Goal: Information Seeking & Learning: Find specific fact

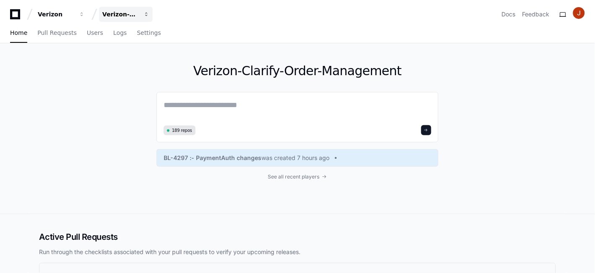
click at [144, 14] on span "button" at bounding box center [147, 14] width 6 height 6
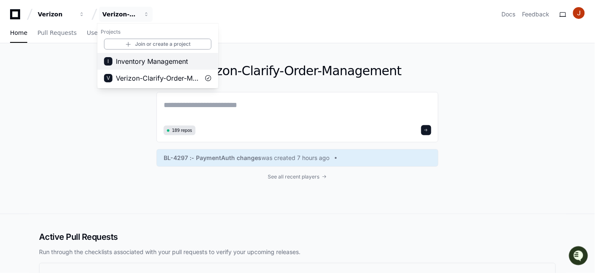
click at [138, 60] on span "Inventory Management" at bounding box center [152, 61] width 72 height 10
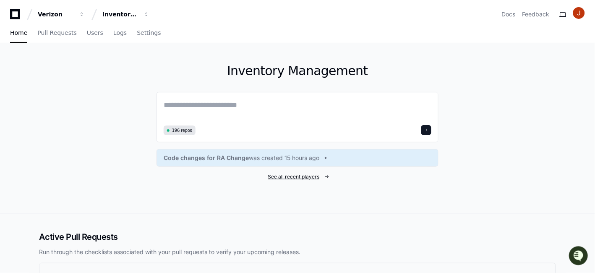
click at [295, 175] on span "See all recent players" at bounding box center [294, 176] width 52 height 7
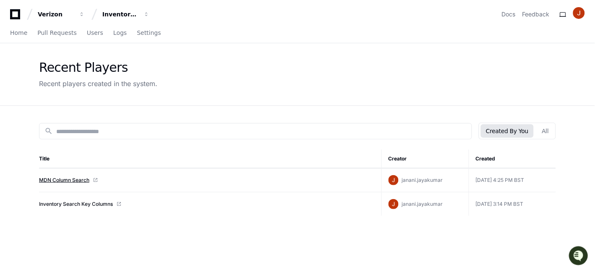
click at [81, 180] on link "MDN Column Search" at bounding box center [64, 180] width 50 height 7
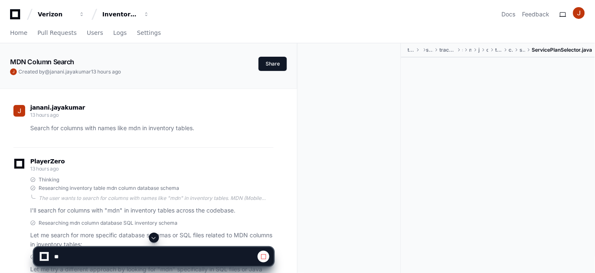
click at [154, 238] on span at bounding box center [154, 237] width 7 height 7
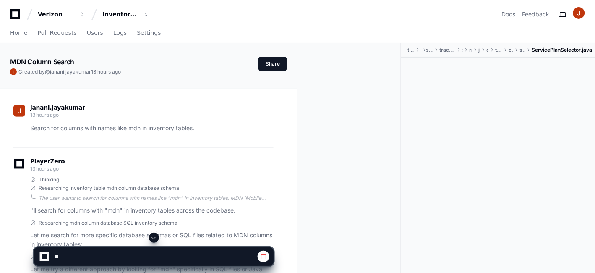
click at [154, 238] on span at bounding box center [154, 237] width 7 height 7
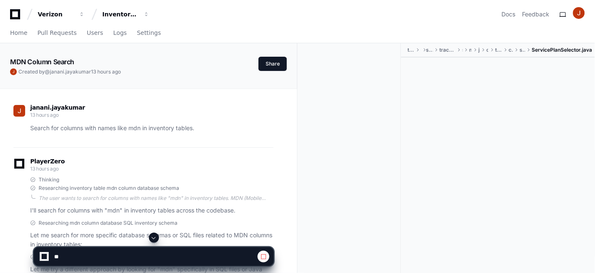
click at [154, 238] on span at bounding box center [154, 237] width 7 height 7
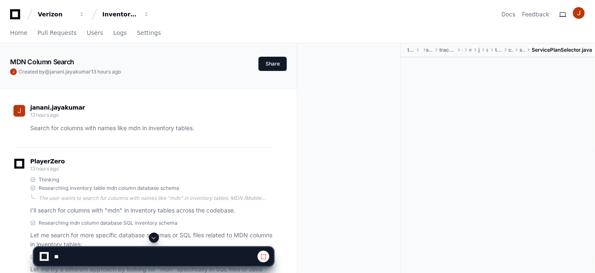
click at [154, 238] on span at bounding box center [154, 237] width 7 height 7
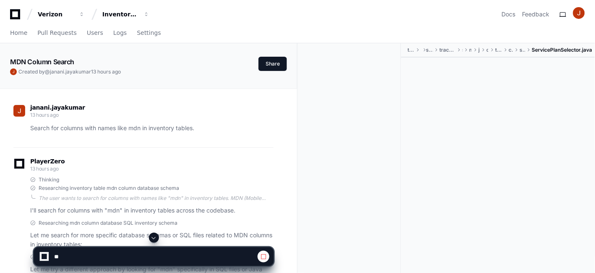
click at [154, 238] on span at bounding box center [154, 237] width 7 height 7
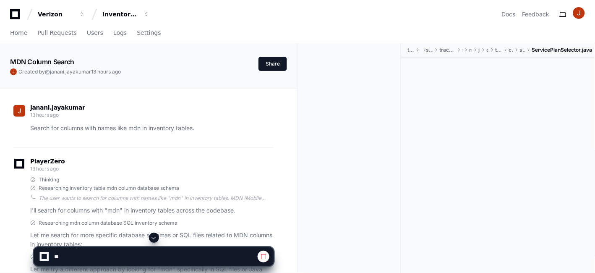
click at [154, 238] on span at bounding box center [154, 237] width 7 height 7
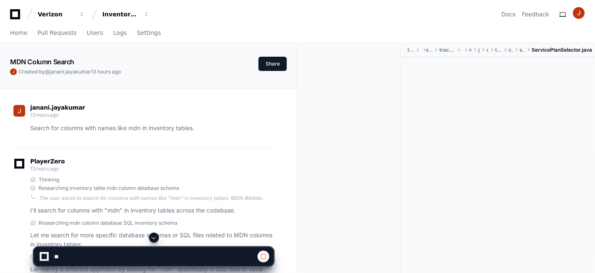
click at [154, 238] on span at bounding box center [154, 237] width 7 height 7
click at [154, 238] on app-app-chat-input "**********" at bounding box center [154, 249] width 240 height 34
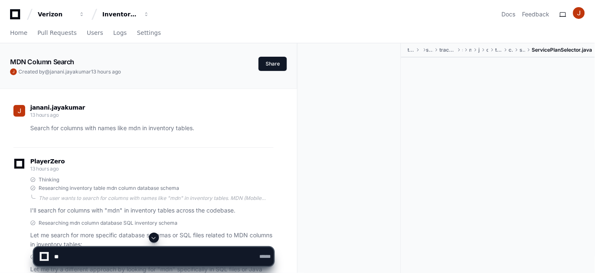
click at [154, 238] on app-app-chat-input "**********" at bounding box center [154, 249] width 240 height 34
click at [154, 238] on app-app-chat-input at bounding box center [154, 249] width 240 height 34
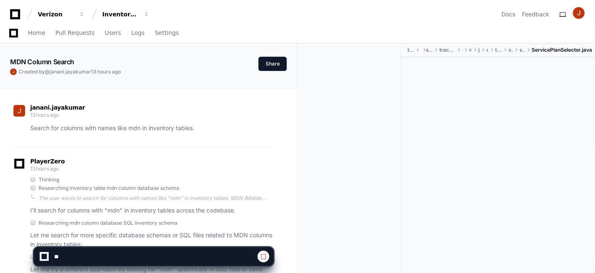
click at [154, 238] on app-app-chat-input at bounding box center [154, 249] width 240 height 34
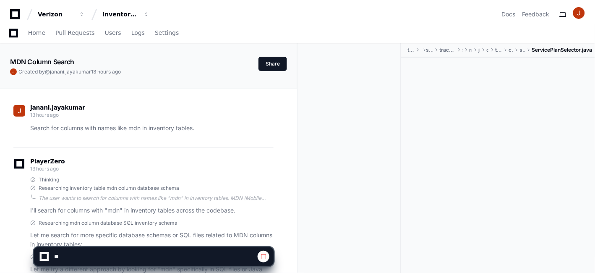
click at [154, 238] on app-app-chat-input at bounding box center [154, 249] width 240 height 34
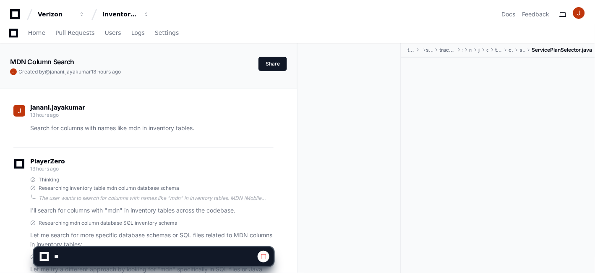
click at [154, 238] on app-app-chat-input at bounding box center [154, 249] width 240 height 34
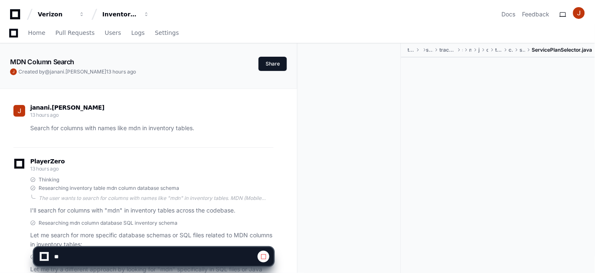
click at [154, 238] on app-app-chat-input at bounding box center [154, 249] width 240 height 34
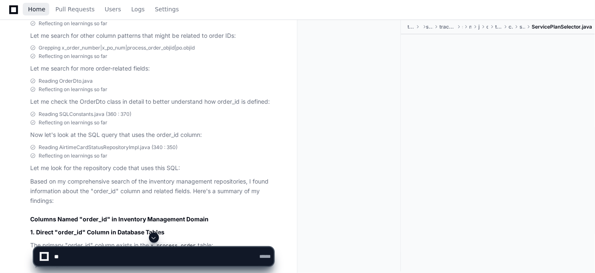
click at [38, 9] on span "Home" at bounding box center [36, 9] width 17 height 5
click at [152, 236] on span at bounding box center [154, 237] width 7 height 7
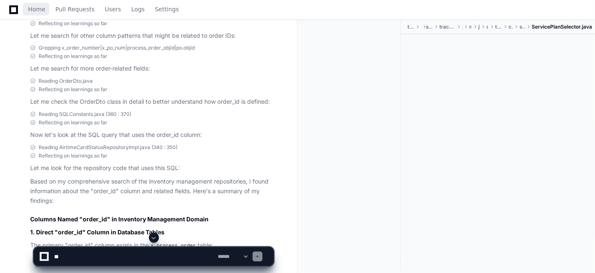
click at [152, 236] on span at bounding box center [154, 237] width 7 height 7
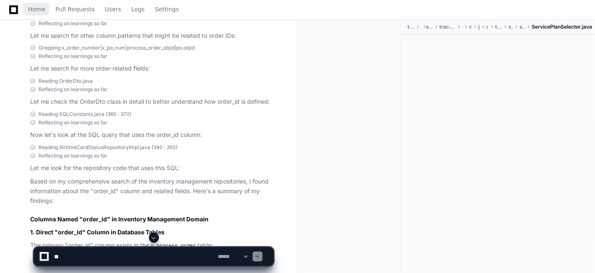
click at [152, 236] on span at bounding box center [154, 237] width 7 height 7
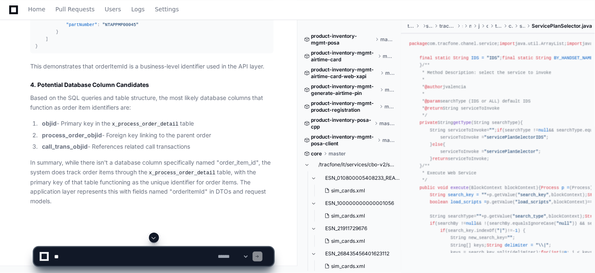
click at [98, 256] on textarea at bounding box center [134, 256] width 164 height 18
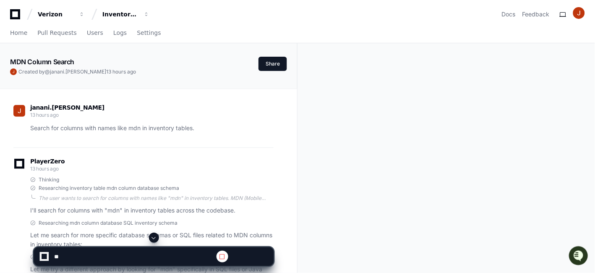
click at [152, 235] on span at bounding box center [154, 237] width 7 height 7
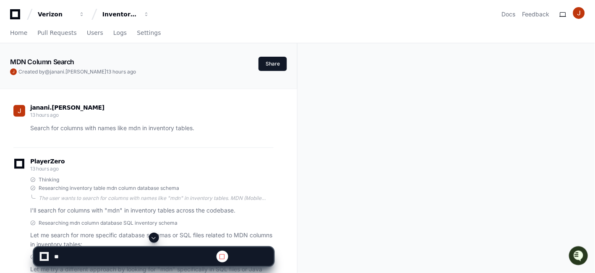
click at [152, 235] on span at bounding box center [154, 237] width 7 height 7
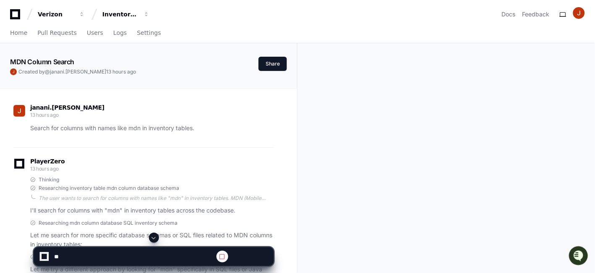
click at [152, 235] on span at bounding box center [154, 237] width 7 height 7
click at [155, 237] on span at bounding box center [154, 237] width 7 height 7
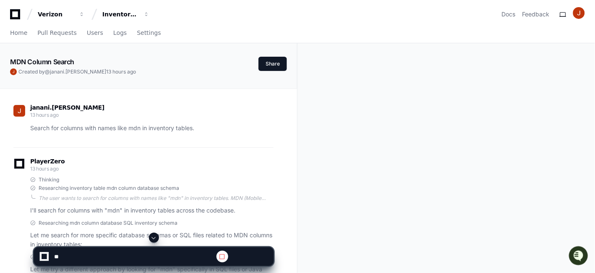
click at [155, 237] on span at bounding box center [154, 237] width 7 height 7
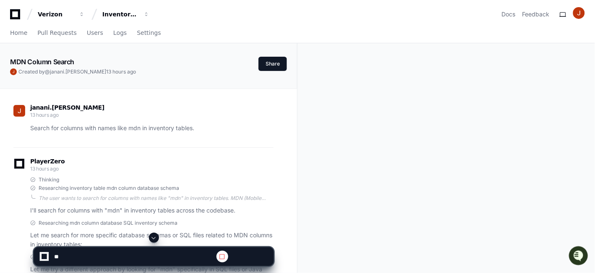
click at [155, 237] on span at bounding box center [154, 237] width 7 height 7
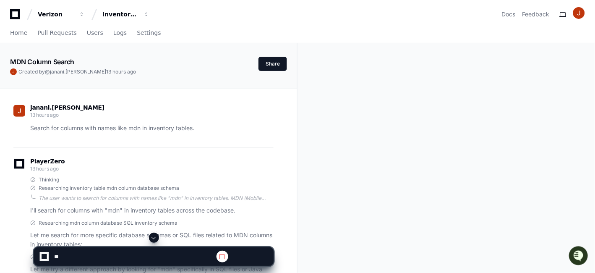
click at [155, 237] on span at bounding box center [154, 237] width 7 height 7
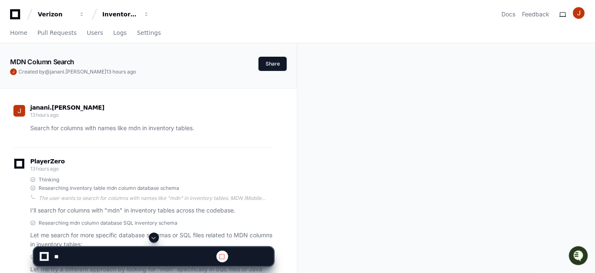
click at [155, 237] on span at bounding box center [154, 237] width 7 height 7
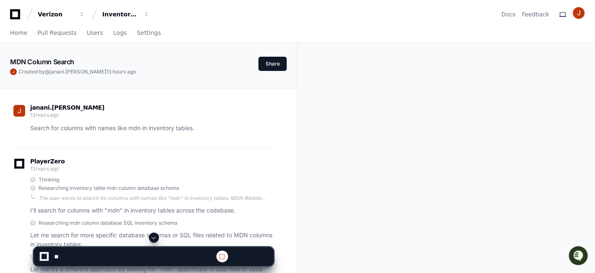
click at [155, 237] on span at bounding box center [154, 237] width 7 height 7
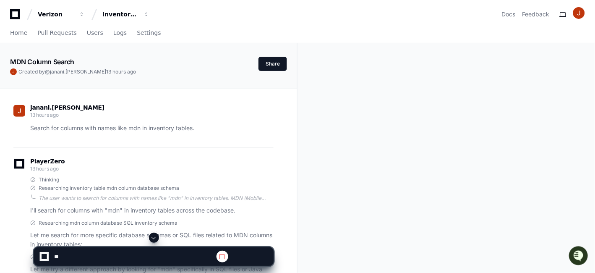
click at [155, 237] on span at bounding box center [154, 237] width 7 height 7
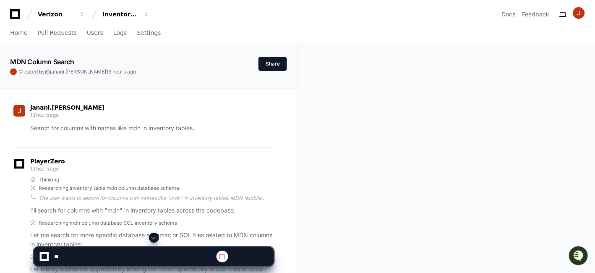
click at [155, 237] on span at bounding box center [154, 237] width 7 height 7
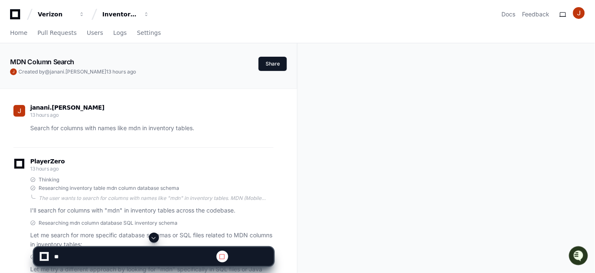
click at [155, 237] on span at bounding box center [154, 237] width 7 height 7
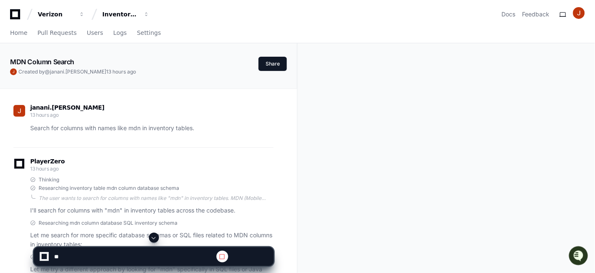
click at [155, 237] on span at bounding box center [154, 237] width 7 height 7
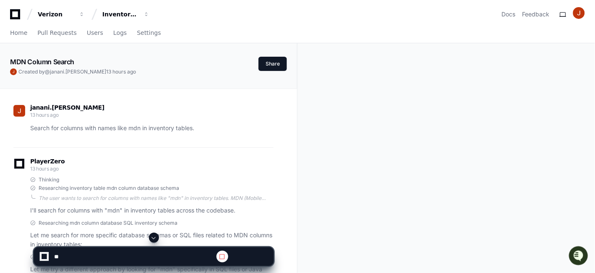
click at [155, 237] on span at bounding box center [154, 237] width 7 height 7
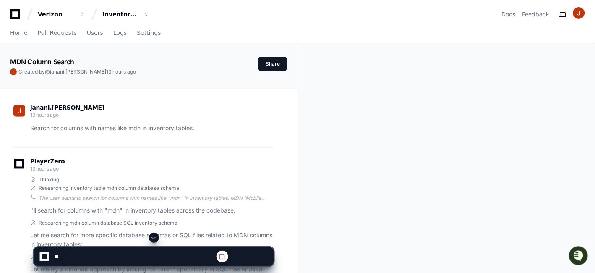
click at [155, 237] on span at bounding box center [154, 237] width 7 height 7
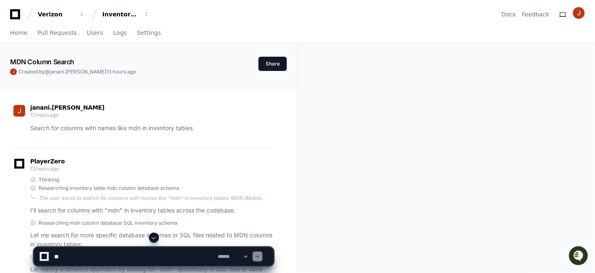
click at [155, 237] on span at bounding box center [154, 237] width 7 height 7
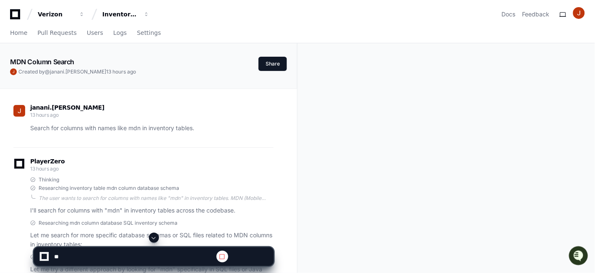
click at [155, 237] on span at bounding box center [154, 237] width 7 height 7
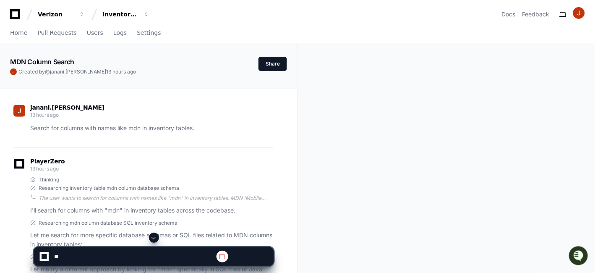
click at [155, 237] on span at bounding box center [154, 237] width 7 height 7
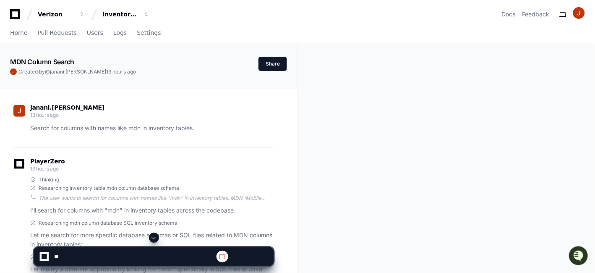
click at [155, 237] on span at bounding box center [154, 237] width 7 height 7
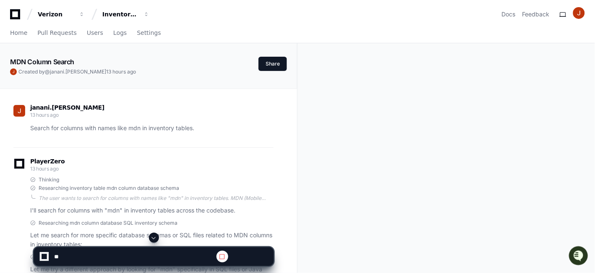
click at [155, 237] on span at bounding box center [154, 237] width 7 height 7
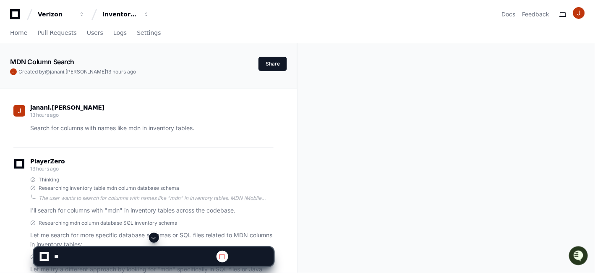
click at [155, 237] on span at bounding box center [154, 237] width 7 height 7
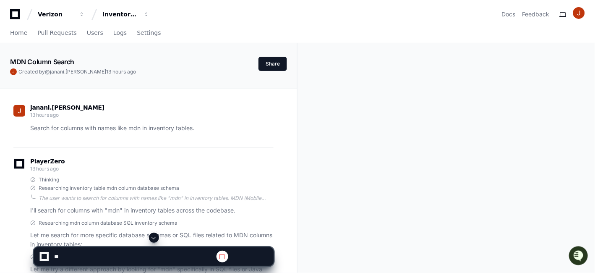
click at [155, 237] on span at bounding box center [154, 237] width 7 height 7
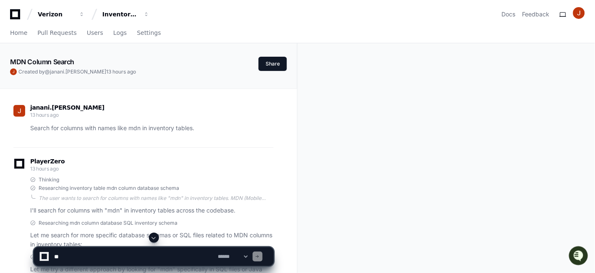
click at [155, 237] on span at bounding box center [154, 237] width 7 height 7
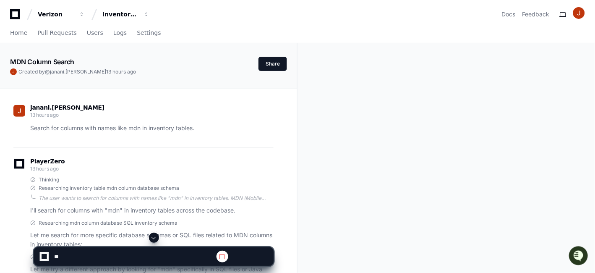
click at [155, 237] on span at bounding box center [154, 237] width 7 height 7
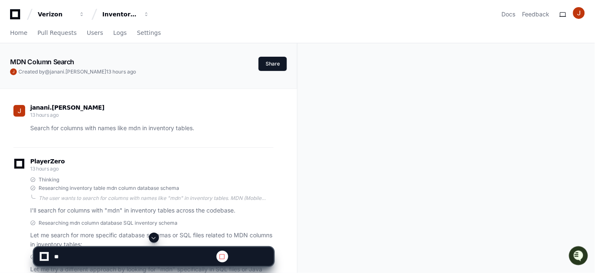
click at [155, 237] on span at bounding box center [154, 237] width 7 height 7
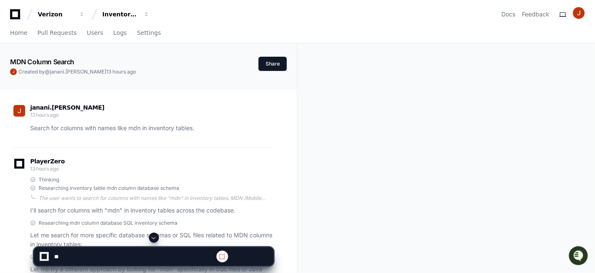
click at [155, 237] on span at bounding box center [154, 237] width 7 height 7
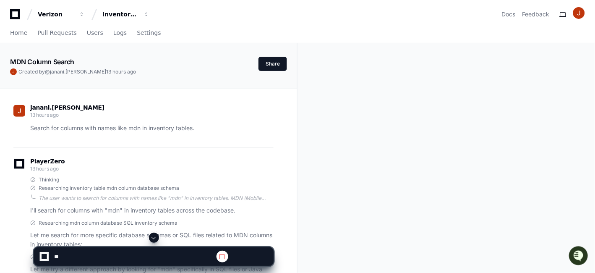
click at [155, 237] on span at bounding box center [154, 237] width 7 height 7
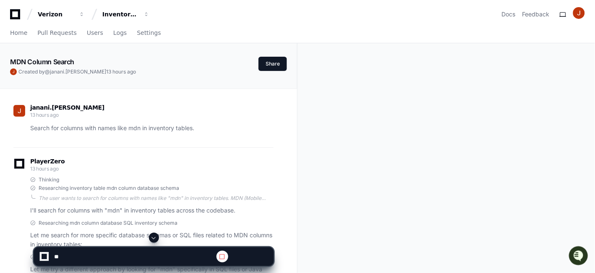
click at [155, 237] on span at bounding box center [154, 237] width 7 height 7
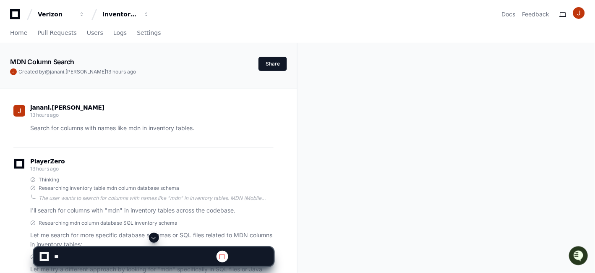
click at [155, 237] on span at bounding box center [154, 237] width 7 height 7
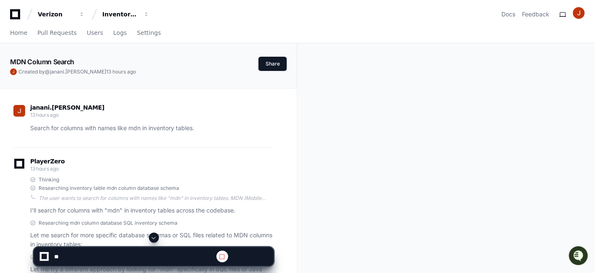
click at [155, 237] on span at bounding box center [154, 237] width 7 height 7
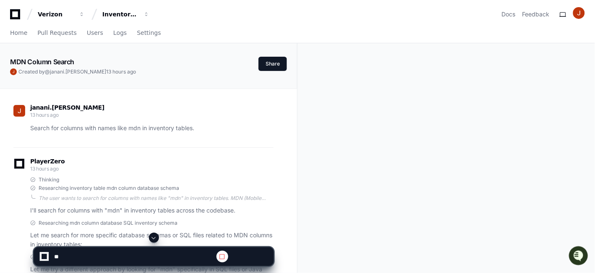
click at [155, 237] on span at bounding box center [154, 237] width 7 height 7
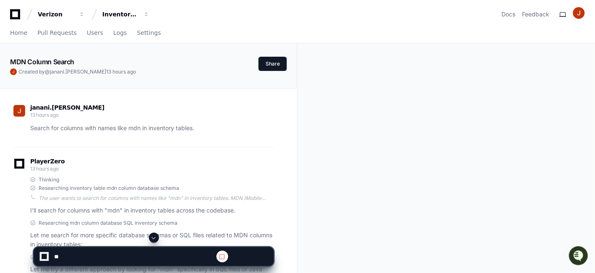
click at [155, 237] on span at bounding box center [154, 237] width 7 height 7
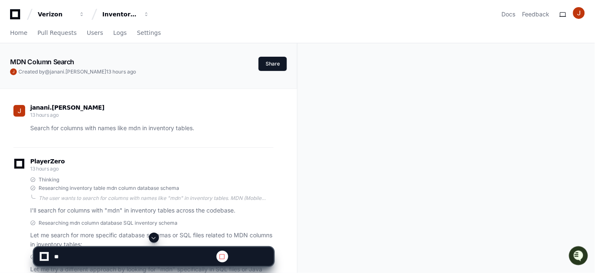
click at [155, 237] on span at bounding box center [154, 237] width 7 height 7
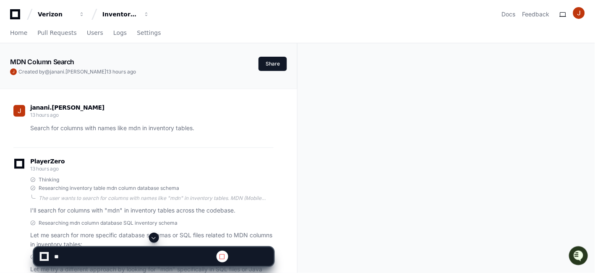
click at [155, 237] on span at bounding box center [154, 237] width 7 height 7
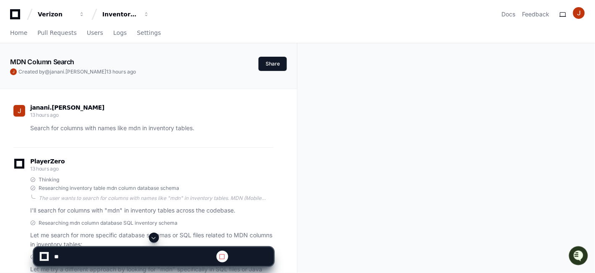
click at [155, 237] on span at bounding box center [154, 237] width 7 height 7
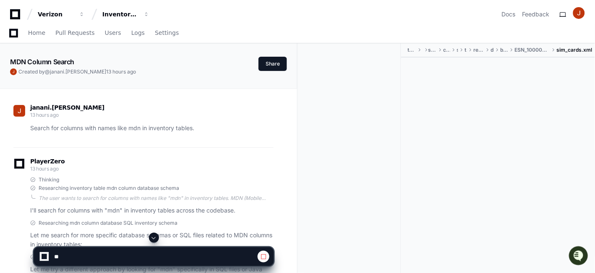
click at [152, 238] on span at bounding box center [154, 237] width 7 height 7
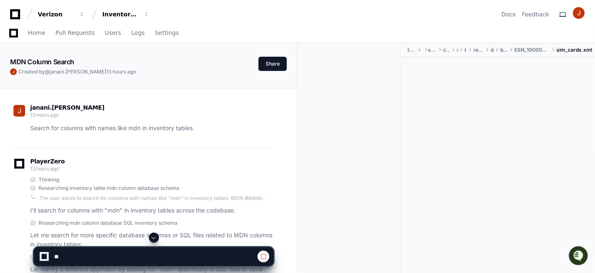
click at [152, 238] on span at bounding box center [154, 237] width 7 height 7
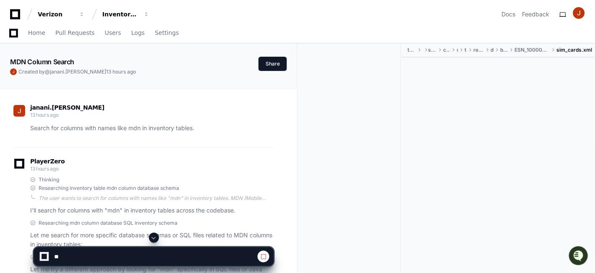
click at [152, 238] on span at bounding box center [154, 237] width 7 height 7
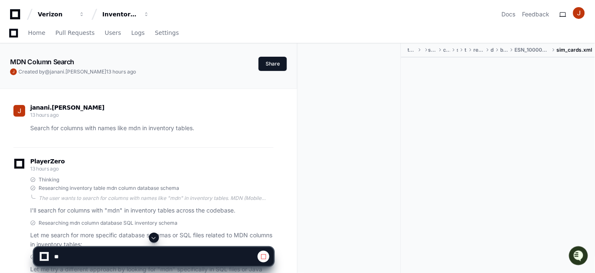
click at [152, 238] on span at bounding box center [154, 237] width 7 height 7
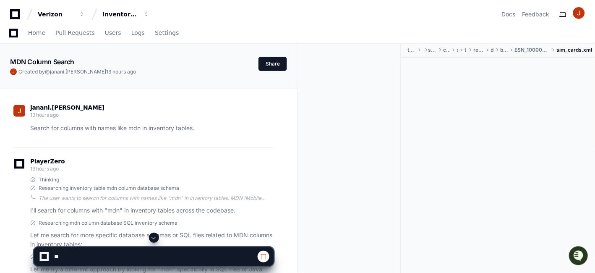
click at [152, 238] on span at bounding box center [154, 237] width 7 height 7
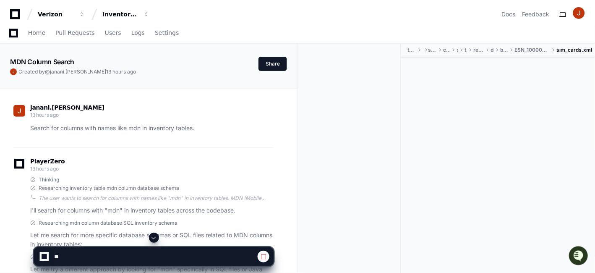
click at [152, 238] on span at bounding box center [154, 237] width 7 height 7
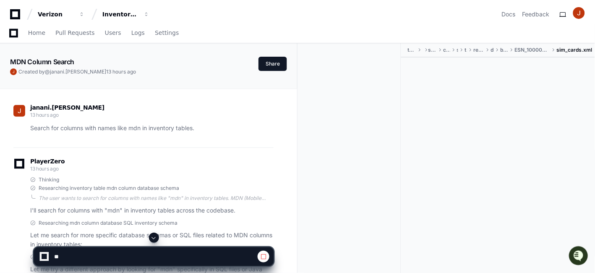
click at [152, 238] on span at bounding box center [154, 237] width 7 height 7
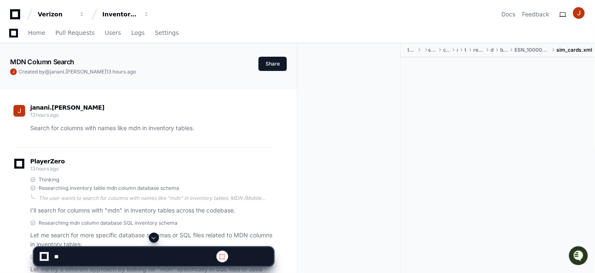
click at [152, 238] on span at bounding box center [154, 237] width 7 height 7
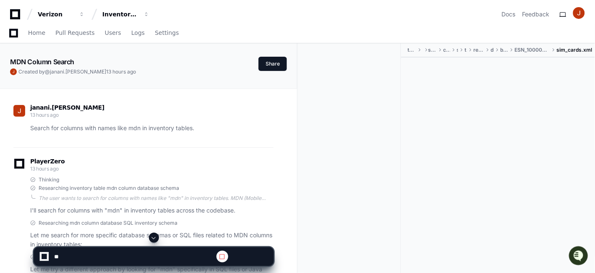
click at [152, 238] on span at bounding box center [154, 237] width 7 height 7
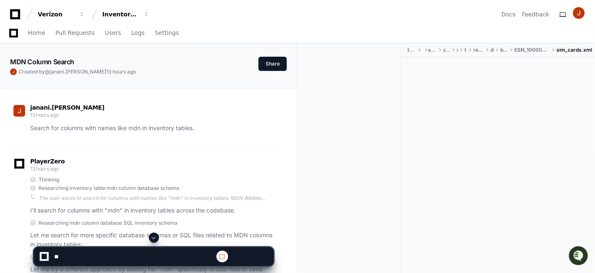
click at [152, 238] on span at bounding box center [154, 237] width 7 height 7
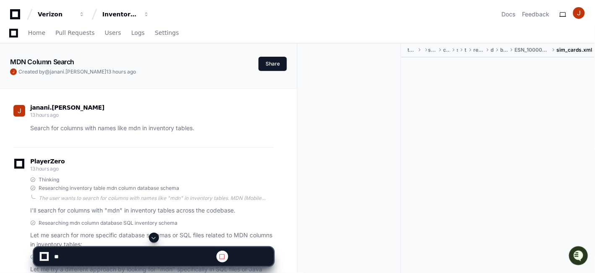
click at [152, 238] on span at bounding box center [154, 237] width 7 height 7
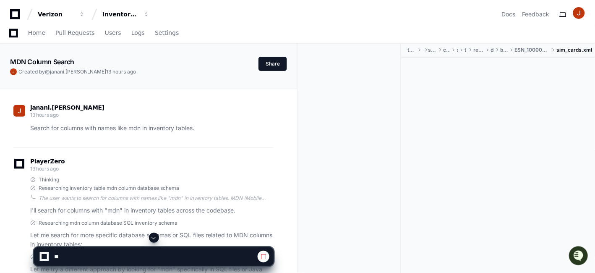
click at [152, 238] on span at bounding box center [154, 237] width 7 height 7
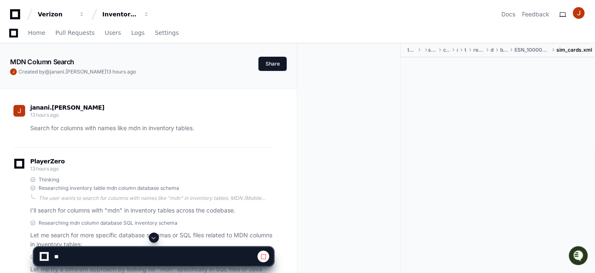
click at [152, 238] on span at bounding box center [154, 237] width 7 height 7
click at [153, 237] on span at bounding box center [154, 237] width 7 height 7
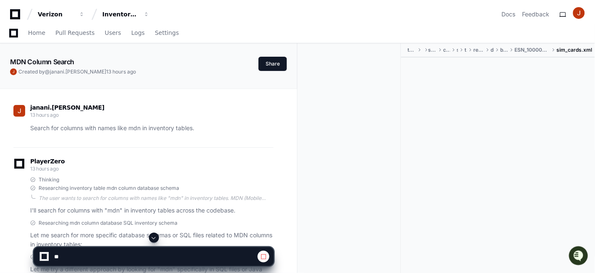
click at [153, 237] on span at bounding box center [154, 237] width 7 height 7
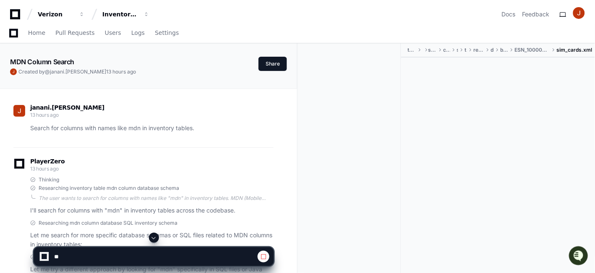
click at [153, 237] on span at bounding box center [154, 237] width 7 height 7
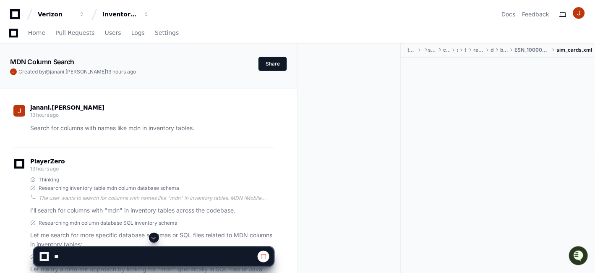
click at [153, 237] on span at bounding box center [154, 237] width 7 height 7
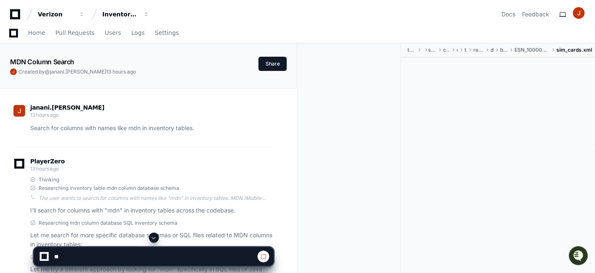
click at [153, 237] on span at bounding box center [154, 237] width 7 height 7
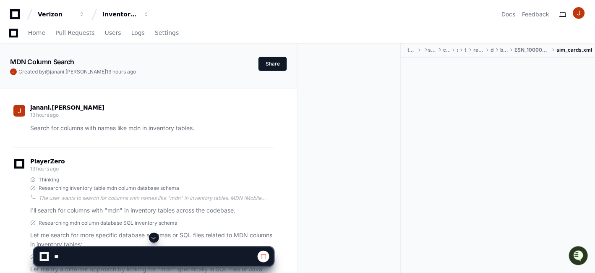
click at [153, 237] on span at bounding box center [154, 237] width 7 height 7
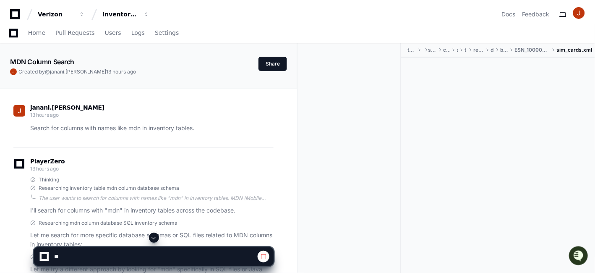
click at [153, 237] on span at bounding box center [154, 237] width 7 height 7
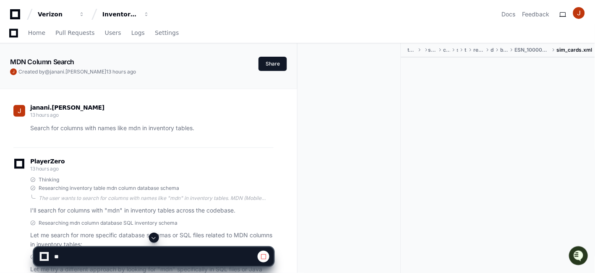
click at [153, 237] on span at bounding box center [154, 237] width 7 height 7
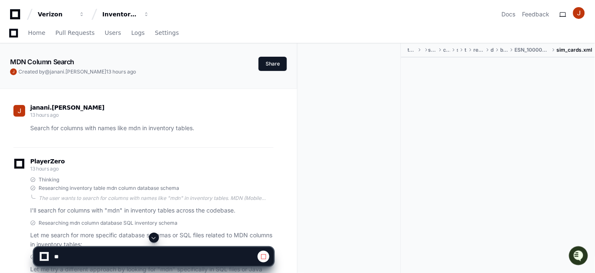
click at [153, 237] on span at bounding box center [154, 237] width 7 height 7
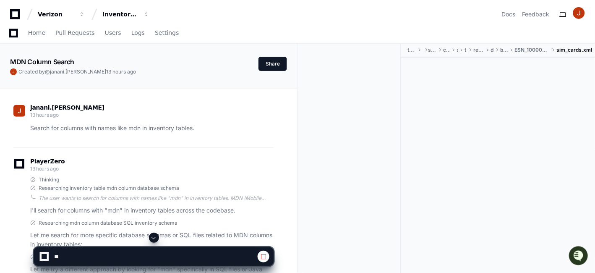
click at [153, 237] on span at bounding box center [154, 237] width 7 height 7
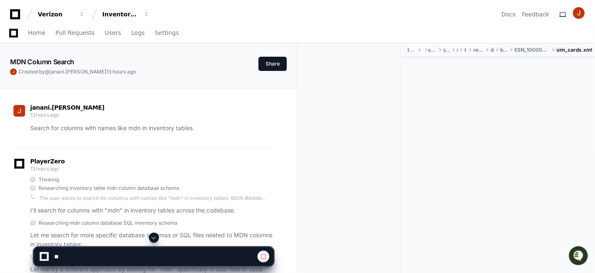
click at [153, 237] on span at bounding box center [154, 237] width 7 height 7
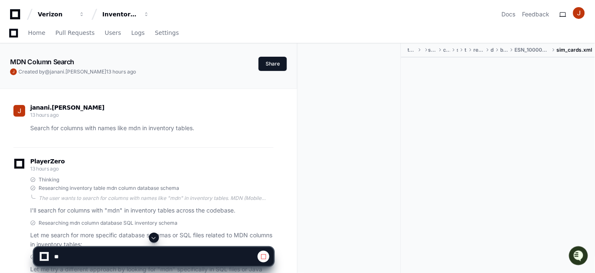
click at [153, 237] on span at bounding box center [154, 237] width 7 height 7
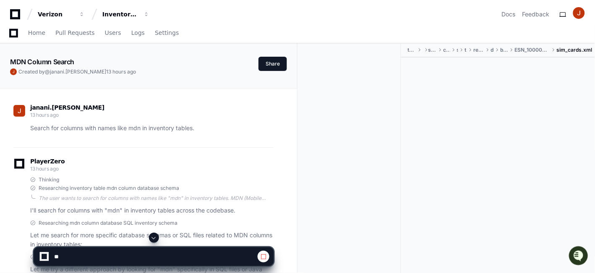
click at [153, 237] on span at bounding box center [154, 237] width 7 height 7
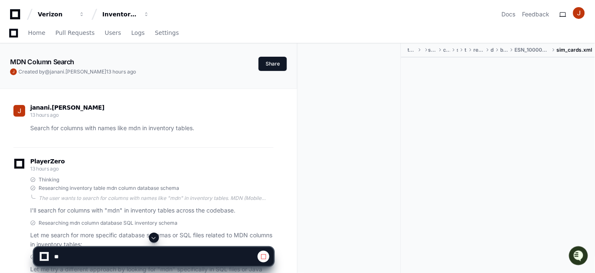
click at [153, 237] on span at bounding box center [154, 237] width 7 height 7
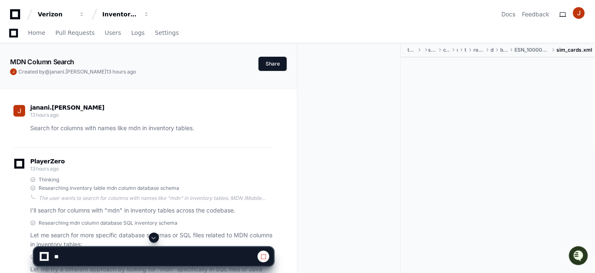
click at [153, 237] on span at bounding box center [154, 237] width 7 height 7
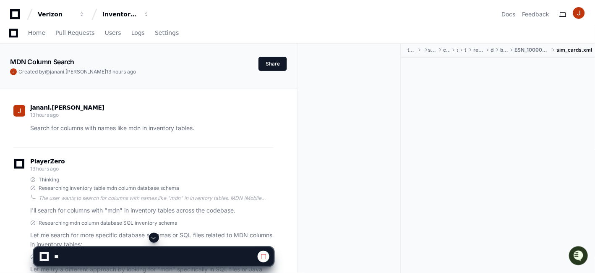
click at [153, 237] on span at bounding box center [154, 237] width 7 height 7
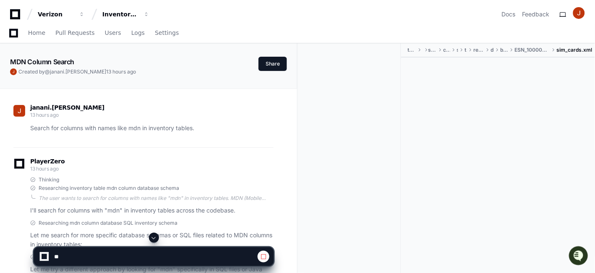
click at [153, 237] on span at bounding box center [154, 237] width 7 height 7
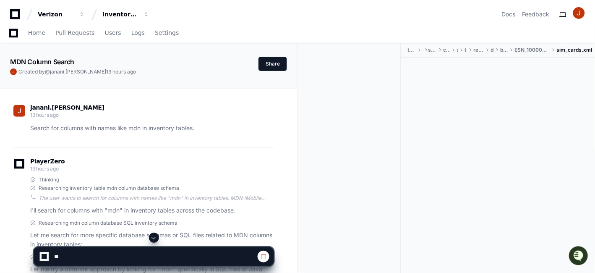
click at [153, 237] on span at bounding box center [154, 237] width 7 height 7
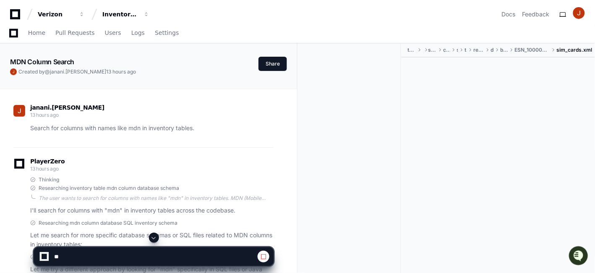
click at [153, 237] on span at bounding box center [154, 237] width 7 height 7
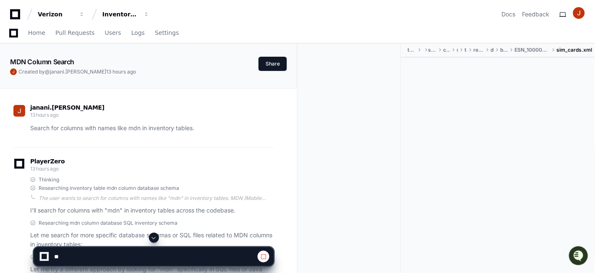
click at [153, 237] on span at bounding box center [154, 237] width 7 height 7
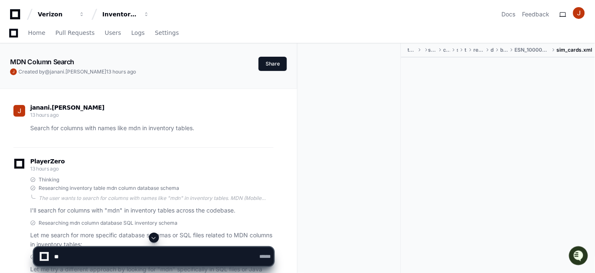
click at [153, 237] on span at bounding box center [154, 237] width 7 height 7
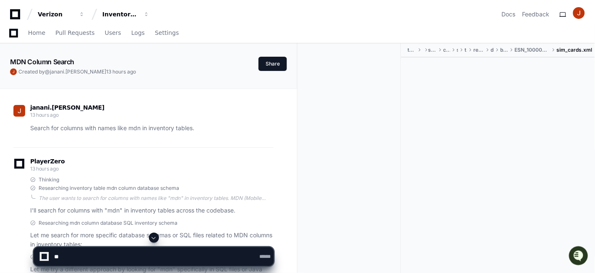
click at [153, 237] on span at bounding box center [154, 237] width 7 height 7
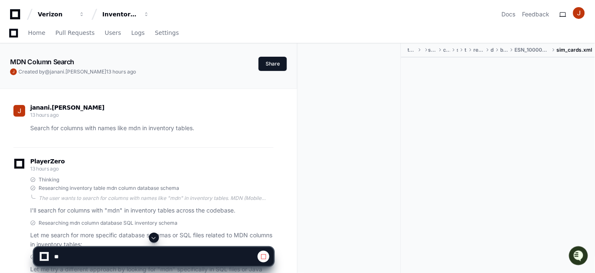
click at [153, 237] on span at bounding box center [154, 237] width 7 height 7
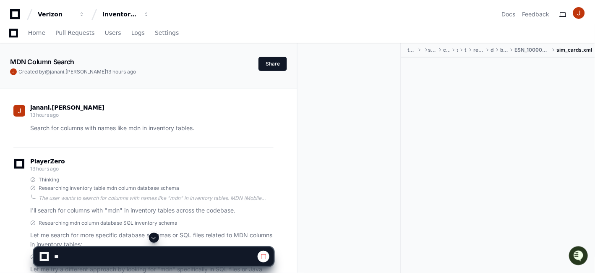
click at [153, 237] on span at bounding box center [154, 237] width 7 height 7
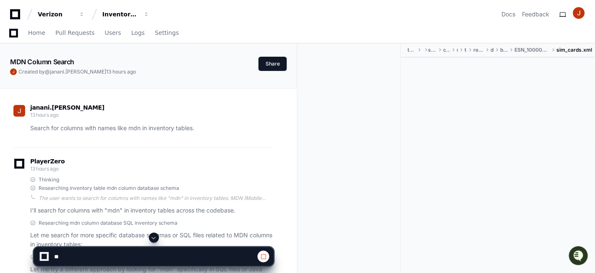
click at [153, 237] on span at bounding box center [154, 237] width 7 height 7
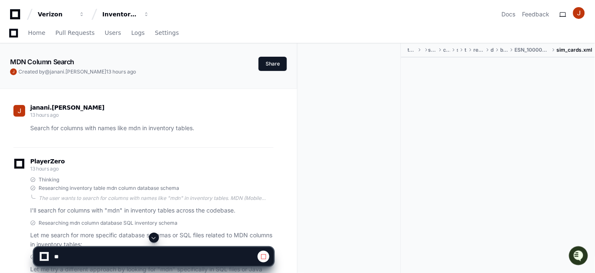
click at [153, 237] on span at bounding box center [154, 237] width 7 height 7
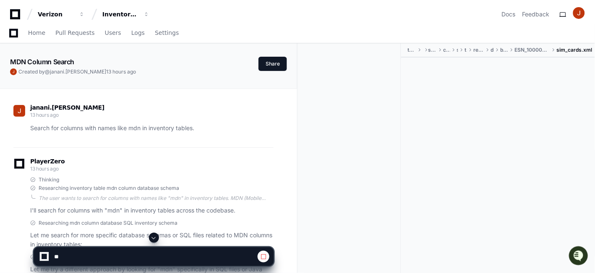
click at [153, 237] on span at bounding box center [154, 237] width 7 height 7
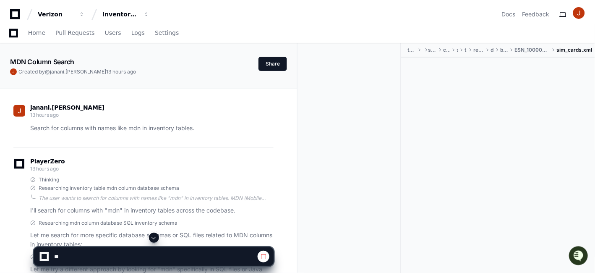
click at [153, 237] on span at bounding box center [154, 237] width 7 height 7
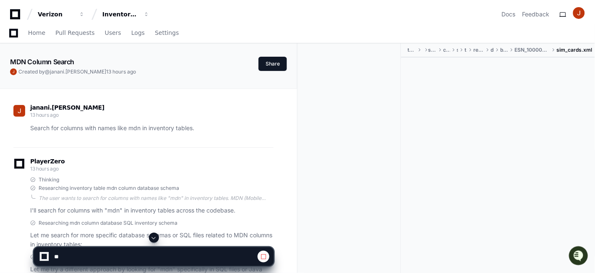
click at [153, 237] on span at bounding box center [154, 237] width 7 height 7
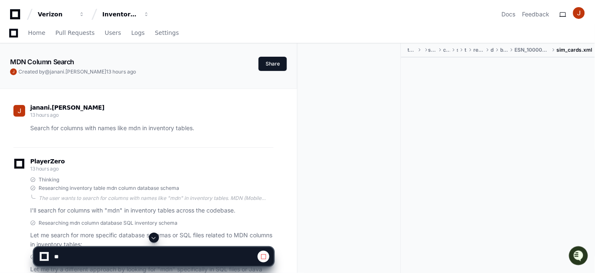
click at [153, 237] on span at bounding box center [154, 237] width 7 height 7
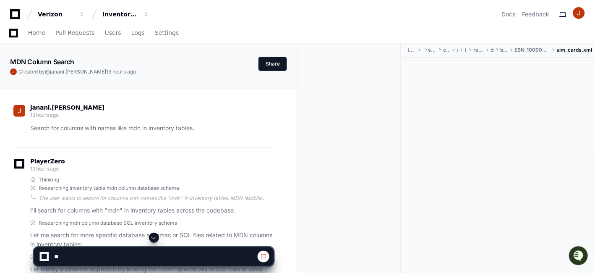
click at [153, 237] on span at bounding box center [154, 237] width 7 height 7
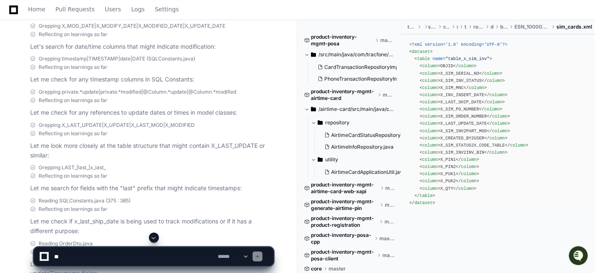
click at [153, 237] on span at bounding box center [154, 237] width 7 height 7
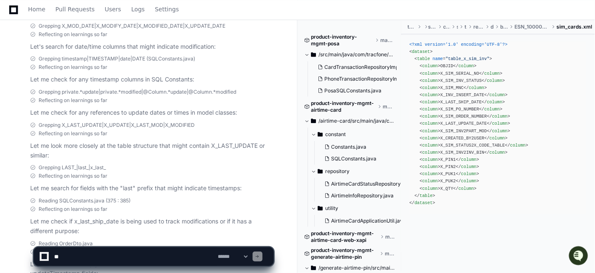
scroll to position [17445, 0]
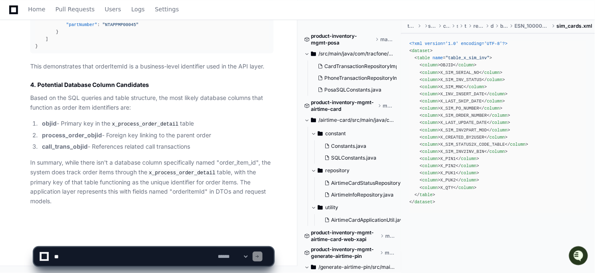
click at [153, 237] on app-app-chat-input "**********" at bounding box center [154, 249] width 240 height 34
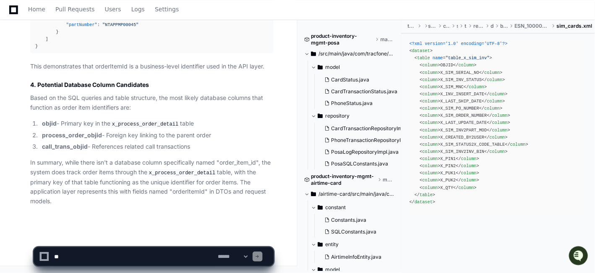
click at [132, 252] on textarea at bounding box center [134, 256] width 164 height 18
click at [149, 252] on textarea at bounding box center [134, 256] width 164 height 18
paste textarea "**********"
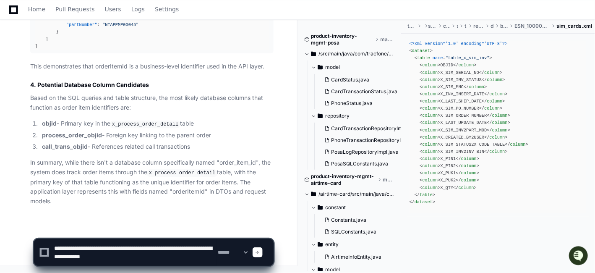
drag, startPoint x: 104, startPoint y: 247, endPoint x: 52, endPoint y: 250, distance: 51.7
click at [52, 250] on textarea at bounding box center [134, 252] width 164 height 27
click at [149, 248] on textarea at bounding box center [134, 252] width 164 height 27
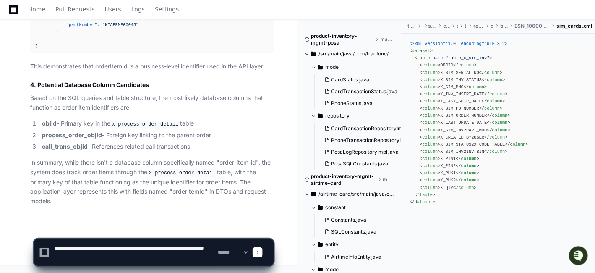
click at [149, 248] on textarea at bounding box center [134, 252] width 164 height 27
paste textarea
type textarea "**********"
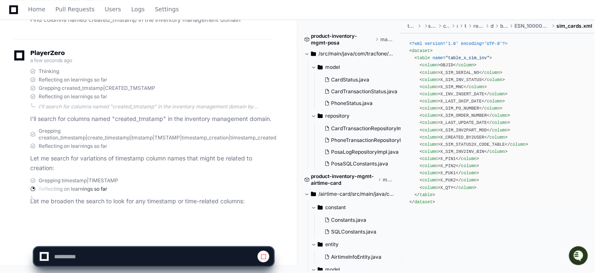
scroll to position [17680, 0]
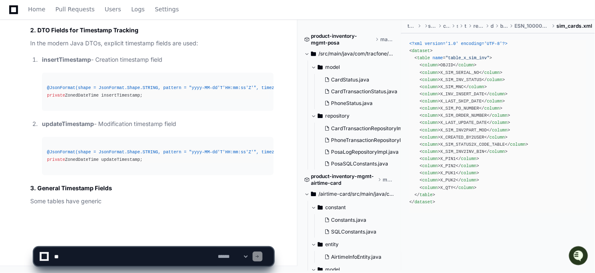
scroll to position [18333, 0]
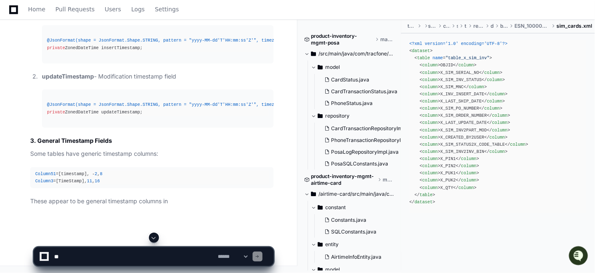
click at [198, 252] on textarea at bounding box center [134, 256] width 164 height 18
paste textarea "**********"
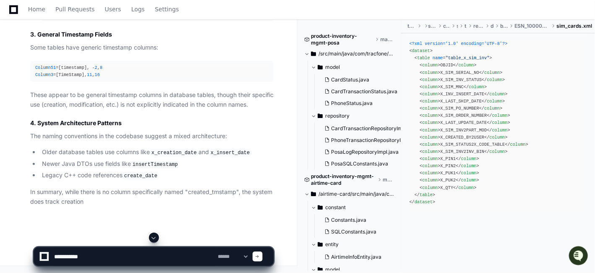
paste textarea "**********"
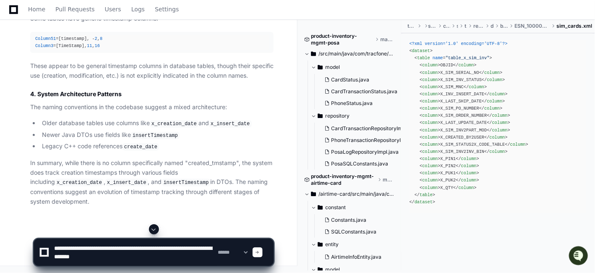
drag, startPoint x: 87, startPoint y: 246, endPoint x: 51, endPoint y: 245, distance: 36.1
click at [51, 245] on div "**********" at bounding box center [154, 252] width 230 height 27
click at [151, 251] on textarea at bounding box center [134, 252] width 164 height 27
paste textarea
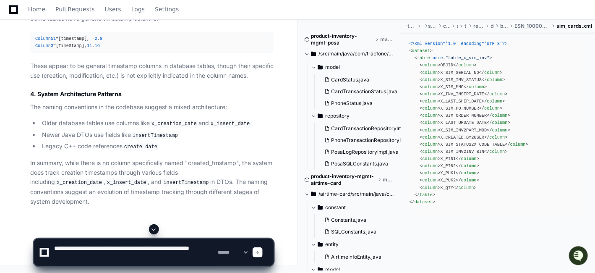
type textarea "**********"
click at [260, 251] on span at bounding box center [258, 252] width 4 height 4
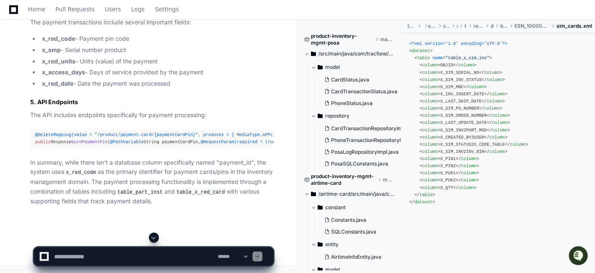
scroll to position [19771, 0]
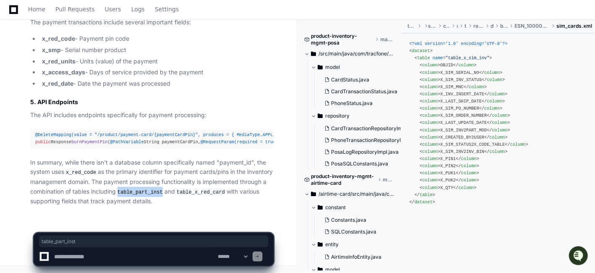
drag, startPoint x: 149, startPoint y: 191, endPoint x: 190, endPoint y: 193, distance: 41.2
click at [165, 193] on code "table_part_inst" at bounding box center [140, 192] width 49 height 8
copy code "table_part_inst"
drag, startPoint x: 206, startPoint y: 191, endPoint x: 252, endPoint y: 192, distance: 45.3
click at [227, 192] on code "table_x_red_card" at bounding box center [201, 192] width 52 height 8
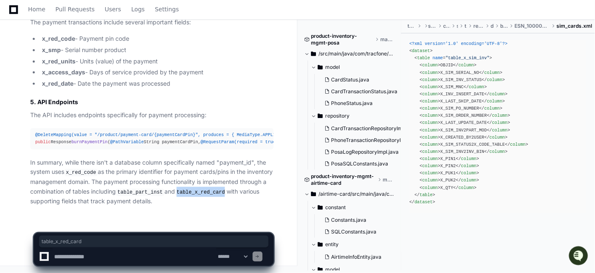
copy code "table_x_red_card"
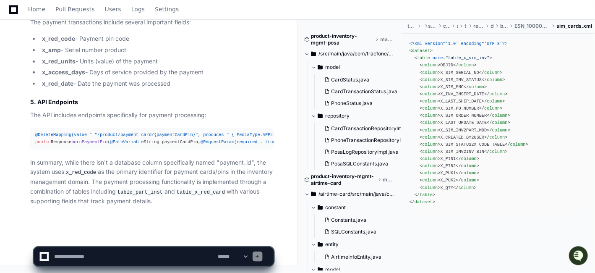
click at [89, 170] on code "x_red_code" at bounding box center [81, 173] width 34 height 8
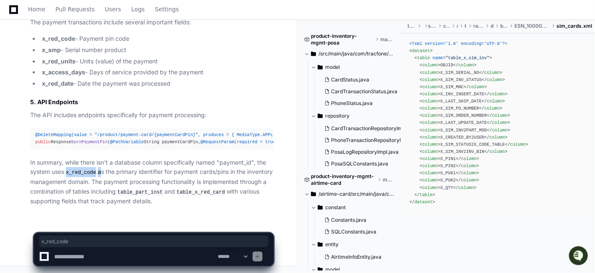
copy p "x_red_code"
click at [158, 253] on textarea at bounding box center [134, 256] width 164 height 18
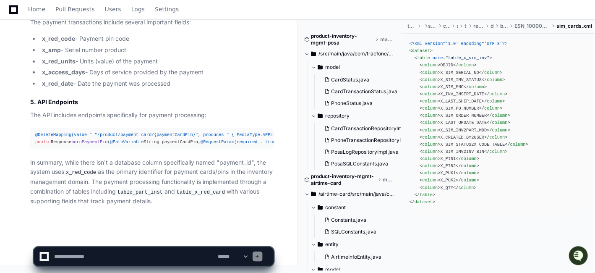
click at [124, 251] on textarea at bounding box center [134, 256] width 164 height 18
paste textarea "****"
paste textarea "**********"
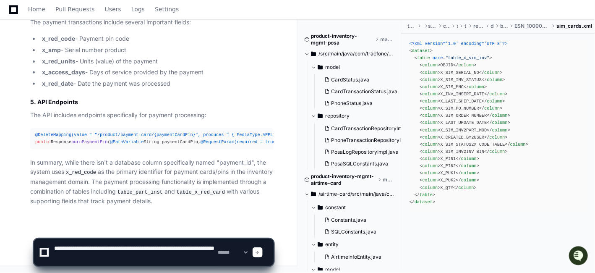
click at [63, 245] on textarea at bounding box center [134, 252] width 164 height 27
click at [135, 248] on textarea at bounding box center [134, 252] width 164 height 27
paste textarea
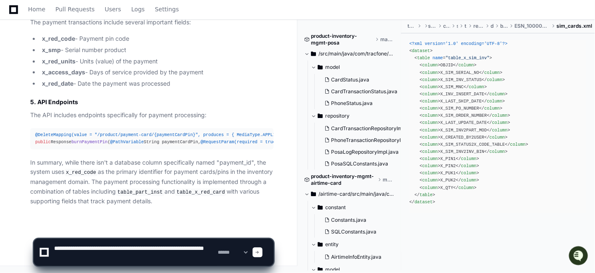
type textarea "**********"
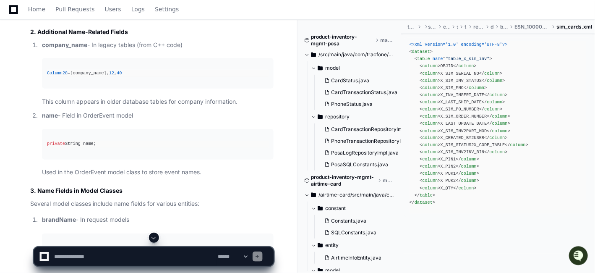
scroll to position [20321, 0]
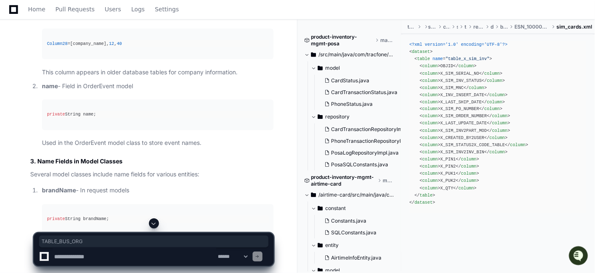
drag, startPoint x: 42, startPoint y: 102, endPoint x: 90, endPoint y: 107, distance: 47.6
copy strong "TABLE_BUS_ORG"
click at [210, 97] on article "Based on my thorough search of the inventory management repositories, I found s…" at bounding box center [151, 211] width 243 height 1007
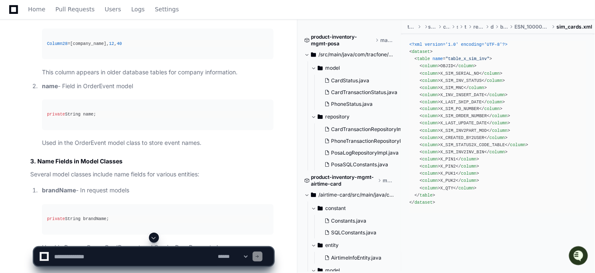
scroll to position [21197, 0]
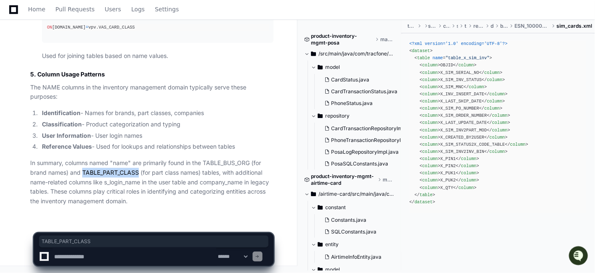
drag, startPoint x: 81, startPoint y: 171, endPoint x: 139, endPoint y: 174, distance: 57.6
click at [139, 174] on p "In summary, columns named "name" are primarily found in the TABLE_BUS_ORG (for …" at bounding box center [151, 182] width 243 height 48
copy p "TABLE_PART_CLASS"
drag, startPoint x: 113, startPoint y: 161, endPoint x: 131, endPoint y: 162, distance: 17.3
click at [131, 162] on p "In summary, columns named "name" are primarily found in the TABLE_BUS_ORG (for …" at bounding box center [151, 182] width 243 height 48
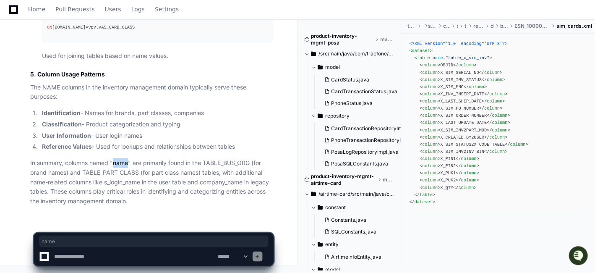
copy p "name"
drag, startPoint x: 202, startPoint y: 180, endPoint x: 245, endPoint y: 182, distance: 43.3
click at [245, 182] on p "In summary, columns named "name" are primarily found in the TABLE_BUS_ORG (for …" at bounding box center [151, 182] width 243 height 48
copy p "company_name"
drag, startPoint x: 106, startPoint y: 181, endPoint x: 144, endPoint y: 183, distance: 38.2
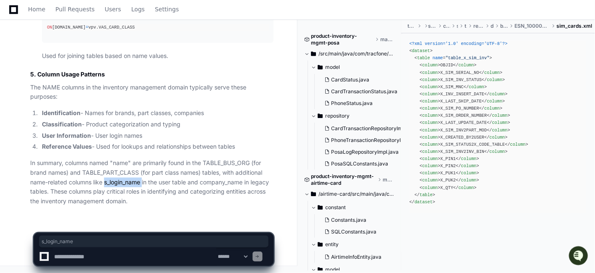
click at [144, 183] on p "In summary, columns named "name" are primarily found in the TABLE_BUS_ORG (for …" at bounding box center [151, 182] width 243 height 48
copy p "s_login_name"
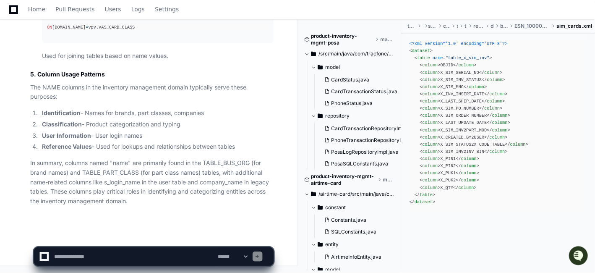
click at [82, 256] on textarea at bounding box center [134, 256] width 164 height 18
paste textarea "**********"
click at [92, 250] on textarea at bounding box center [134, 256] width 164 height 18
paste textarea "**********"
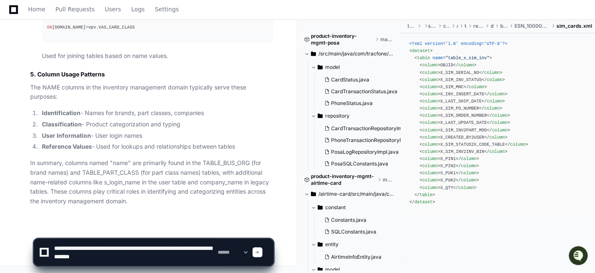
drag, startPoint x: 85, startPoint y: 248, endPoint x: 53, endPoint y: 246, distance: 32.0
click at [53, 246] on textarea at bounding box center [134, 252] width 164 height 27
click at [133, 250] on textarea at bounding box center [134, 252] width 164 height 27
paste textarea
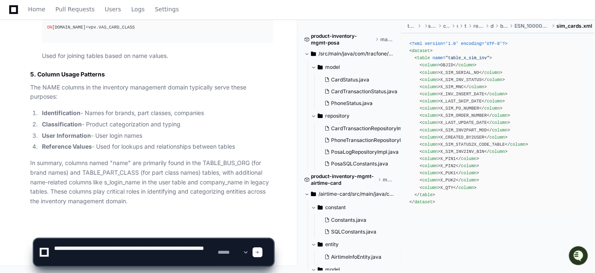
type textarea "**********"
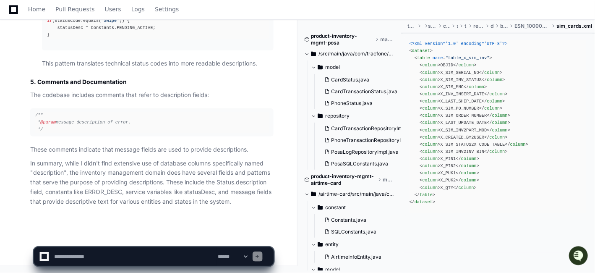
scroll to position [22591, 0]
click at [150, 259] on textarea at bounding box center [134, 256] width 164 height 18
paste textarea "**********"
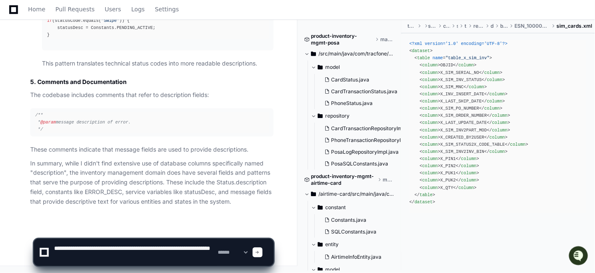
drag, startPoint x: 211, startPoint y: 248, endPoint x: 154, endPoint y: 246, distance: 57.1
click at [154, 246] on textarea at bounding box center [134, 252] width 164 height 27
type textarea "**********"
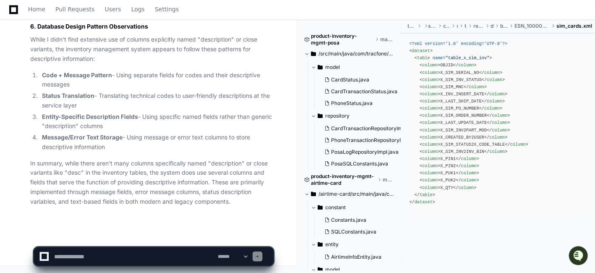
scroll to position [23817, 0]
click at [81, 257] on textarea at bounding box center [134, 256] width 164 height 18
paste textarea "**********"
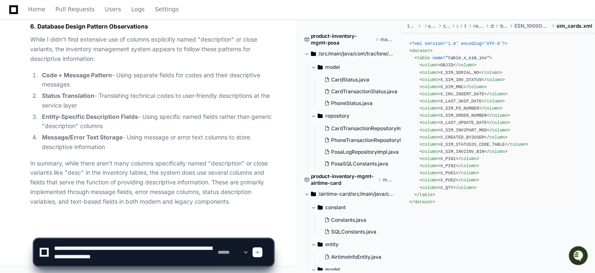
drag, startPoint x: 119, startPoint y: 248, endPoint x: 55, endPoint y: 244, distance: 64.7
click at [55, 244] on textarea at bounding box center [134, 252] width 164 height 27
click at [144, 249] on textarea at bounding box center [134, 252] width 164 height 27
paste textarea "****"
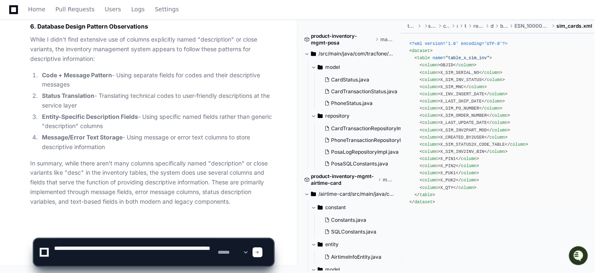
type textarea "**********"
click at [263, 249] on div at bounding box center [258, 252] width 10 height 10
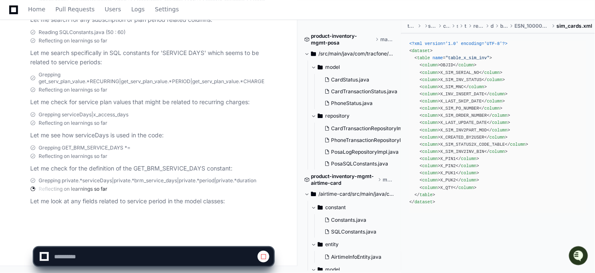
scroll to position [24309, 0]
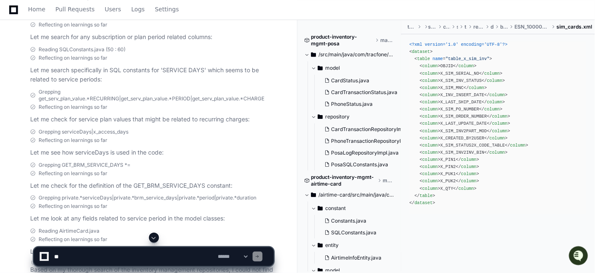
scroll to position [23902, 0]
click at [155, 233] on button at bounding box center [154, 237] width 10 height 10
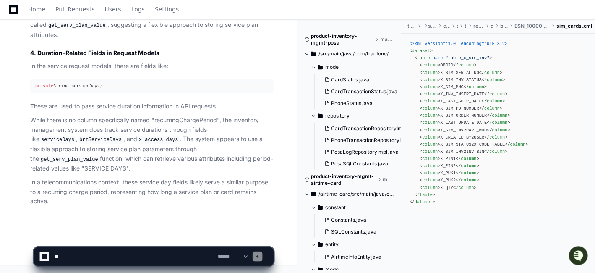
click at [155, 233] on app-app-chat-input "**********" at bounding box center [154, 249] width 240 height 34
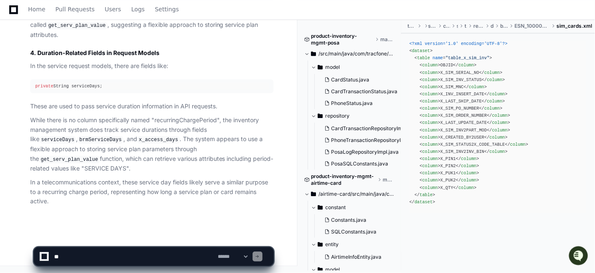
click at [155, 233] on app-app-chat-input "**********" at bounding box center [154, 249] width 240 height 34
click at [154, 236] on app-app-chat-input "**********" at bounding box center [154, 249] width 240 height 34
click at [128, 259] on textarea at bounding box center [134, 256] width 164 height 18
paste textarea "**********"
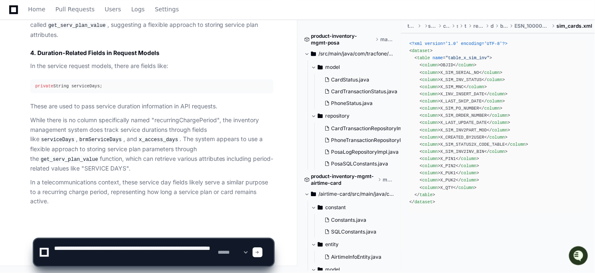
drag, startPoint x: 211, startPoint y: 246, endPoint x: 154, endPoint y: 246, distance: 57.1
click at [154, 246] on textarea at bounding box center [134, 252] width 164 height 27
type textarea "**********"
click at [263, 254] on div at bounding box center [258, 252] width 10 height 10
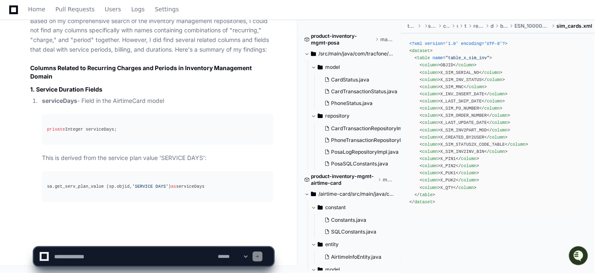
scroll to position [25633, 0]
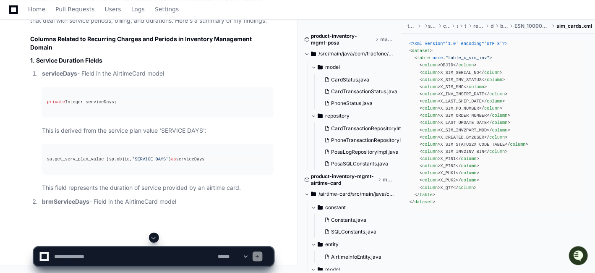
click at [81, 253] on textarea at bounding box center [134, 256] width 164 height 18
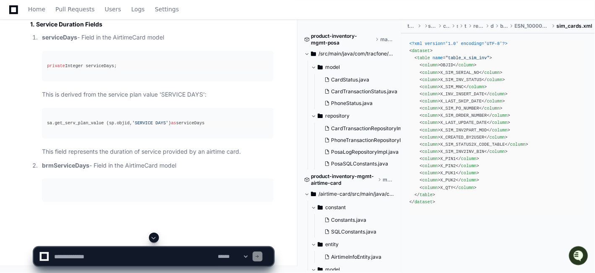
paste textarea "****"
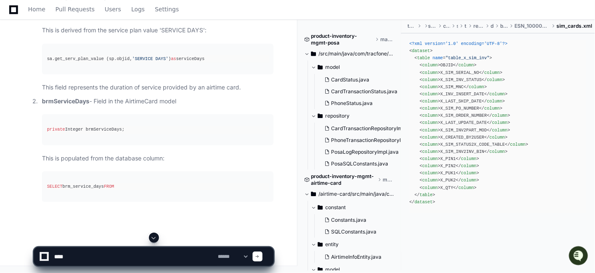
click at [128, 253] on textarea at bounding box center [134, 256] width 164 height 18
paste textarea "**********"
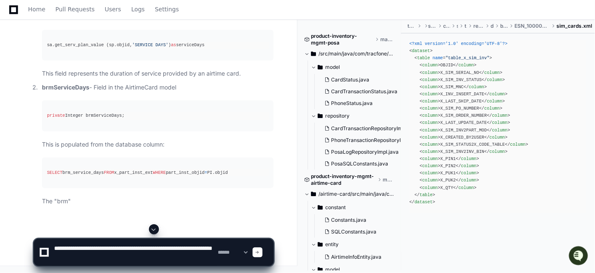
drag, startPoint x: 66, startPoint y: 250, endPoint x: 52, endPoint y: 248, distance: 14.0
click at [52, 248] on textarea at bounding box center [134, 252] width 164 height 27
click at [124, 249] on textarea at bounding box center [134, 252] width 164 height 27
paste textarea
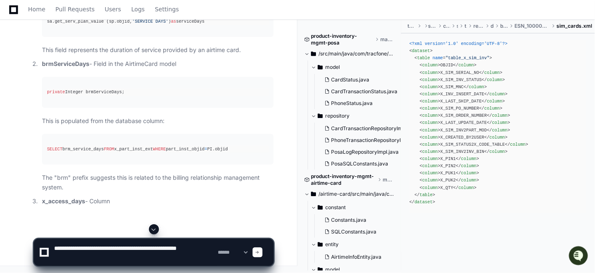
type textarea "**********"
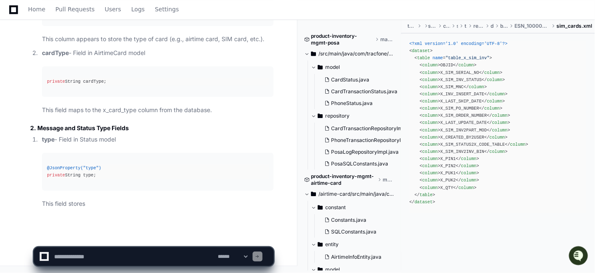
scroll to position [27021, 0]
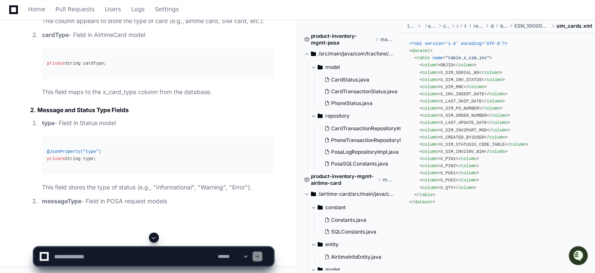
click at [392, 15] on div "Home Pull Requests Users Logs Settings" at bounding box center [297, 9] width 575 height 19
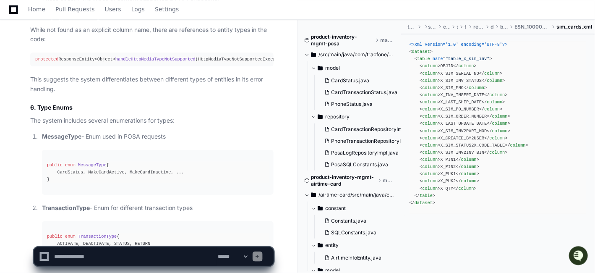
scroll to position [27832, 0]
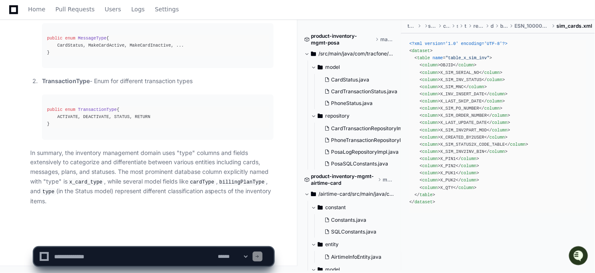
click at [119, 251] on textarea at bounding box center [134, 256] width 164 height 18
type textarea "**********"
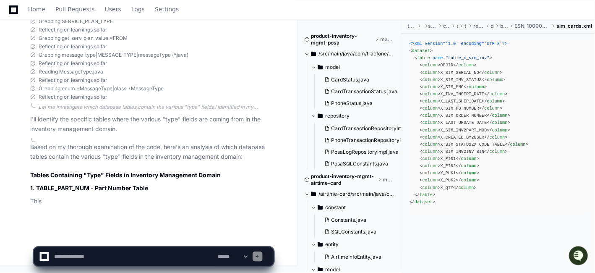
scroll to position [28197, 0]
drag, startPoint x: 38, startPoint y: 203, endPoint x: 87, endPoint y: 154, distance: 69.4
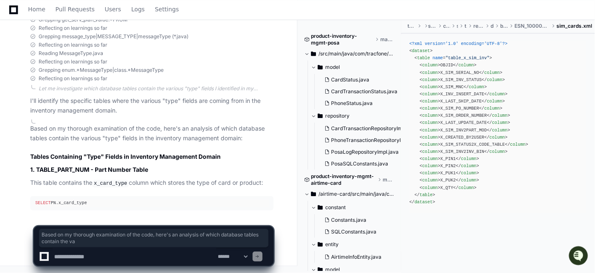
scroll to position [28222, 0]
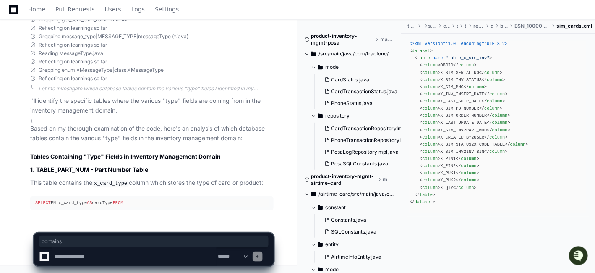
click at [60, 178] on p "This table contains the x_card_type column which stores the type of card or pro…" at bounding box center [151, 183] width 243 height 10
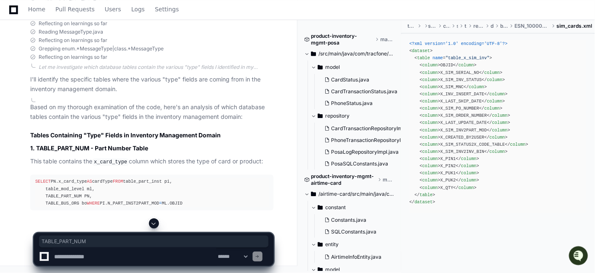
scroll to position [28272, 0]
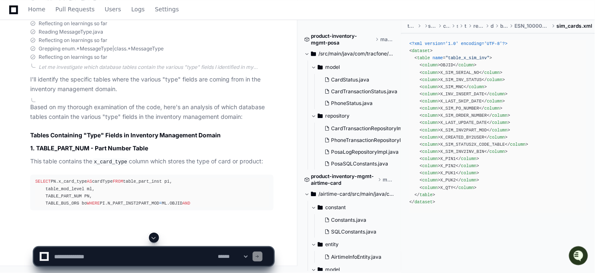
drag, startPoint x: 89, startPoint y: 159, endPoint x: 99, endPoint y: 131, distance: 29.9
click at [109, 158] on code "x_card_type" at bounding box center [110, 162] width 37 height 8
copy p "x_card_type"
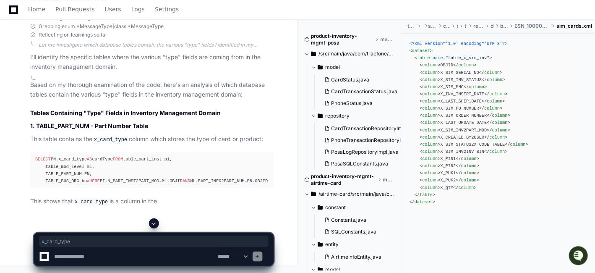
click at [116, 136] on code "x_card_type" at bounding box center [110, 140] width 37 height 8
copy p "x_card_type"
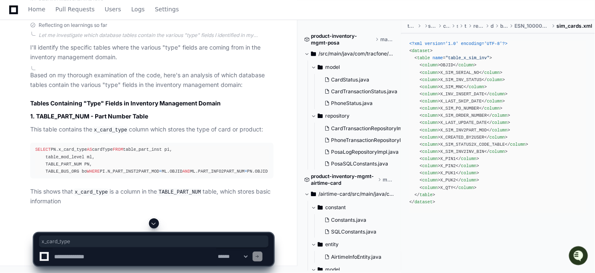
click at [108, 126] on code "x_card_type" at bounding box center [110, 130] width 37 height 8
copy p "x_card_type"
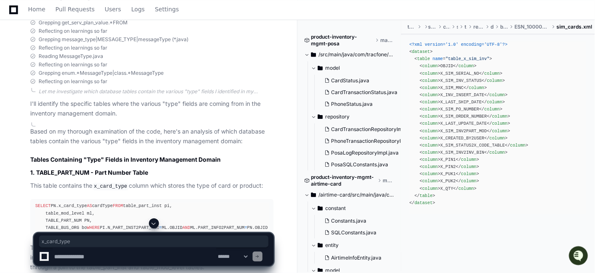
scroll to position [27956, 0]
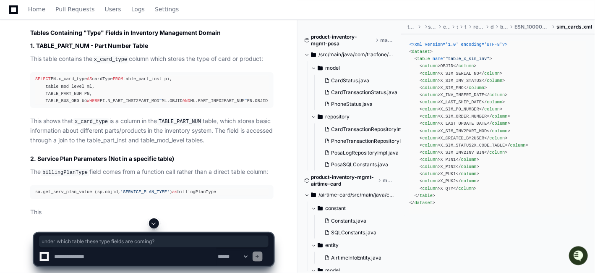
drag, startPoint x: 27, startPoint y: 127, endPoint x: 167, endPoint y: 128, distance: 139.8
copy p "under which table these type fields are coming?"
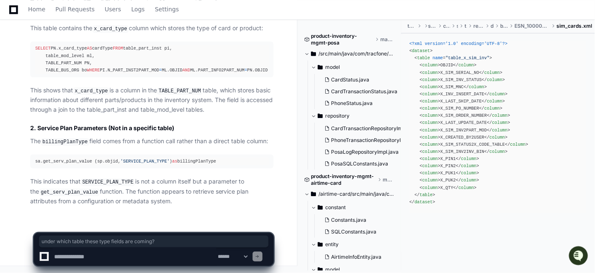
scroll to position [28411, 0]
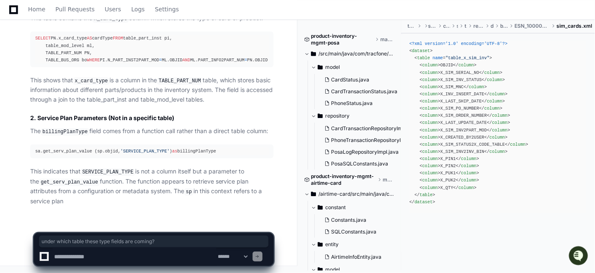
click at [153, 251] on textarea at bounding box center [134, 256] width 164 height 18
paste textarea "**********"
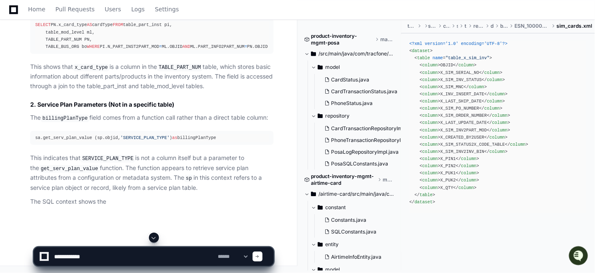
click at [135, 250] on textarea at bounding box center [134, 256] width 164 height 18
paste textarea "**********"
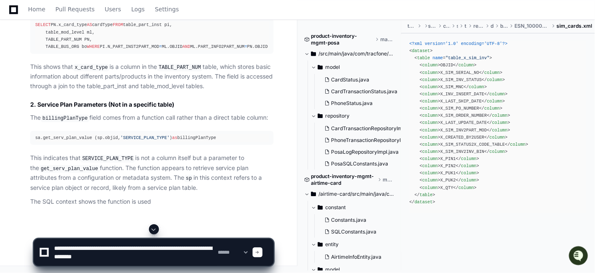
drag, startPoint x: 91, startPoint y: 245, endPoint x: 52, endPoint y: 247, distance: 39.1
click at [52, 247] on textarea at bounding box center [134, 252] width 164 height 27
click at [153, 248] on textarea at bounding box center [134, 252] width 164 height 27
paste textarea
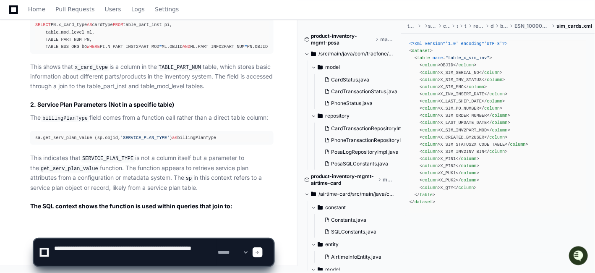
scroll to position [28434, 0]
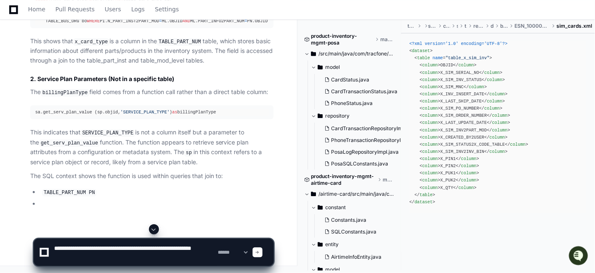
type textarea "**********"
click at [260, 253] on span at bounding box center [258, 252] width 4 height 4
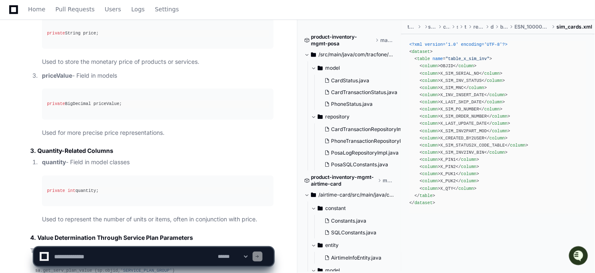
scroll to position [30169, 0]
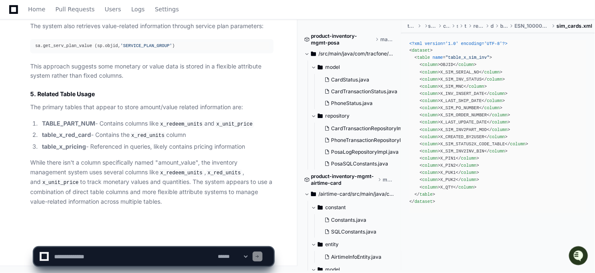
click at [140, 255] on textarea at bounding box center [134, 256] width 164 height 18
paste textarea "**********"
click at [161, 255] on textarea at bounding box center [134, 256] width 164 height 18
paste textarea "**********"
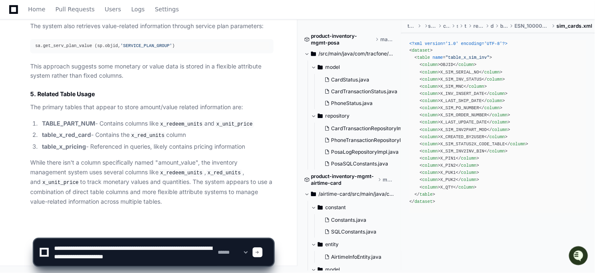
click at [122, 247] on textarea at bounding box center [134, 252] width 164 height 27
click at [135, 249] on textarea at bounding box center [134, 252] width 164 height 27
paste textarea "*********"
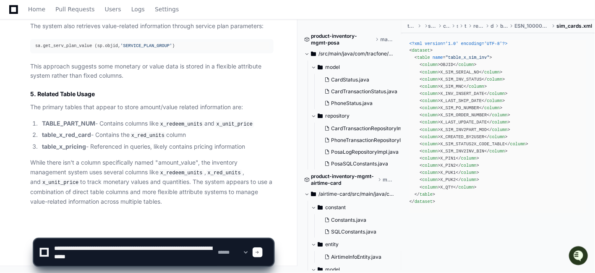
type textarea "**********"
click at [260, 252] on span at bounding box center [258, 252] width 4 height 4
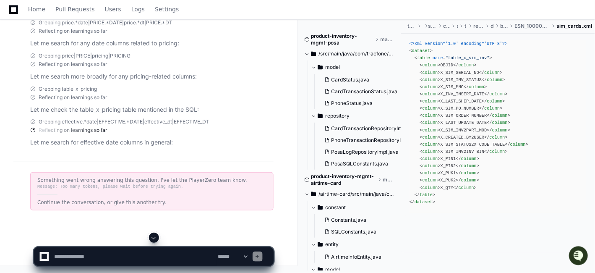
scroll to position [30347, 0]
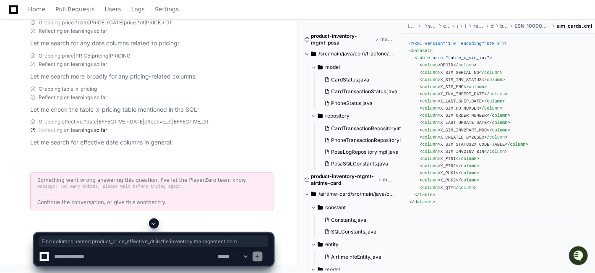
drag, startPoint x: 30, startPoint y: 73, endPoint x: 269, endPoint y: 78, distance: 239.2
copy p "Find columns named product_price_effective_dt in the inventory management domain"
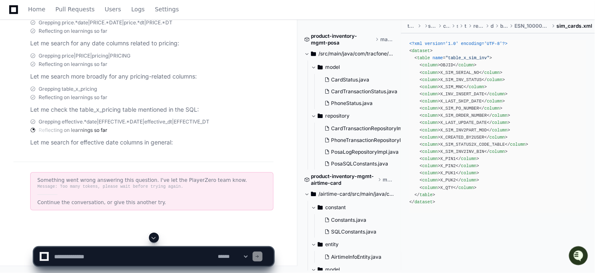
click at [131, 253] on textarea at bounding box center [134, 256] width 164 height 18
paste textarea "**********"
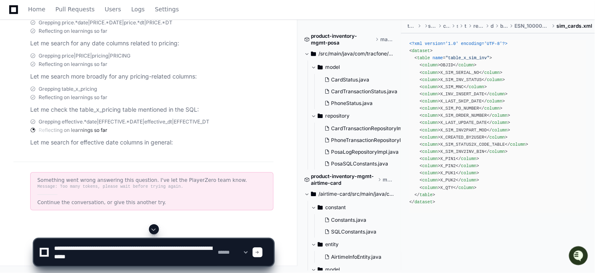
type textarea "**********"
click at [260, 250] on span at bounding box center [258, 252] width 4 height 4
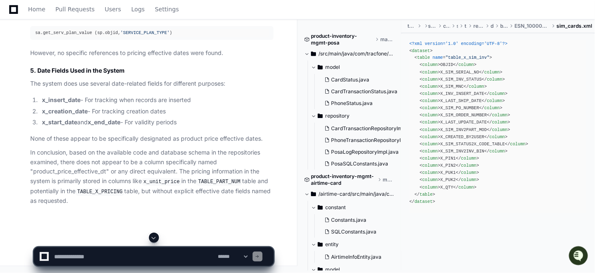
scroll to position [31078, 0]
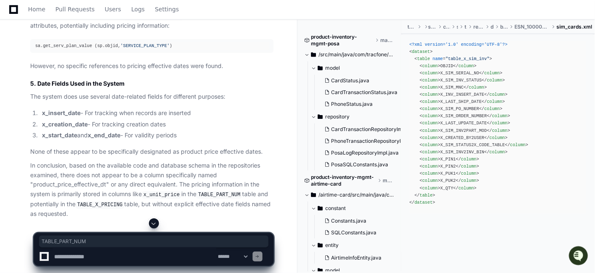
drag, startPoint x: 112, startPoint y: 94, endPoint x: 151, endPoint y: 97, distance: 39.2
copy code "TABLE_PART_NUM"
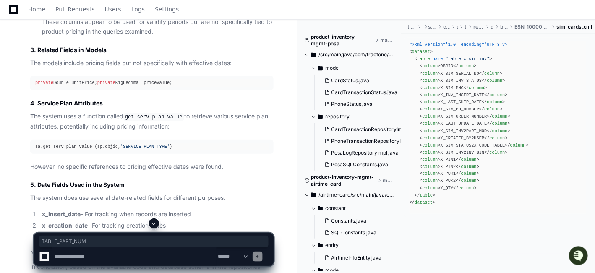
scroll to position [31006, 0]
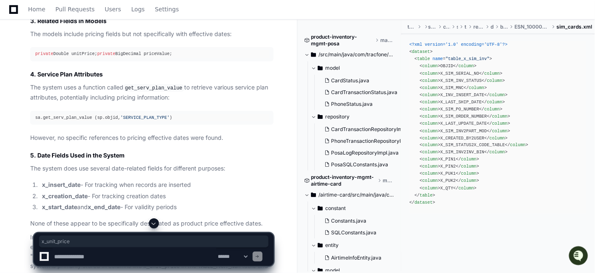
copy p "x_unit_price"
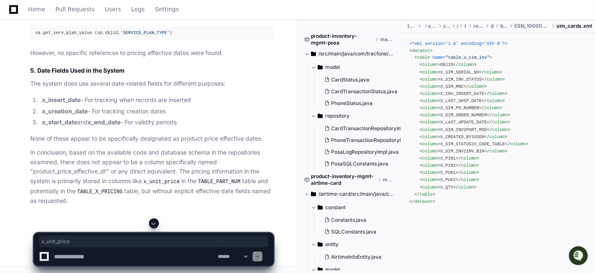
scroll to position [31504, 0]
click at [86, 192] on code "TABLE_X_PRICING" at bounding box center [100, 192] width 49 height 8
copy p "TABLE_X_PRICING"
click at [150, 252] on textarea at bounding box center [134, 256] width 164 height 18
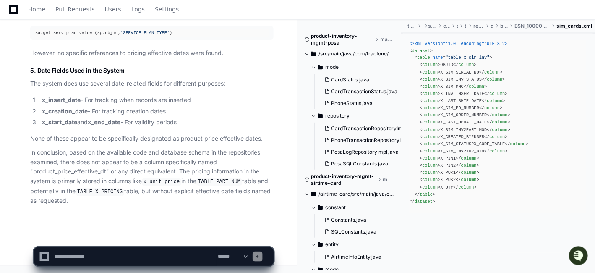
click at [133, 205] on p "In conclusion, based on the available code and database schema in the repositor…" at bounding box center [151, 177] width 243 height 58
click at [118, 254] on textarea at bounding box center [134, 256] width 164 height 18
paste textarea "**********"
click at [148, 253] on textarea at bounding box center [134, 256] width 164 height 18
paste textarea "**********"
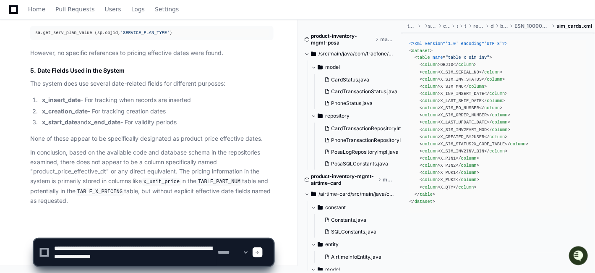
click at [117, 248] on textarea at bounding box center [134, 252] width 164 height 27
click at [105, 248] on textarea at bounding box center [134, 252] width 164 height 27
click at [131, 249] on textarea at bounding box center [134, 252] width 164 height 27
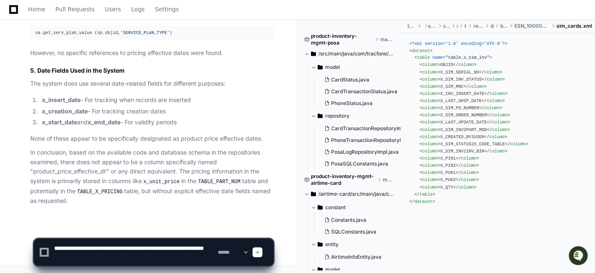
paste textarea "****"
type textarea "**********"
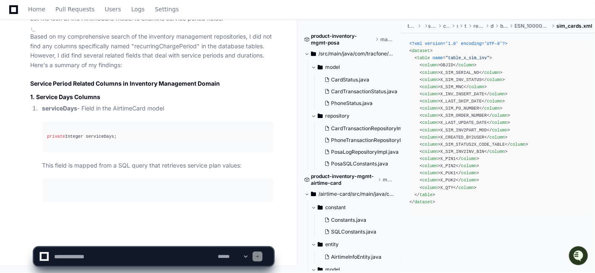
scroll to position [32021, 0]
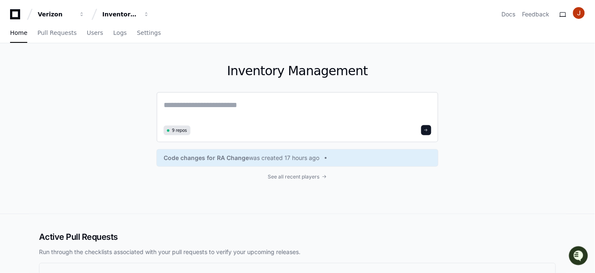
click at [242, 103] on textarea at bounding box center [298, 111] width 268 height 24
paste textarea "**********"
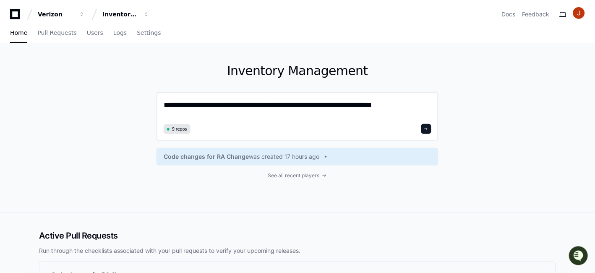
click at [274, 105] on textarea "**********" at bounding box center [298, 110] width 268 height 22
paste textarea
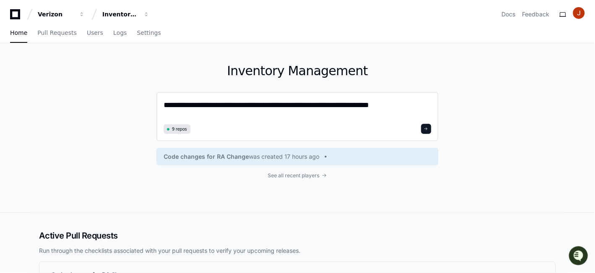
type textarea "**********"
click at [430, 128] on button at bounding box center [426, 129] width 10 height 10
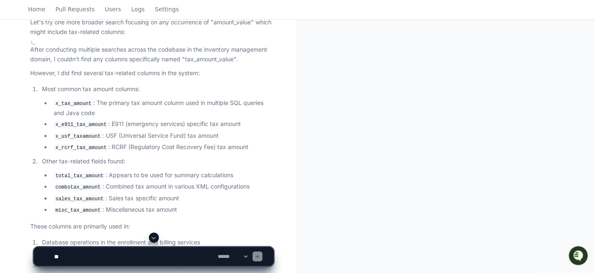
scroll to position [322, 0]
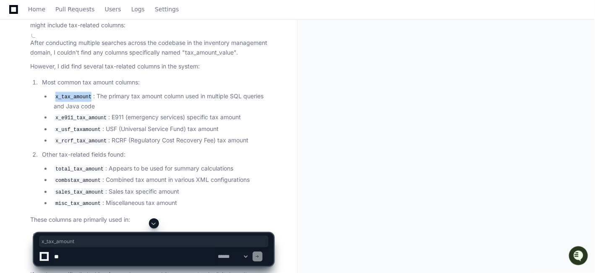
drag, startPoint x: 55, startPoint y: 94, endPoint x: 90, endPoint y: 97, distance: 34.9
click at [90, 97] on code "x_tax_amount" at bounding box center [73, 98] width 39 height 8
copy code "x_tax_amount"
drag, startPoint x: 54, startPoint y: 118, endPoint x: 102, endPoint y: 119, distance: 48.3
click at [102, 119] on code "x_e911_tax_amount" at bounding box center [81, 119] width 55 height 8
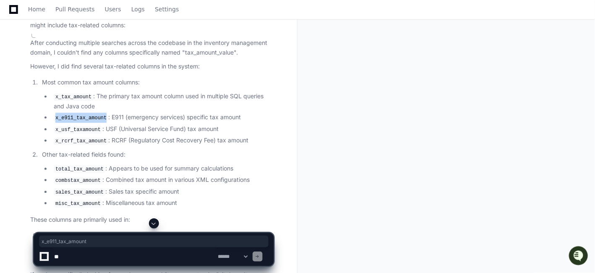
copy code "x_e911_tax_amount"
drag, startPoint x: 55, startPoint y: 128, endPoint x: 97, endPoint y: 128, distance: 42.4
click at [97, 128] on code "x_usf_taxamount" at bounding box center [78, 130] width 49 height 8
copy code "x_usf_taxamount"
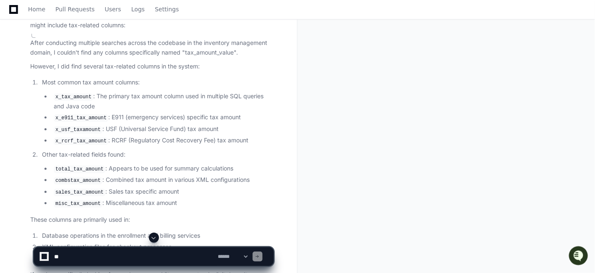
click at [55, 138] on code "x_rcrf_tax_amount" at bounding box center [81, 142] width 55 height 8
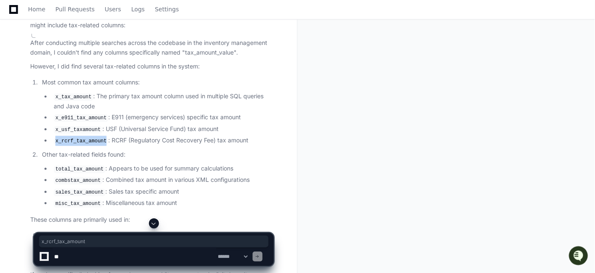
click at [55, 138] on code "x_rcrf_tax_amount" at bounding box center [81, 142] width 55 height 8
copy code "x_rcrf_tax_amount"
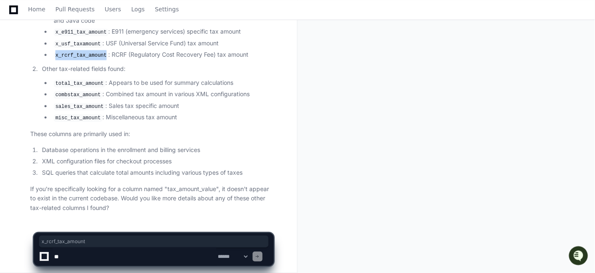
scroll to position [411, 0]
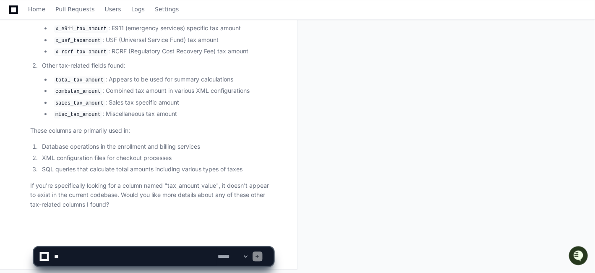
click at [133, 253] on textarea at bounding box center [134, 256] width 164 height 18
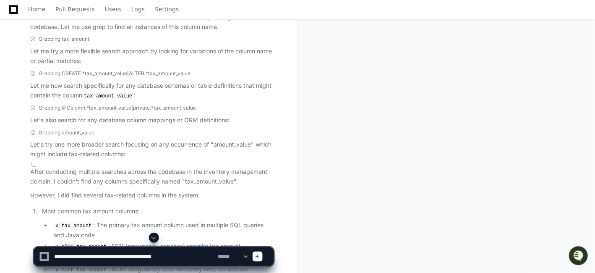
type textarea "**********"
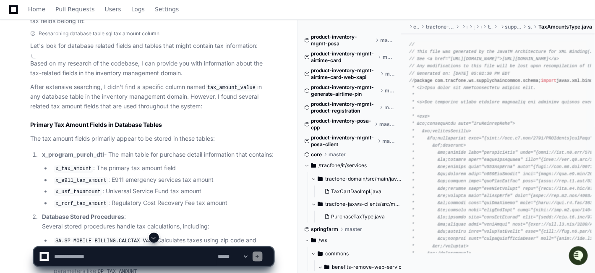
scroll to position [841, 0]
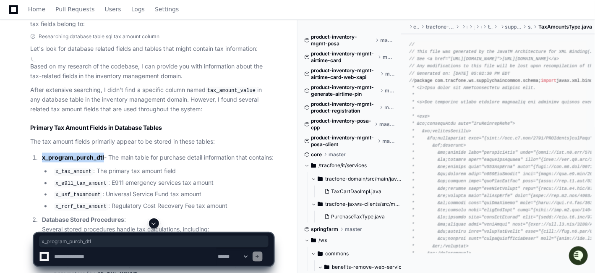
drag, startPoint x: 41, startPoint y: 154, endPoint x: 103, endPoint y: 152, distance: 61.7
click at [103, 153] on p "x_program_purch_dtl - The main table for purchase detail information that conta…" at bounding box center [158, 158] width 232 height 10
copy strong "x_program_purch_dtl"
drag, startPoint x: 55, startPoint y: 178, endPoint x: 88, endPoint y: 176, distance: 33.2
click at [88, 176] on code "x_tax_amount" at bounding box center [73, 172] width 39 height 8
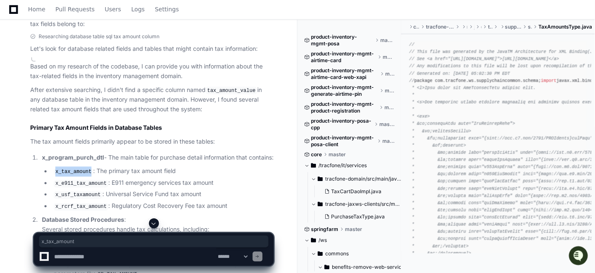
copy code "x_tax_amount"
drag, startPoint x: 55, startPoint y: 187, endPoint x: 102, endPoint y: 190, distance: 47.1
click at [102, 188] on code "x_e911_tax_amount" at bounding box center [81, 184] width 55 height 8
copy code "x_e911_tax_amount"
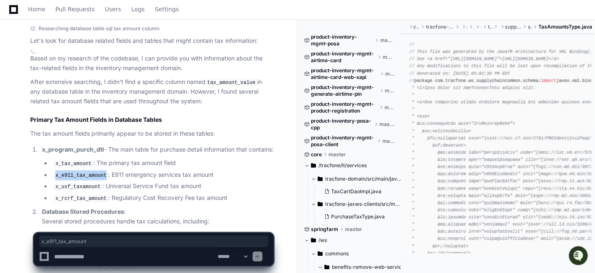
scroll to position [1063, 0]
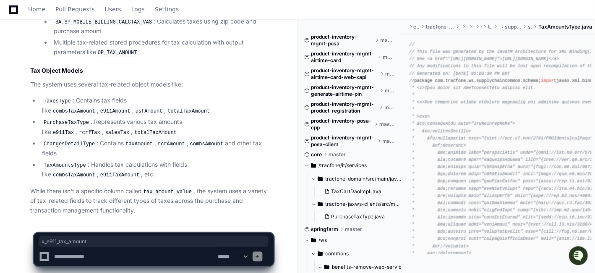
click at [151, 261] on textarea at bounding box center [134, 256] width 164 height 18
paste textarea "**********"
click at [175, 258] on textarea at bounding box center [134, 256] width 164 height 18
paste textarea "**********"
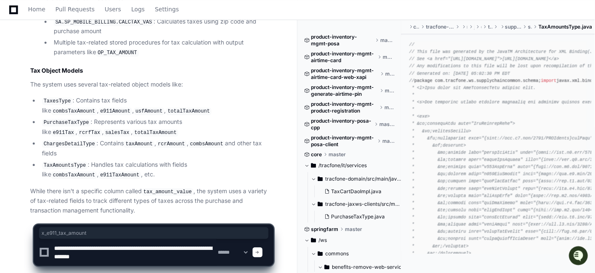
click at [78, 246] on textarea at bounding box center [134, 252] width 164 height 27
click at [156, 247] on textarea at bounding box center [134, 252] width 164 height 27
paste textarea
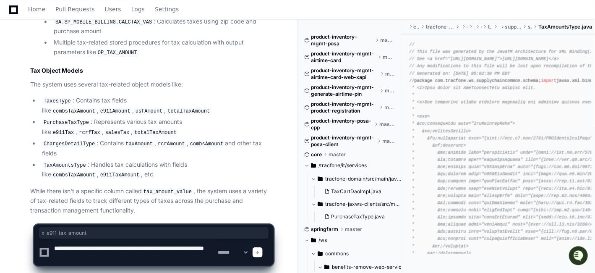
type textarea "**********"
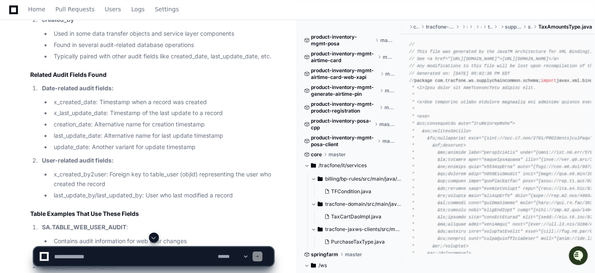
scroll to position [1755, 0]
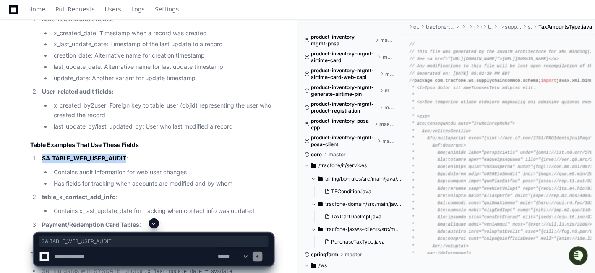
drag, startPoint x: 43, startPoint y: 148, endPoint x: 126, endPoint y: 150, distance: 83.1
click at [126, 154] on p "SA.TABLE_WEB_USER_AUDIT :" at bounding box center [158, 159] width 232 height 10
copy strong "SA.TABLE_WEB_USER_AUDIT"
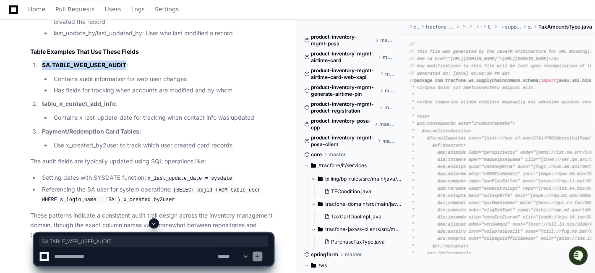
scroll to position [1872, 0]
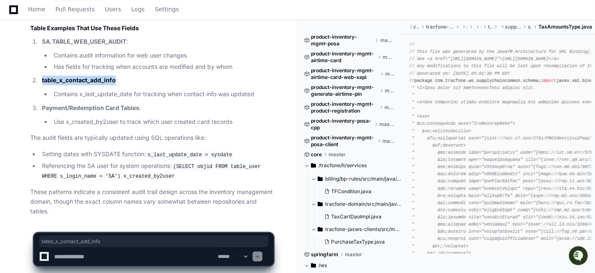
drag, startPoint x: 42, startPoint y: 70, endPoint x: 115, endPoint y: 70, distance: 72.6
click at [115, 76] on p "table_x_contact_add_info :" at bounding box center [158, 81] width 232 height 10
copy strong "table_x_contact_add_info"
click at [178, 103] on p "Payment/Redemption Card Tables :" at bounding box center [158, 108] width 232 height 10
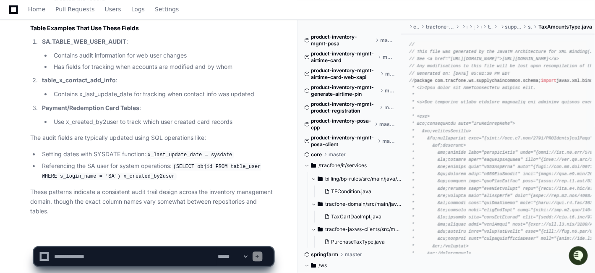
scroll to position [1870, 0]
click at [140, 256] on textarea at bounding box center [134, 256] width 164 height 18
paste textarea "**********"
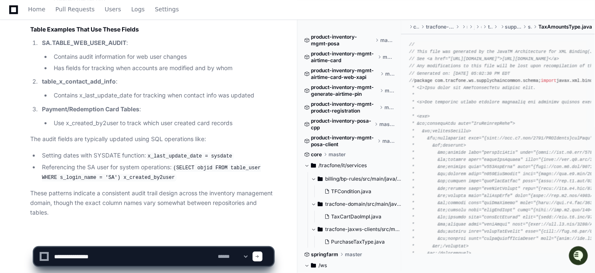
paste textarea "**********"
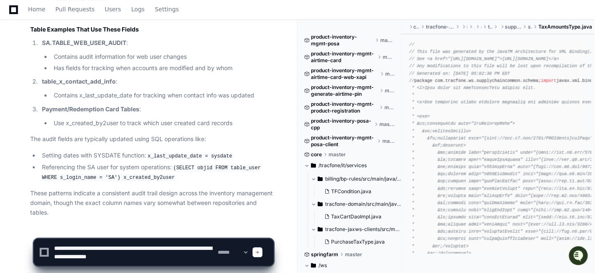
click at [89, 244] on textarea at bounding box center [134, 252] width 164 height 27
paste textarea "**********"
drag, startPoint x: 154, startPoint y: 248, endPoint x: 213, endPoint y: 248, distance: 58.3
click at [213, 248] on textarea at bounding box center [134, 252] width 164 height 27
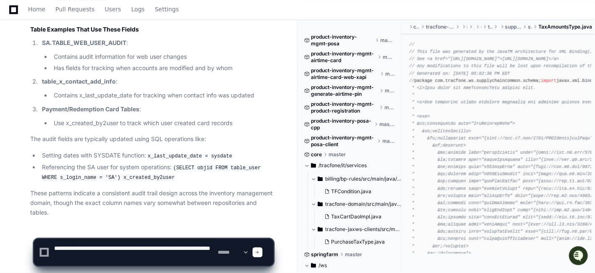
paste textarea
type textarea "**********"
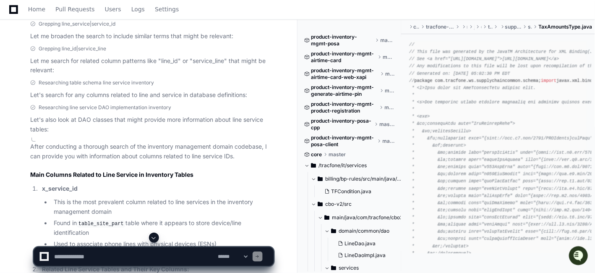
scroll to position [2241, 0]
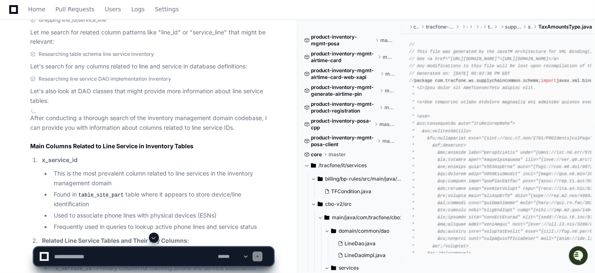
click at [66, 240] on div at bounding box center [154, 237] width 240 height 10
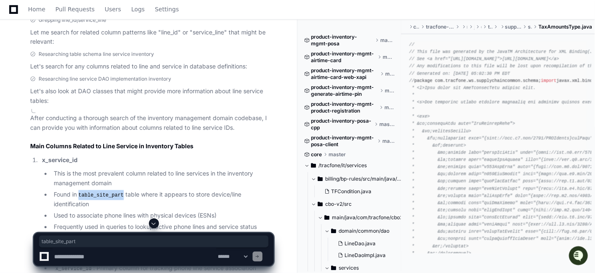
drag, startPoint x: 80, startPoint y: 185, endPoint x: 121, endPoint y: 184, distance: 41.1
click at [121, 192] on code "table_site_part" at bounding box center [101, 196] width 49 height 8
copy code "table_site_part"
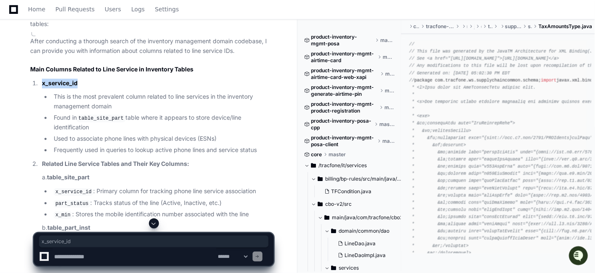
drag, startPoint x: 41, startPoint y: 72, endPoint x: 80, endPoint y: 74, distance: 38.7
click at [80, 79] on p "x_service_id" at bounding box center [158, 84] width 232 height 10
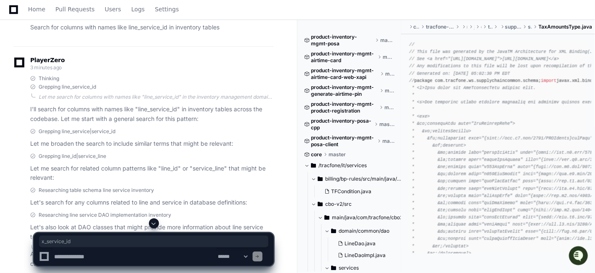
scroll to position [2009, 0]
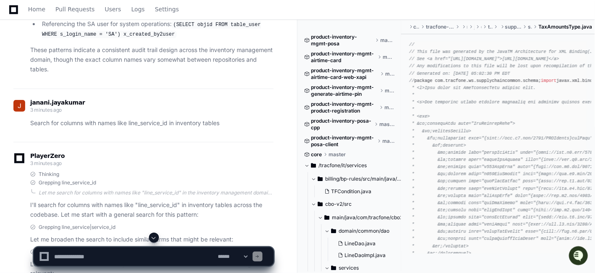
click at [204, 102] on div "janani.[PERSON_NAME] 3 minutes ago" at bounding box center [143, 107] width 260 height 14
click at [78, 257] on textarea at bounding box center [134, 256] width 164 height 18
paste textarea "**********"
click at [172, 258] on textarea at bounding box center [134, 256] width 164 height 18
paste textarea "**********"
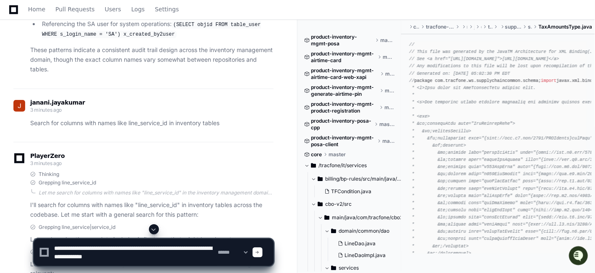
click at [93, 245] on textarea at bounding box center [134, 252] width 164 height 27
click at [141, 246] on textarea at bounding box center [134, 252] width 164 height 27
paste textarea
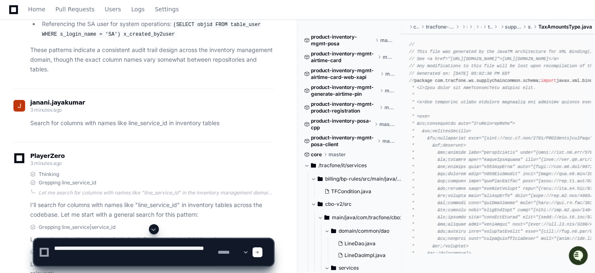
type textarea "**********"
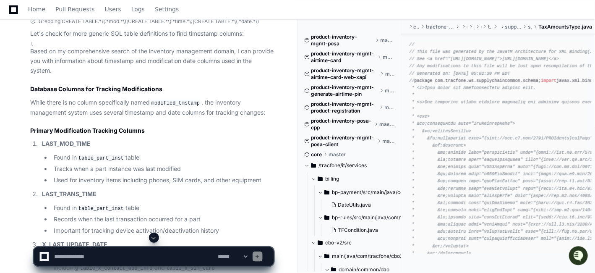
scroll to position [3228, 0]
click at [70, 138] on p "LAST_MOD_TIME" at bounding box center [158, 143] width 232 height 10
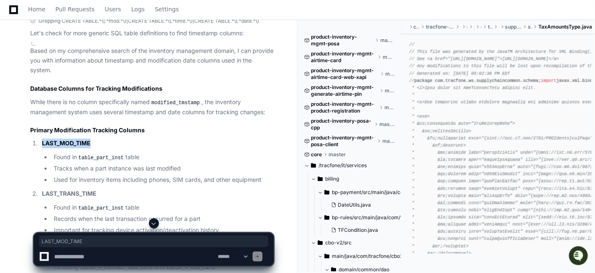
click at [70, 138] on p "LAST_MOD_TIME" at bounding box center [158, 143] width 232 height 10
click at [76, 190] on strong "LAST_TRANS_TIME" at bounding box center [69, 193] width 55 height 7
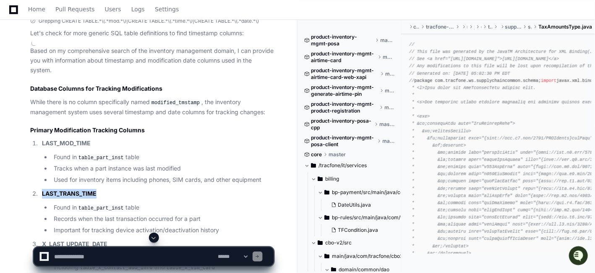
click at [76, 190] on strong "LAST_TRANS_TIME" at bounding box center [69, 193] width 55 height 7
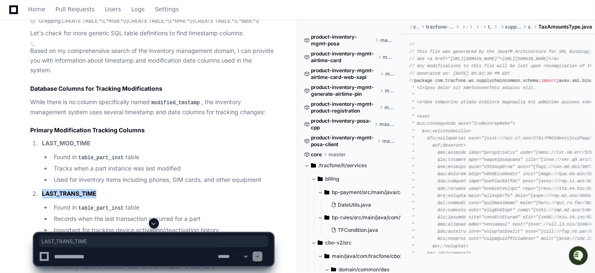
scroll to position [3309, 0]
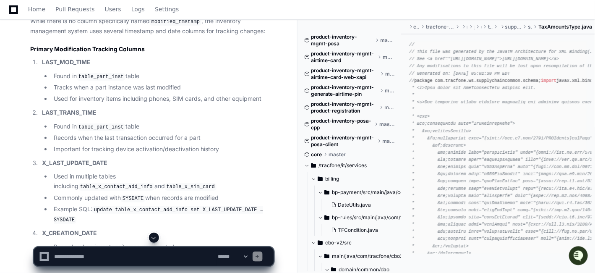
click at [63, 172] on li "Used in multiple tables including table_x_contact_add_info and table_x_sim_card" at bounding box center [162, 181] width 222 height 19
click at [59, 159] on strong "X_LAST_UPDATE_DATE" at bounding box center [74, 162] width 65 height 7
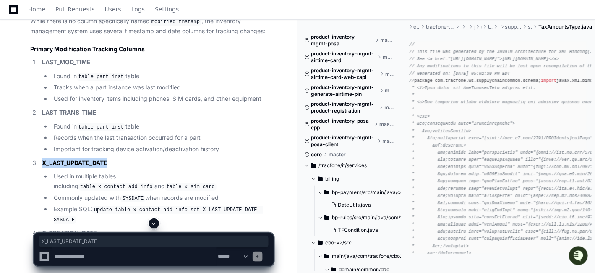
click at [59, 159] on strong "X_LAST_UPDATE_DATE" at bounding box center [74, 162] width 65 height 7
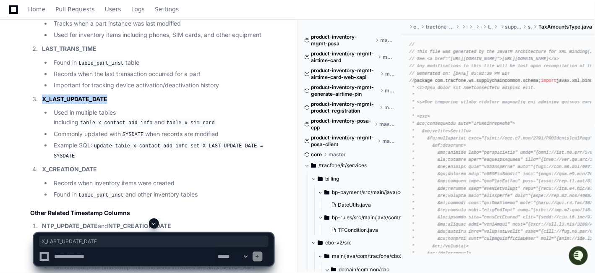
scroll to position [3379, 0]
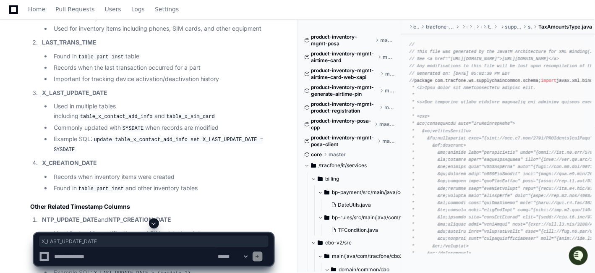
click at [69, 158] on p "X_CREATION_DATE" at bounding box center [158, 163] width 232 height 10
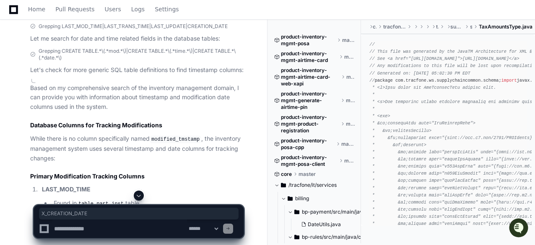
scroll to position [3137, 0]
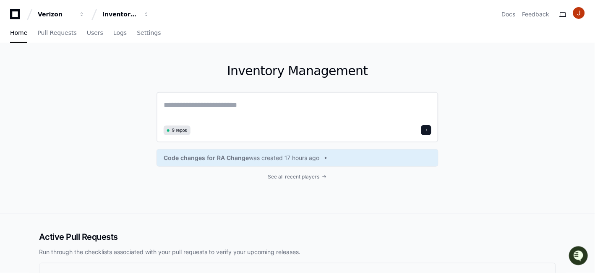
click at [255, 102] on textarea at bounding box center [298, 111] width 268 height 24
paste textarea "*******"
click at [351, 105] on textarea "*******" at bounding box center [298, 110] width 268 height 22
click at [315, 99] on textarea "*******" at bounding box center [298, 110] width 268 height 22
paste textarea "**********"
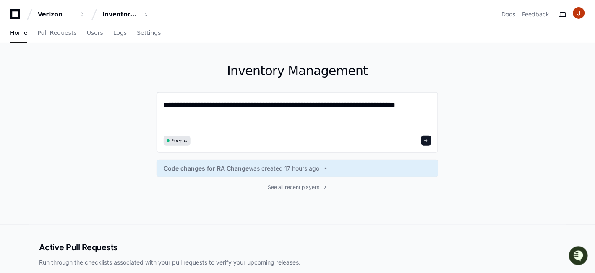
click at [183, 107] on textarea "**********" at bounding box center [298, 116] width 268 height 34
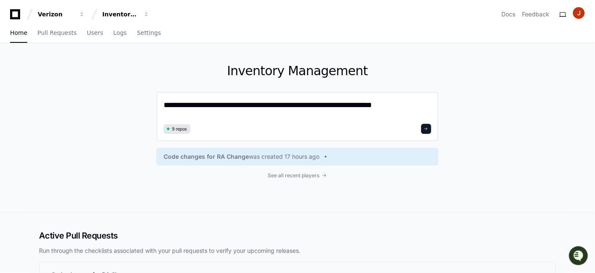
click at [269, 104] on textarea "**********" at bounding box center [298, 110] width 268 height 22
paste textarea
type textarea "**********"
click at [426, 128] on span at bounding box center [426, 129] width 4 height 4
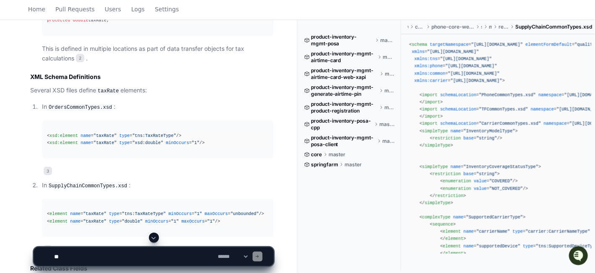
scroll to position [648, 0]
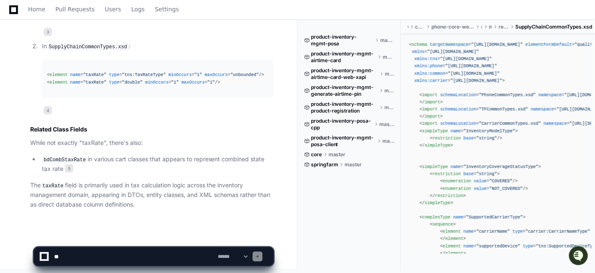
click at [105, 251] on textarea at bounding box center [134, 256] width 164 height 18
click at [85, 261] on textarea at bounding box center [134, 256] width 164 height 18
paste textarea "**********"
click at [129, 257] on textarea at bounding box center [134, 256] width 164 height 18
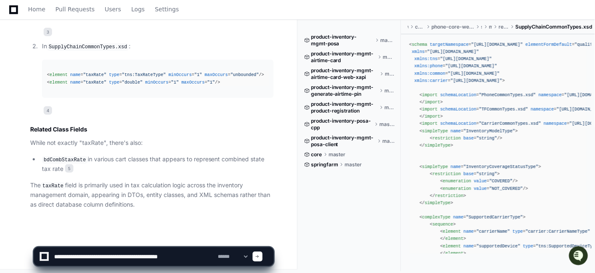
type textarea "**********"
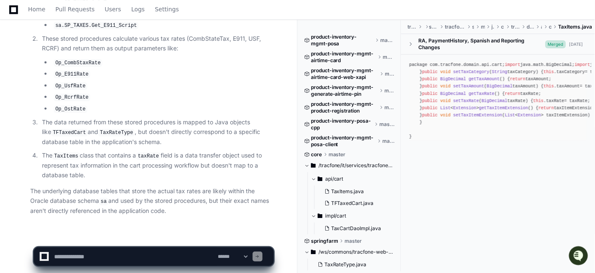
scroll to position [1280, 0]
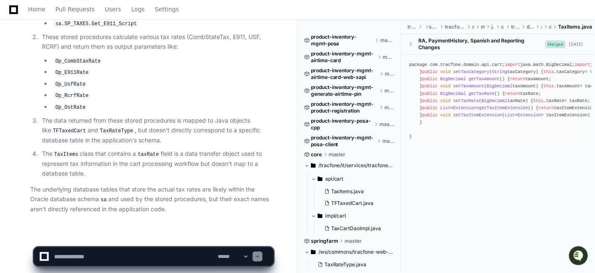
click at [157, 251] on textarea at bounding box center [134, 256] width 164 height 18
paste textarea "**********"
click at [148, 259] on textarea at bounding box center [134, 256] width 164 height 18
paste textarea "**********"
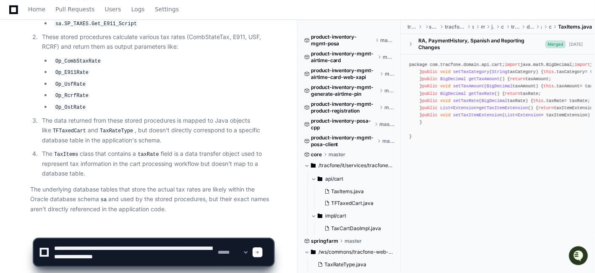
drag, startPoint x: 118, startPoint y: 247, endPoint x: 52, endPoint y: 247, distance: 65.5
click at [52, 247] on textarea at bounding box center [134, 252] width 164 height 27
click at [144, 249] on textarea at bounding box center [134, 252] width 164 height 27
paste textarea "****"
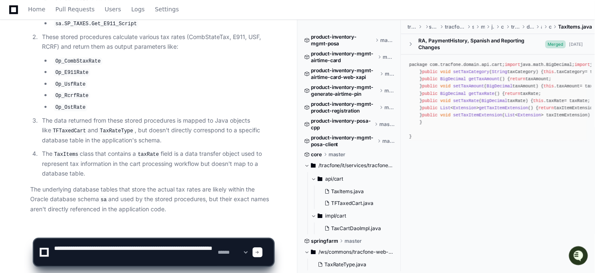
type textarea "**********"
click at [260, 250] on span at bounding box center [258, 252] width 4 height 4
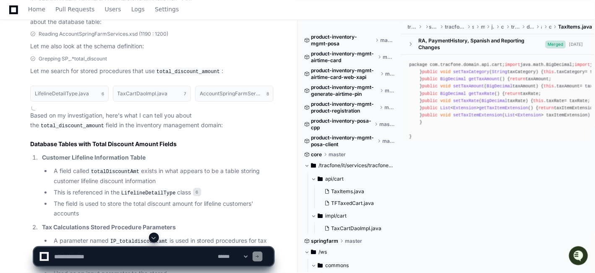
scroll to position [1988, 0]
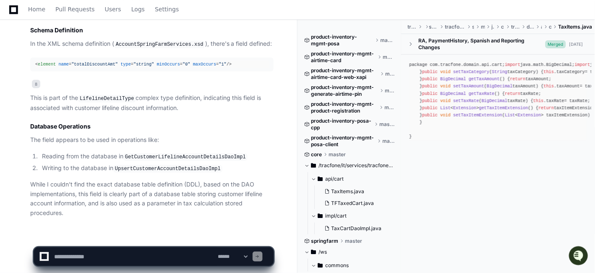
click at [147, 257] on textarea at bounding box center [134, 256] width 164 height 18
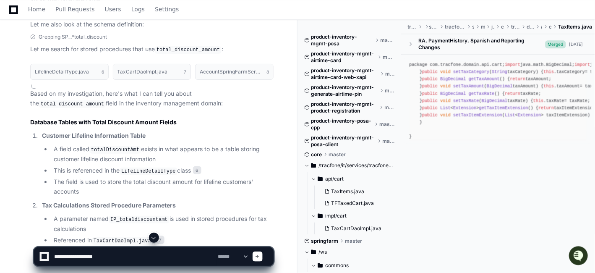
scroll to position [1647, 0]
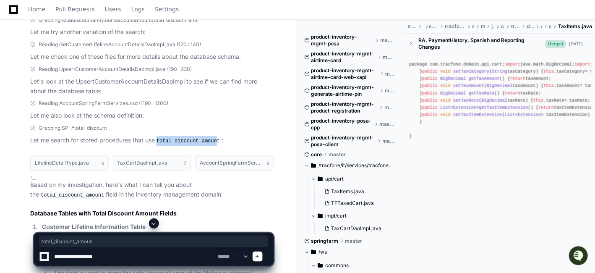
drag, startPoint x: 159, startPoint y: 131, endPoint x: 215, endPoint y: 134, distance: 56.3
click at [215, 138] on code "total_discount_amount" at bounding box center [188, 142] width 67 height 8
copy code "total_discount_amoun"
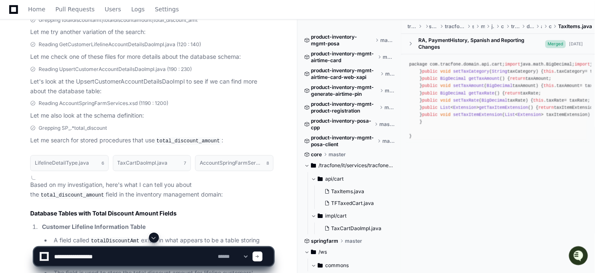
click at [133, 253] on textarea at bounding box center [134, 256] width 164 height 18
paste textarea "**********"
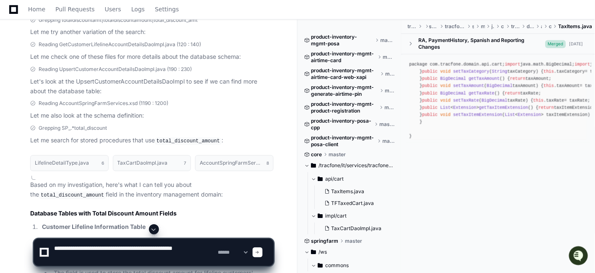
type textarea "**********"
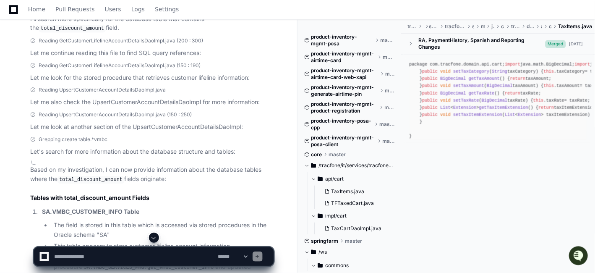
scroll to position [2399, 0]
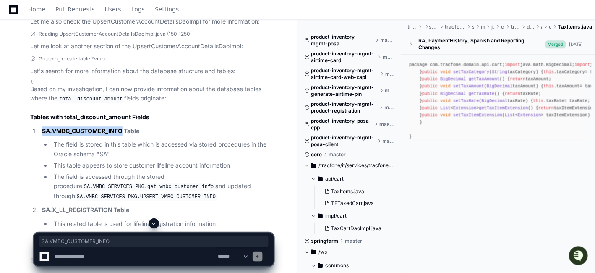
drag, startPoint x: 41, startPoint y: 118, endPoint x: 123, endPoint y: 118, distance: 81.4
click at [123, 127] on strong "SA.VMBC_CUSTOMER_INFO Table" at bounding box center [90, 130] width 97 height 7
copy strong "SA.VMBC_CUSTOMER_INFO"
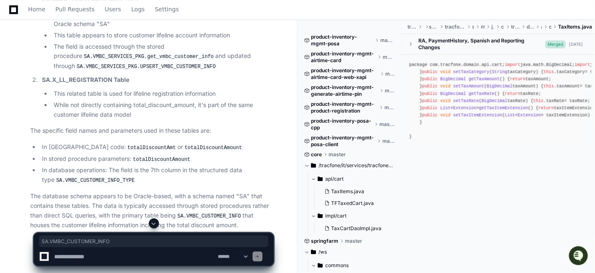
scroll to position [2530, 0]
drag, startPoint x: 41, startPoint y: 65, endPoint x: 114, endPoint y: 66, distance: 73.0
click at [114, 75] on strong "SA.X_LL_REGISTRATION Table" at bounding box center [85, 78] width 87 height 7
copy strong "SA.X_LL_REGISTRATION"
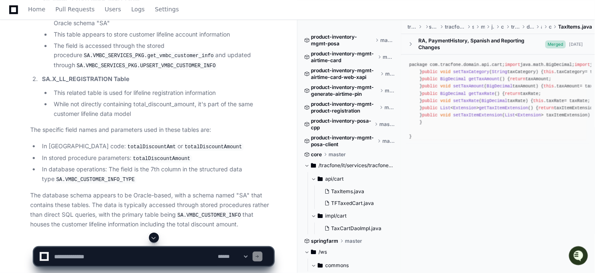
click at [151, 155] on code "totalDiscountAmount" at bounding box center [161, 159] width 61 height 8
click at [150, 253] on textarea at bounding box center [134, 256] width 164 height 18
paste textarea "**********"
click at [154, 245] on app-app-chat-input "**********" at bounding box center [154, 249] width 240 height 34
click at [147, 255] on textarea at bounding box center [134, 256] width 164 height 18
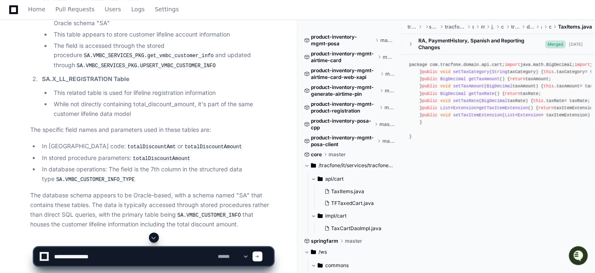
paste textarea "**********"
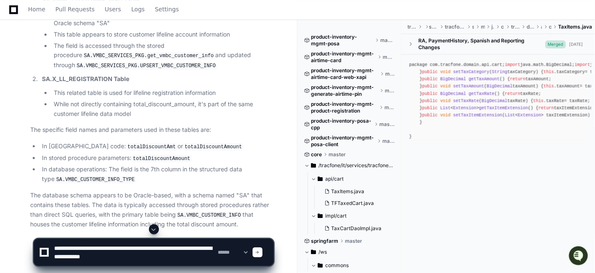
click at [99, 251] on textarea at bounding box center [134, 252] width 164 height 27
click at [154, 245] on textarea at bounding box center [134, 252] width 164 height 27
paste textarea
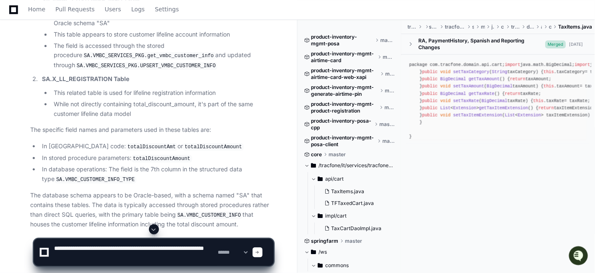
type textarea "**********"
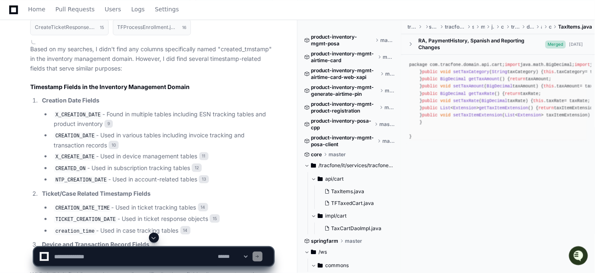
scroll to position [3093, 0]
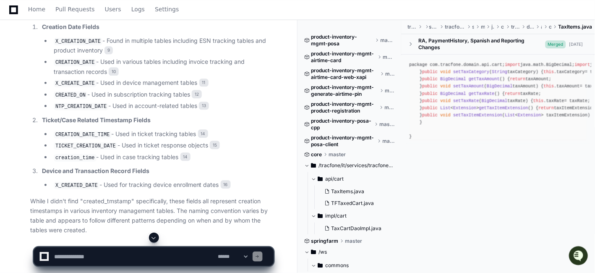
click at [135, 255] on textarea at bounding box center [134, 256] width 164 height 18
type textarea "**********"
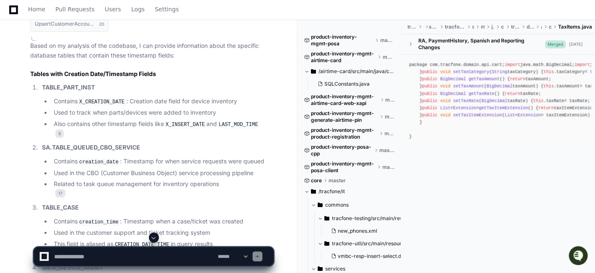
scroll to position [3729, 0]
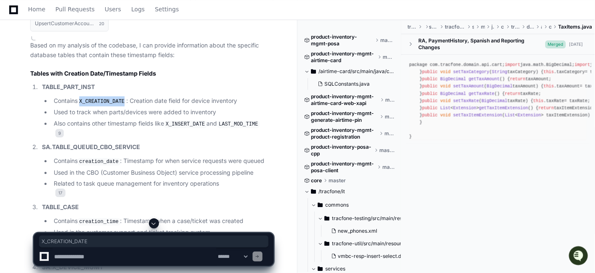
drag, startPoint x: 82, startPoint y: 83, endPoint x: 123, endPoint y: 84, distance: 41.2
click at [123, 98] on code "X_CREATION_DATE" at bounding box center [102, 102] width 49 height 8
copy code "X_CREATION_DATE"
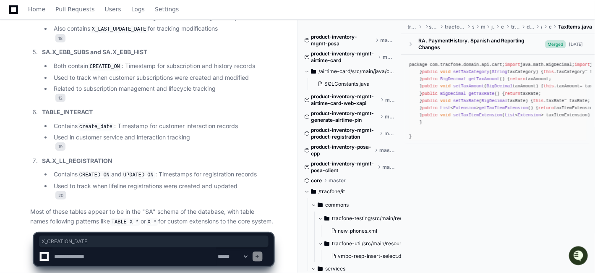
click at [127, 257] on textarea at bounding box center [134, 256] width 164 height 18
paste textarea "**********"
type textarea "**********"
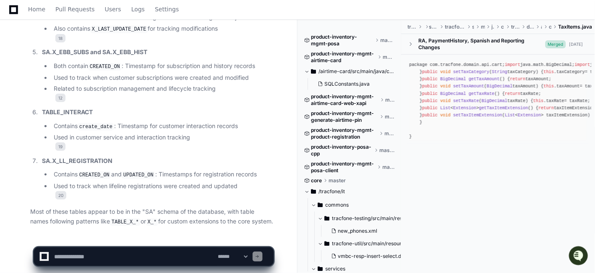
click at [338, 70] on span "/airtime-card/src/main/java/com/tracfone/airtime/card/constant" at bounding box center [357, 71] width 76 height 7
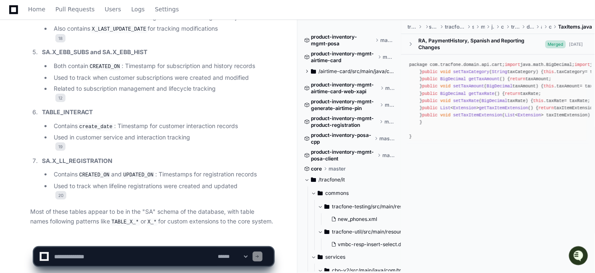
click at [154, 253] on textarea at bounding box center [134, 256] width 164 height 18
paste textarea "**********"
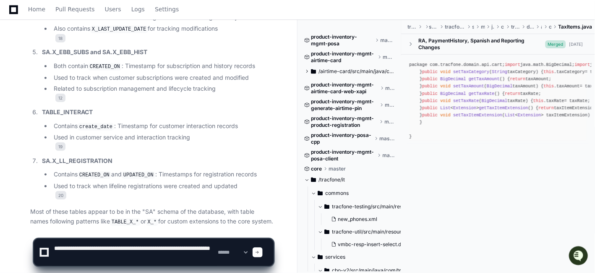
drag, startPoint x: 154, startPoint y: 248, endPoint x: 212, endPoint y: 251, distance: 58.8
click at [212, 251] on textarea at bounding box center [134, 252] width 164 height 27
type textarea "**********"
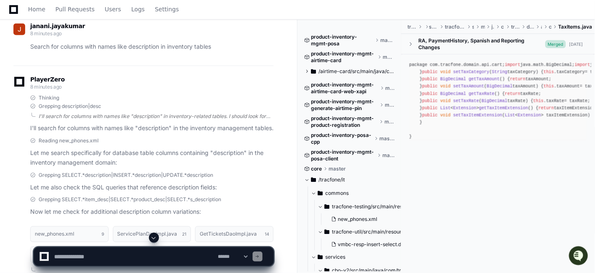
scroll to position [4372, 0]
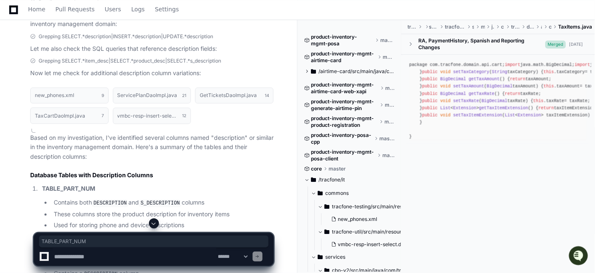
copy strong "TABLE_PART_NUM"
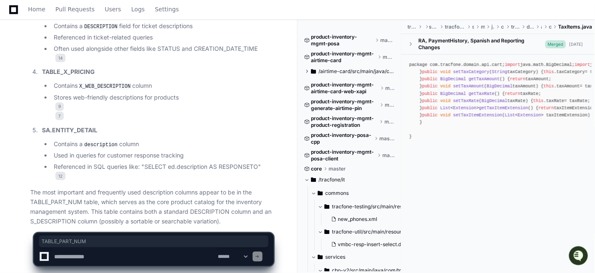
scroll to position [4696, 0]
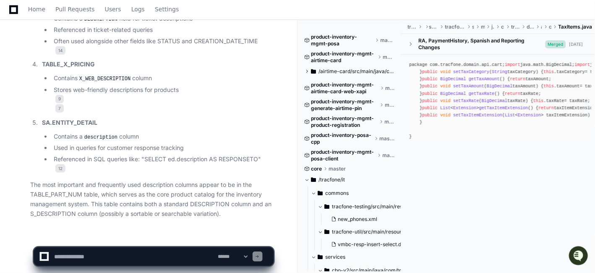
click at [60, 198] on p "The most important and frequently used description columns appear to be in the …" at bounding box center [151, 199] width 243 height 38
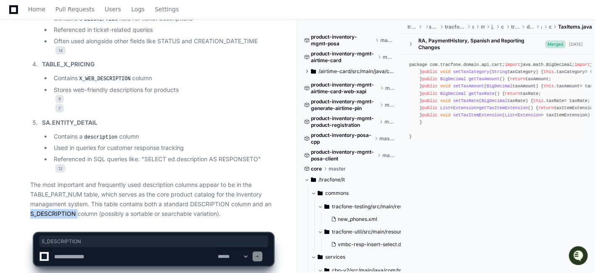
click at [60, 198] on p "The most important and frequently used description columns appear to be in the …" at bounding box center [151, 199] width 243 height 38
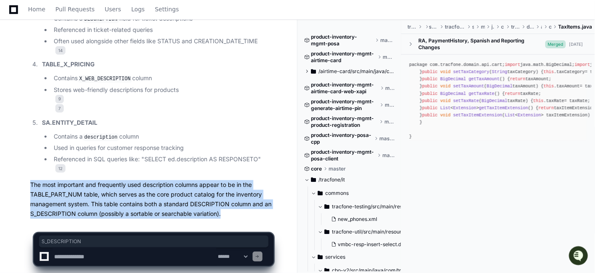
click at [60, 198] on p "The most important and frequently used description columns appear to be in the …" at bounding box center [151, 199] width 243 height 38
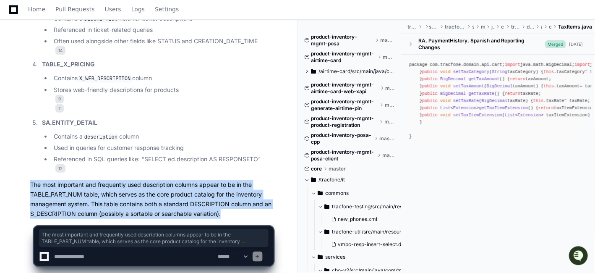
click at [60, 198] on p "The most important and frequently used description columns appear to be in the …" at bounding box center [151, 199] width 243 height 38
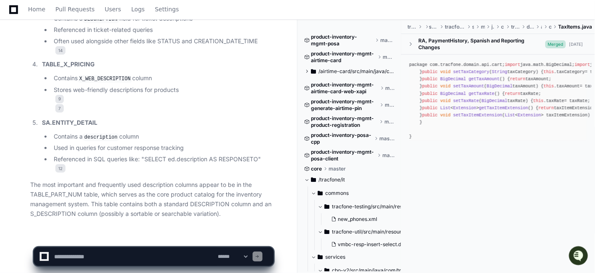
click at [60, 198] on p "The most important and frequently used description columns appear to be in the …" at bounding box center [151, 199] width 243 height 38
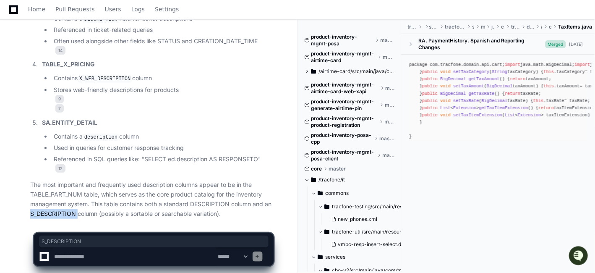
copy p "S_DESCRIPTION"
click at [199, 189] on p "The most important and frequently used description columns appear to be in the …" at bounding box center [151, 199] width 243 height 38
copy p "DESCRIPTION"
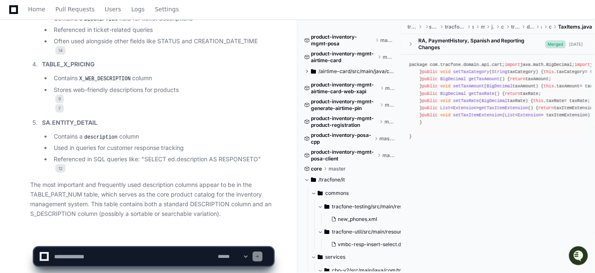
click at [201, 118] on p "SA.ENTITY_DETAIL" at bounding box center [158, 123] width 232 height 10
click at [189, 257] on textarea at bounding box center [134, 256] width 164 height 18
paste textarea "**********"
click at [157, 253] on textarea at bounding box center [134, 256] width 164 height 18
paste textarea "**********"
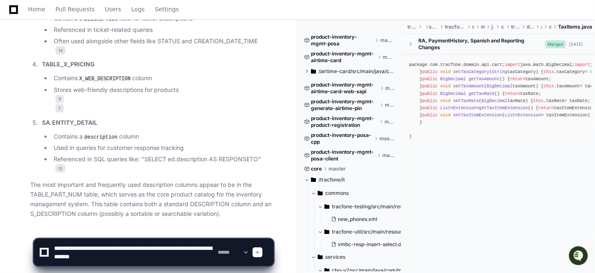
drag, startPoint x: 88, startPoint y: 249, endPoint x: 55, endPoint y: 245, distance: 33.0
click at [55, 245] on textarea at bounding box center [134, 252] width 164 height 27
click at [157, 250] on textarea at bounding box center [134, 252] width 164 height 27
paste textarea
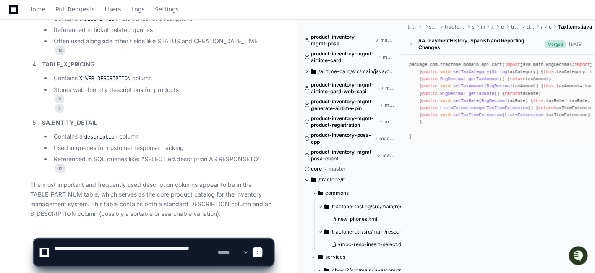
type textarea "**********"
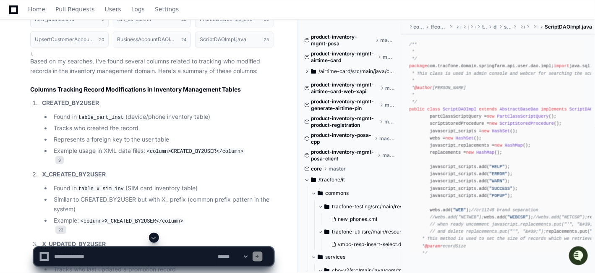
scroll to position [5148, 0]
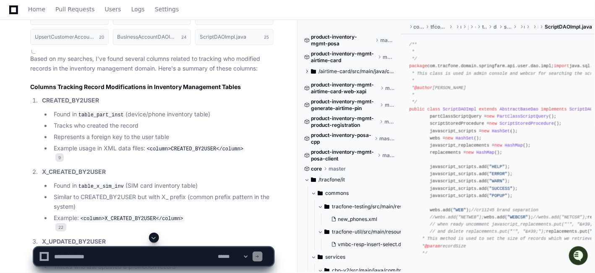
click at [101, 111] on code "table_part_inst" at bounding box center [101, 115] width 49 height 8
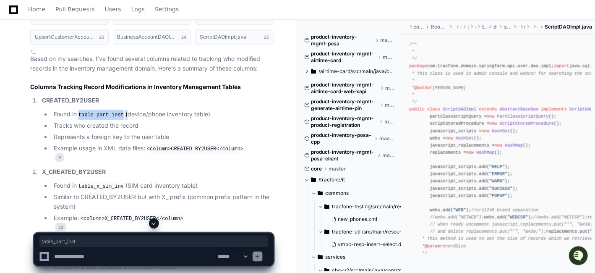
click at [101, 111] on code "table_part_inst" at bounding box center [101, 115] width 49 height 8
copy li "table_part_inst"
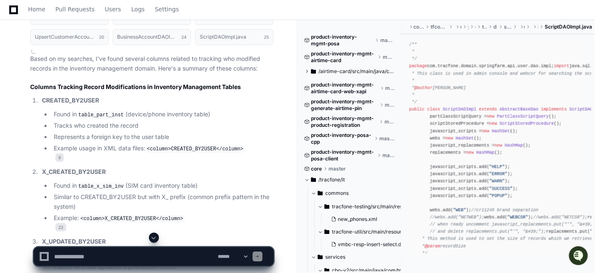
click at [78, 97] on strong "CREATED_BY2USER" at bounding box center [70, 100] width 57 height 7
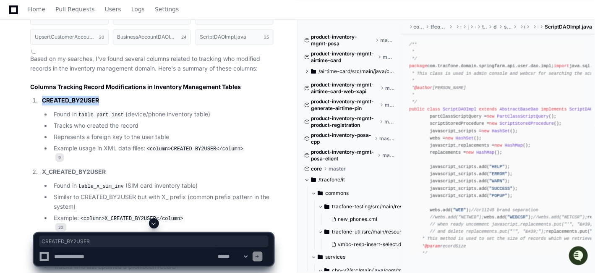
click at [78, 97] on strong "CREATED_BY2USER" at bounding box center [70, 100] width 57 height 7
copy strong "CREATED_BY2USER"
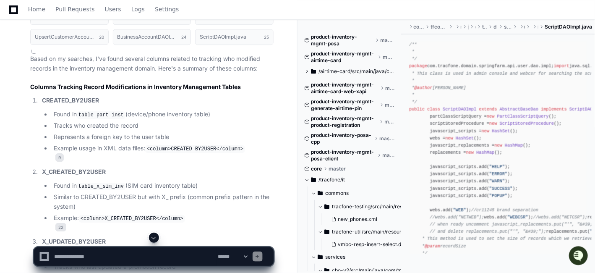
click at [93, 183] on code "table_x_sim_inv" at bounding box center [101, 187] width 49 height 8
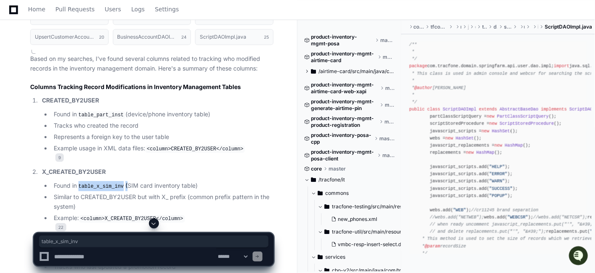
click at [93, 183] on code "table_x_sim_inv" at bounding box center [101, 187] width 49 height 8
copy li "table_x_sim_inv"
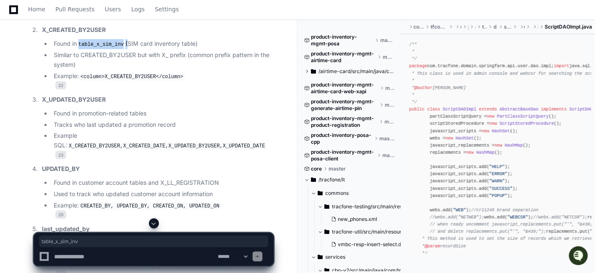
scroll to position [5287, 0]
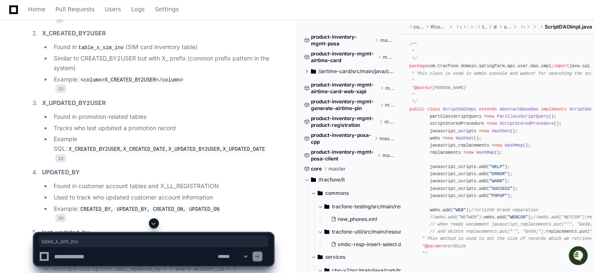
click at [81, 99] on strong "X_UPDATED_BY2USER" at bounding box center [74, 102] width 64 height 7
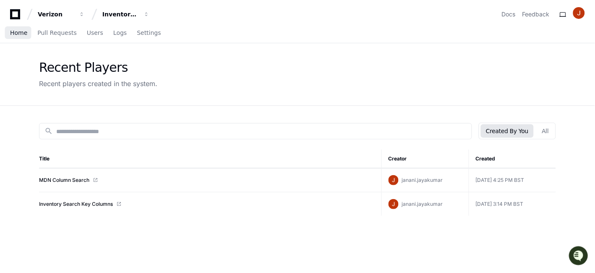
click at [20, 34] on span "Home" at bounding box center [18, 32] width 17 height 5
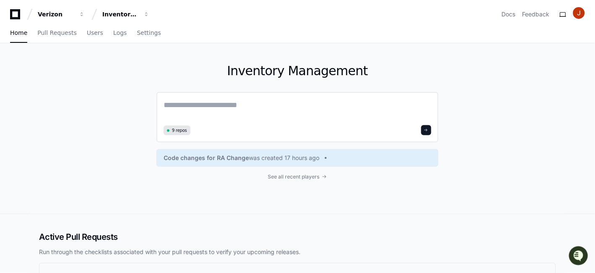
click at [255, 110] on textarea at bounding box center [298, 111] width 268 height 24
paste textarea "*********"
click at [258, 102] on textarea "*********" at bounding box center [298, 110] width 268 height 22
paste textarea "**********"
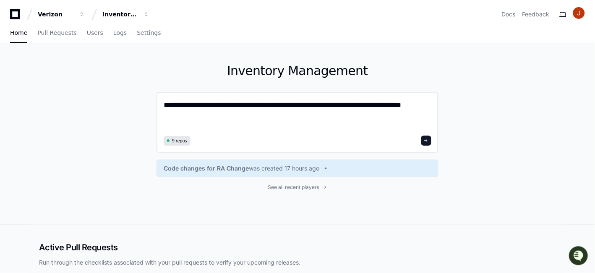
click at [182, 106] on textarea "**********" at bounding box center [298, 116] width 268 height 34
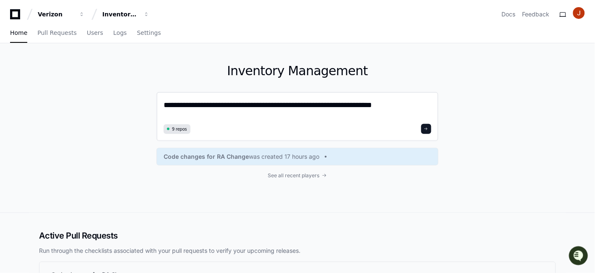
click at [264, 103] on textarea "**********" at bounding box center [298, 110] width 268 height 22
paste textarea
type textarea "**********"
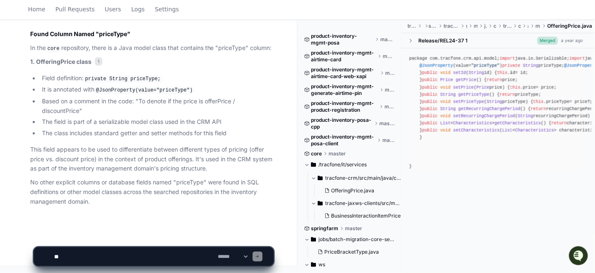
scroll to position [509, 0]
click at [107, 255] on textarea at bounding box center [134, 256] width 164 height 18
paste textarea "**********"
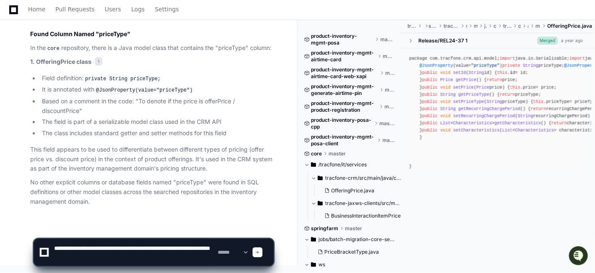
drag, startPoint x: 153, startPoint y: 248, endPoint x: 212, endPoint y: 248, distance: 58.8
click at [212, 248] on textarea at bounding box center [134, 252] width 164 height 27
click at [150, 249] on textarea at bounding box center [134, 252] width 164 height 27
type textarea "**********"
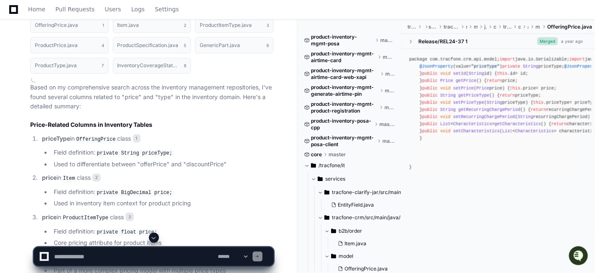
scroll to position [1312, 0]
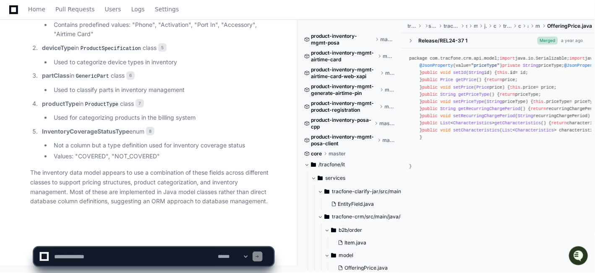
click at [126, 252] on textarea at bounding box center [134, 256] width 164 height 18
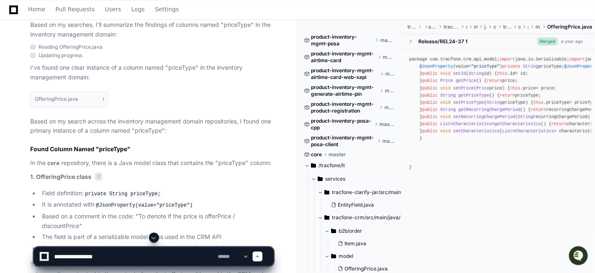
scroll to position [384, 0]
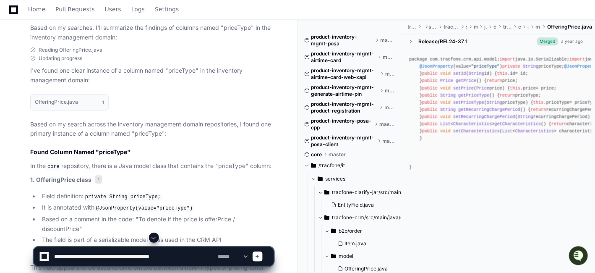
type textarea "**********"
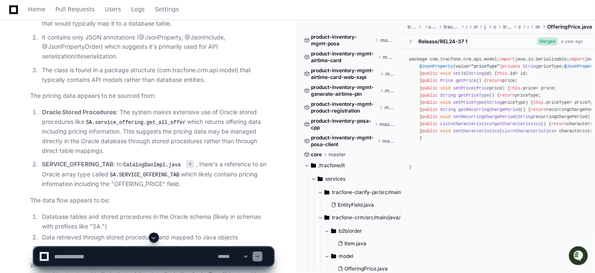
scroll to position [2085, 0]
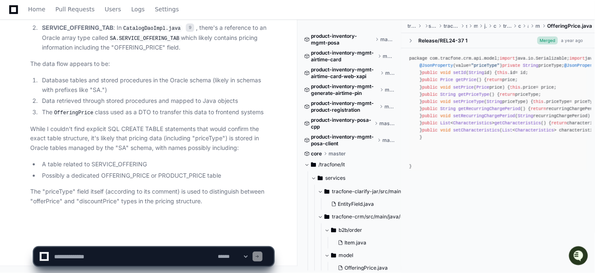
click at [165, 259] on textarea at bounding box center [134, 256] width 164 height 18
paste textarea "**********"
click at [145, 255] on textarea at bounding box center [134, 256] width 164 height 18
paste textarea "**********"
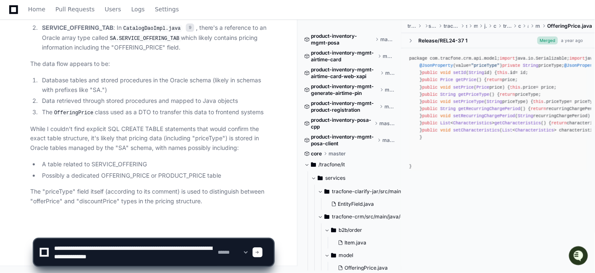
drag, startPoint x: 108, startPoint y: 245, endPoint x: 53, endPoint y: 248, distance: 55.0
click at [53, 248] on textarea at bounding box center [134, 252] width 164 height 27
click at [141, 247] on textarea at bounding box center [134, 252] width 164 height 27
paste textarea "*"
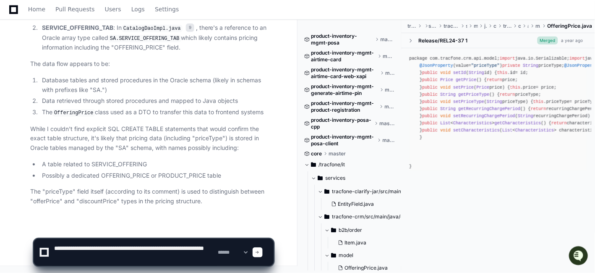
type textarea "**********"
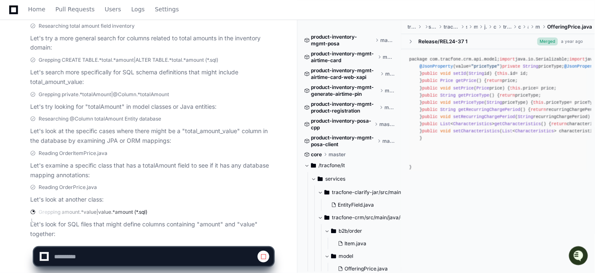
scroll to position [2502, 0]
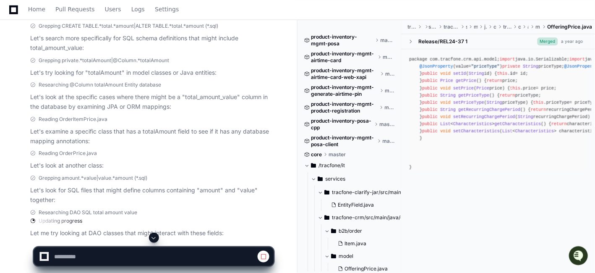
click at [574, 87] on div "package com. tracfone . crm . api . model ; import java. io . Serializable ; im…" at bounding box center [498, 113] width 177 height 115
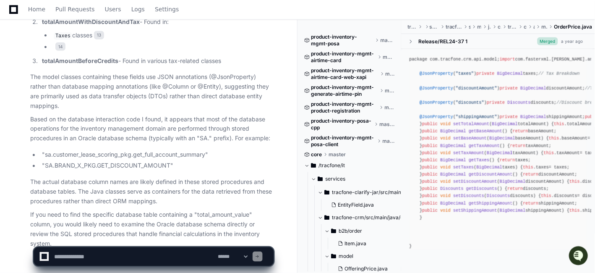
scroll to position [2931, 0]
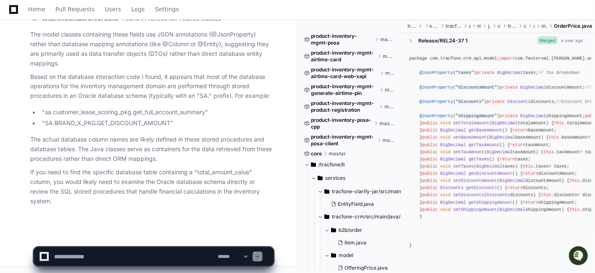
click at [141, 253] on textarea at bounding box center [134, 256] width 164 height 18
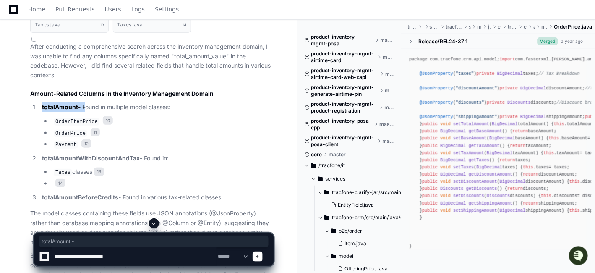
drag, startPoint x: 42, startPoint y: 107, endPoint x: 84, endPoint y: 107, distance: 42.0
click at [84, 107] on p "totalAmount - Found in multiple model classes:" at bounding box center [158, 107] width 232 height 10
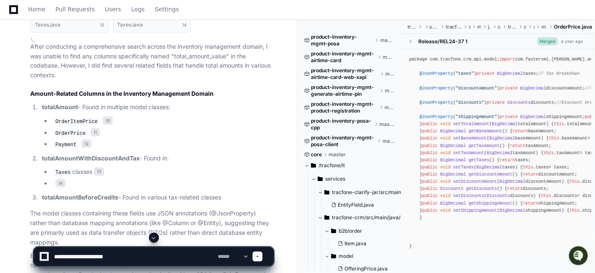
click at [227, 93] on h2 "Amount-Related Columns in the Inventory Management Domain" at bounding box center [151, 93] width 243 height 8
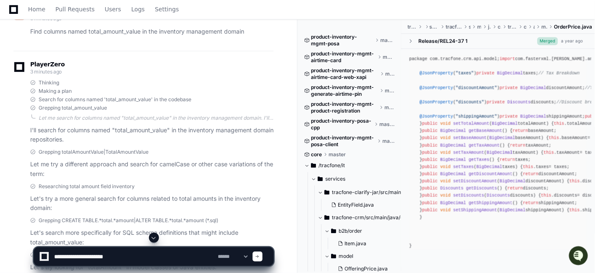
scroll to position [2223, 0]
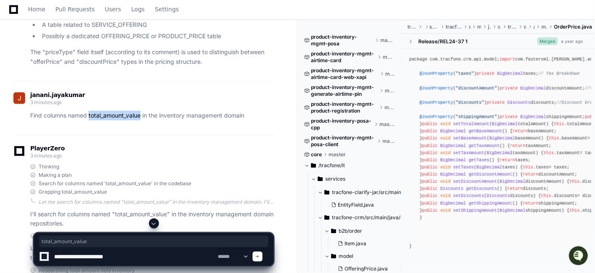
drag, startPoint x: 90, startPoint y: 116, endPoint x: 141, endPoint y: 116, distance: 51.6
click at [141, 116] on p "Find columns named total_amount_value in the inventory management domain" at bounding box center [151, 116] width 243 height 10
copy p "total_amount_value"
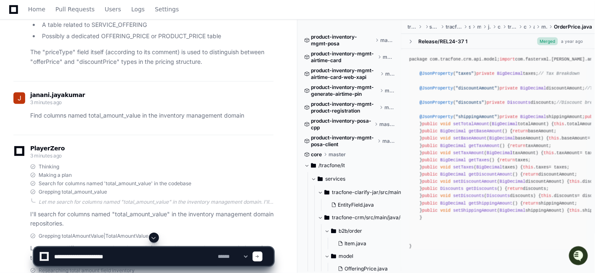
click at [158, 150] on div "PlayerZero 3 minutes ago" at bounding box center [143, 153] width 260 height 14
click at [133, 258] on textarea at bounding box center [134, 256] width 164 height 18
paste textarea "**********"
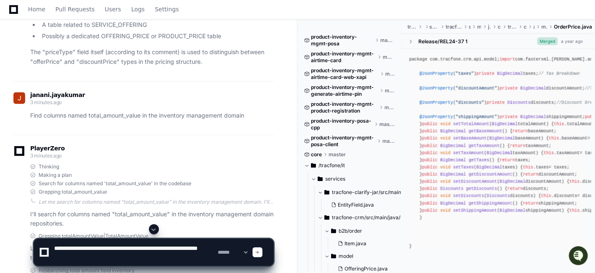
type textarea "**********"
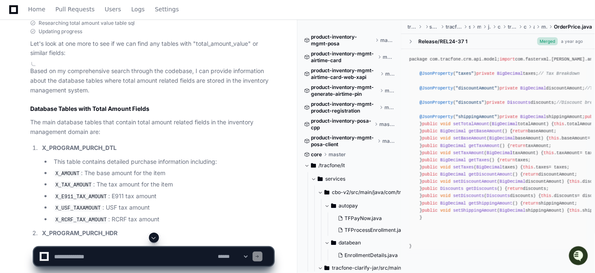
scroll to position [3442, 0]
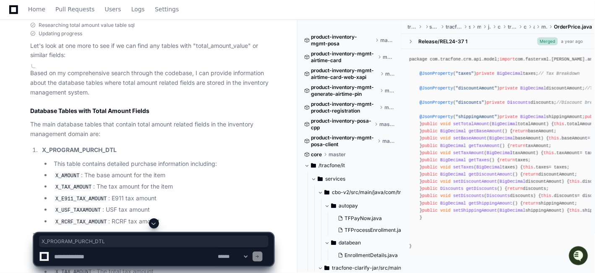
click at [98, 149] on strong "X_PROGRAM_PURCH_DTL" at bounding box center [79, 149] width 75 height 7
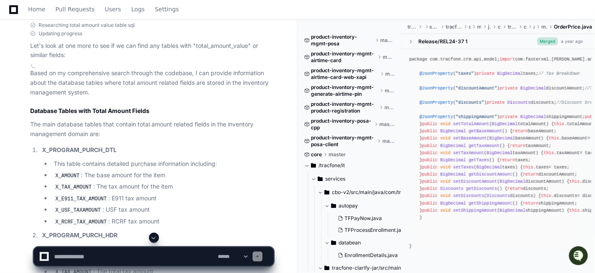
click at [48, 152] on strong "X_PROGRAM_PURCH_DTL" at bounding box center [79, 149] width 75 height 7
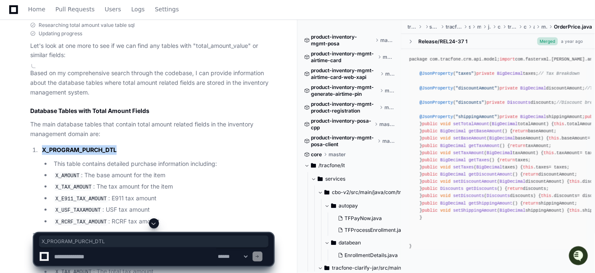
click at [48, 152] on strong "X_PROGRAM_PURCH_DTL" at bounding box center [79, 149] width 75 height 7
copy strong "X_PROGRAM_PURCH_DTL"
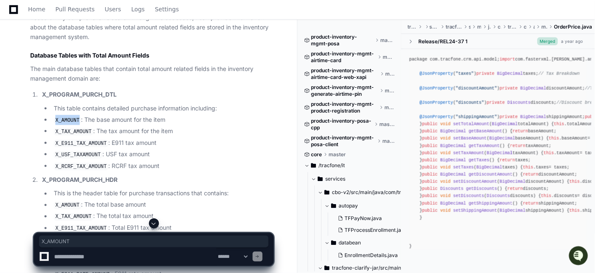
drag, startPoint x: 55, startPoint y: 120, endPoint x: 78, endPoint y: 122, distance: 22.7
click at [78, 122] on code "X_AMOUNT" at bounding box center [68, 121] width 28 height 8
copy code "X_AMOUNT"
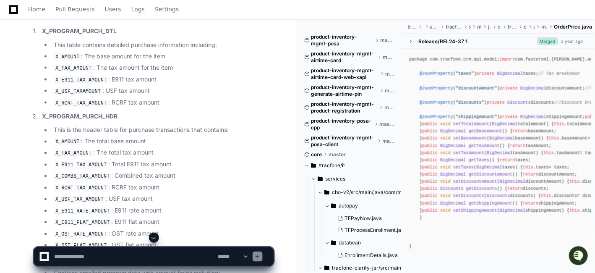
click at [194, 149] on li "X_TAX_AMOUNT : The total tax amount" at bounding box center [162, 153] width 222 height 10
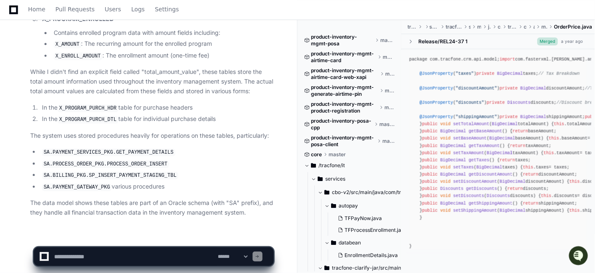
scroll to position [3805, 0]
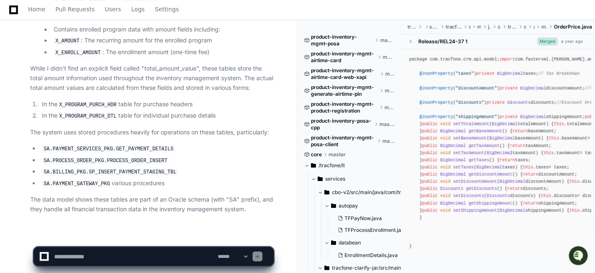
click at [154, 251] on textarea at bounding box center [134, 256] width 164 height 18
type textarea "**********"
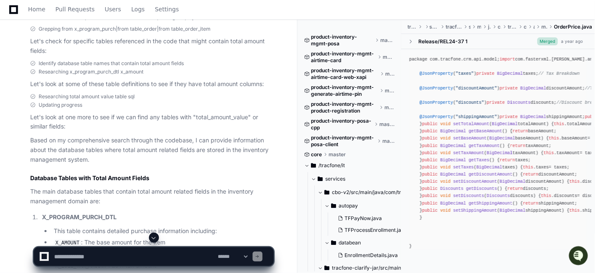
scroll to position [3311, 0]
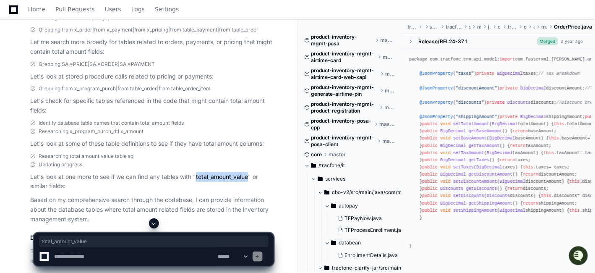
drag, startPoint x: 197, startPoint y: 176, endPoint x: 251, endPoint y: 177, distance: 53.3
click at [251, 177] on p "Let's look at one more to see if we can find any tables with "total_amount_valu…" at bounding box center [151, 181] width 243 height 19
copy p "total_amount_value"
click at [202, 153] on div "Researching total amount value table sql" at bounding box center [151, 156] width 243 height 7
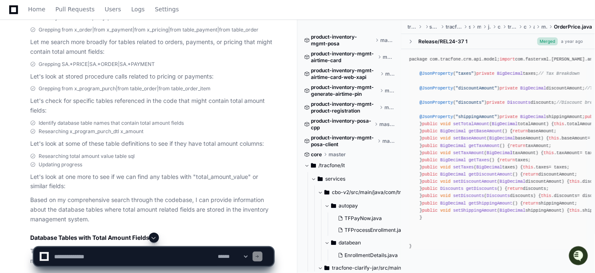
scroll to position [4413, 0]
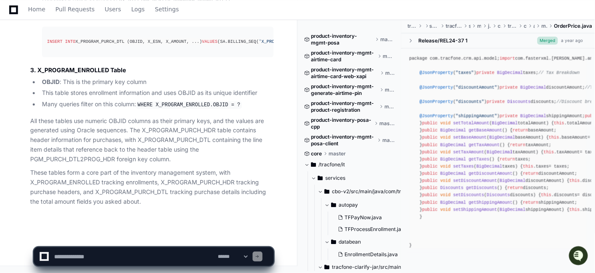
click at [175, 252] on textarea at bounding box center [134, 256] width 164 height 18
paste textarea "**********"
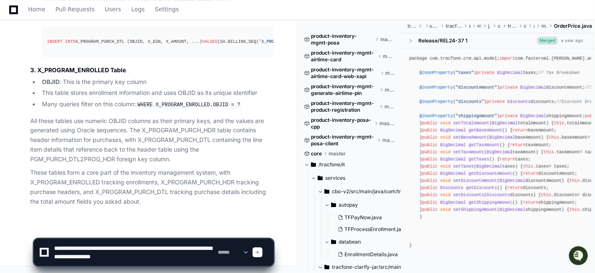
type textarea "**********"
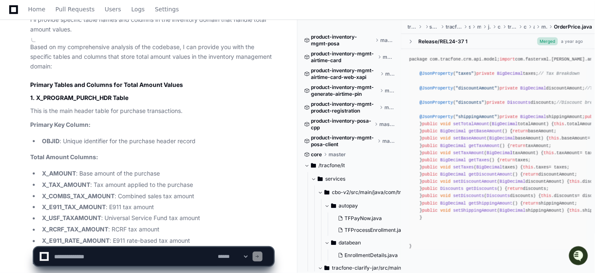
scroll to position [4877, 0]
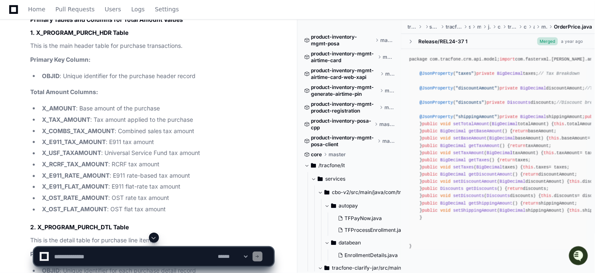
drag, startPoint x: 38, startPoint y: 41, endPoint x: 111, endPoint y: 37, distance: 73.5
click at [111, 37] on h3 "1. X_PROGRAM_PURCH_HDR Table" at bounding box center [151, 33] width 243 height 8
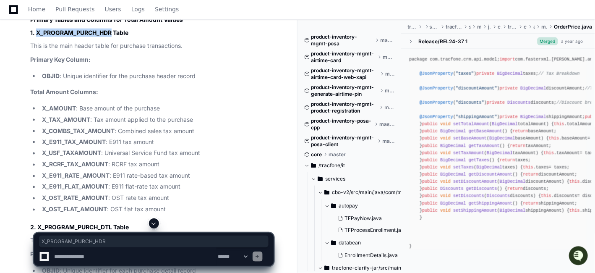
drag, startPoint x: 111, startPoint y: 37, endPoint x: 36, endPoint y: 35, distance: 75.1
click at [36, 35] on h3 "1. X_PROGRAM_PURCH_HDR Table" at bounding box center [151, 33] width 243 height 8
copy h3 "X_PROGRAM_PURCH_HDR"
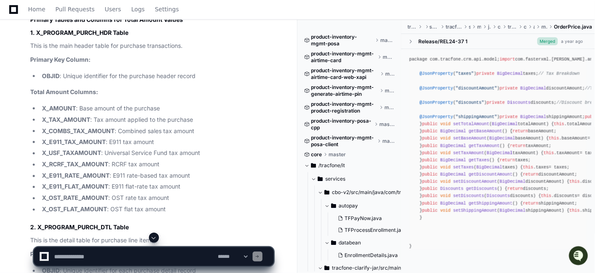
click at [15, 50] on div "Based on my comprehensive analysis of the codebase, I can provide you with the …" at bounding box center [143, 269] width 260 height 593
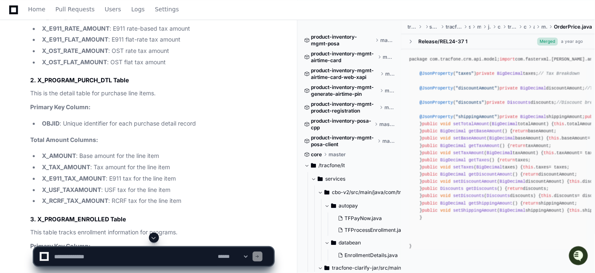
scroll to position [5046, 0]
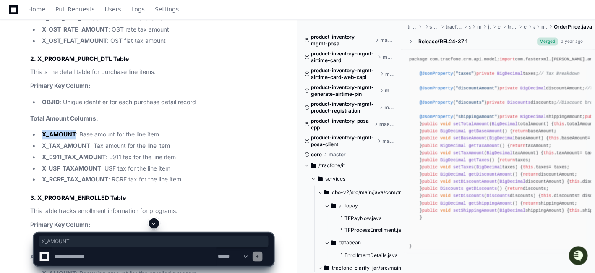
drag, startPoint x: 41, startPoint y: 140, endPoint x: 76, endPoint y: 139, distance: 34.8
click at [76, 139] on li "X_AMOUNT : Base amount for the line item" at bounding box center [156, 135] width 234 height 10
copy strong "X_AMOUNT"
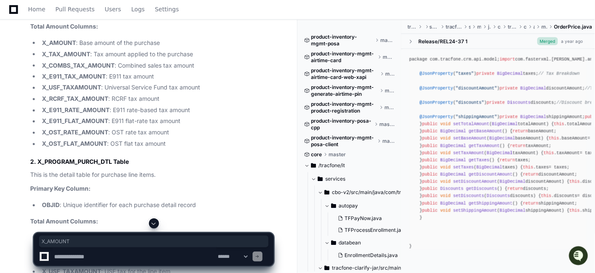
scroll to position [5243, 0]
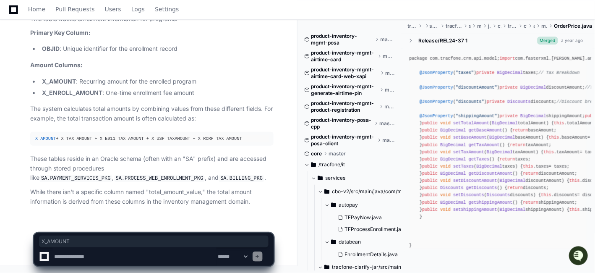
click at [148, 254] on textarea at bounding box center [134, 256] width 164 height 18
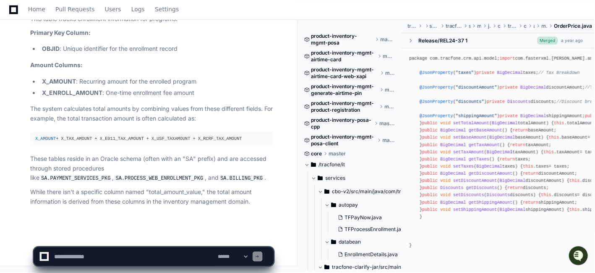
click at [154, 251] on textarea at bounding box center [134, 256] width 164 height 18
paste textarea "**********"
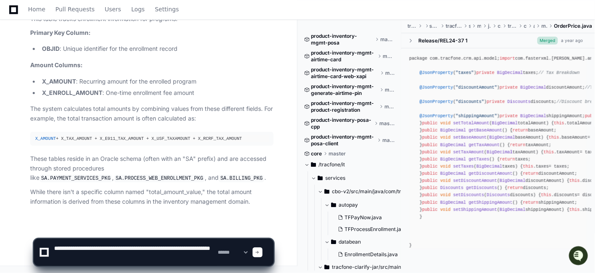
click at [160, 248] on textarea at bounding box center [134, 252] width 164 height 27
click at [189, 249] on textarea at bounding box center [134, 252] width 164 height 27
type textarea "**********"
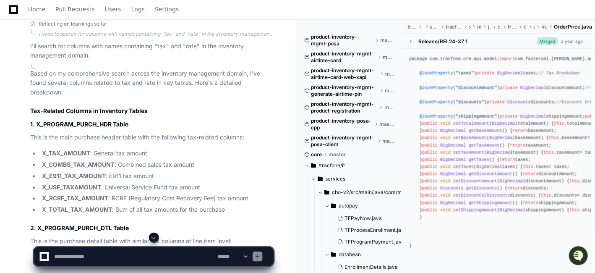
scroll to position [5636, 0]
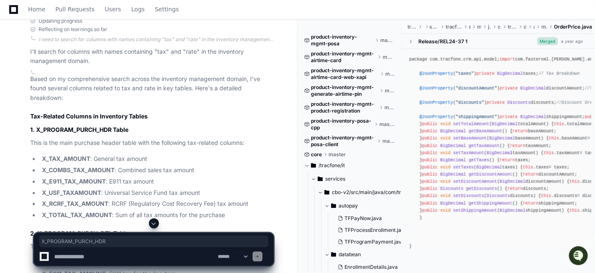
copy h3 "X_PROGRAM_PURCH_HDR"
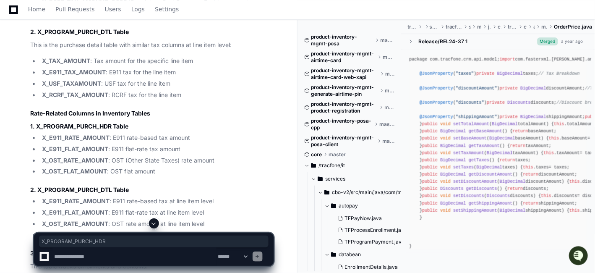
scroll to position [5805, 0]
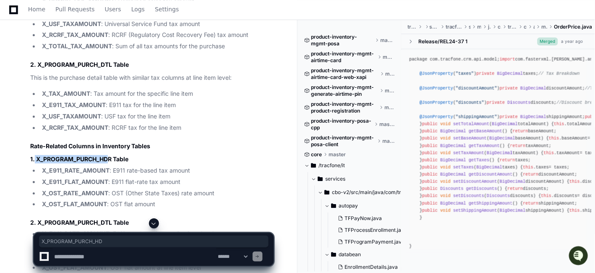
drag, startPoint x: 34, startPoint y: 162, endPoint x: 110, endPoint y: 164, distance: 76.0
click at [110, 163] on h3 "1. X_PROGRAM_PURCH_HDR Table" at bounding box center [151, 159] width 243 height 8
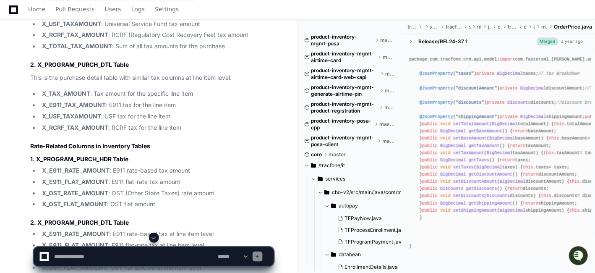
click at [234, 184] on li "X_E911_FLAT_AMOUNT : E911 flat-rate tax amount" at bounding box center [156, 182] width 234 height 10
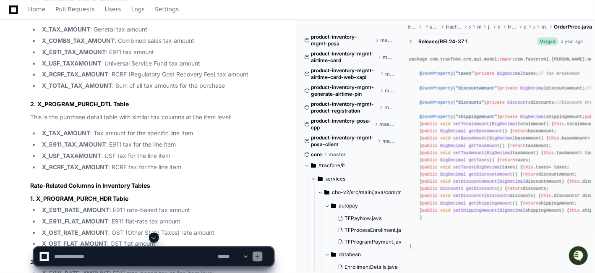
scroll to position [5755, 0]
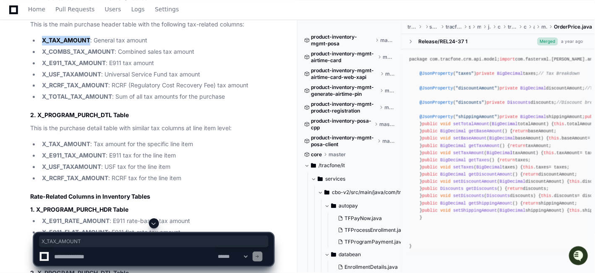
drag, startPoint x: 43, startPoint y: 44, endPoint x: 90, endPoint y: 44, distance: 46.6
click at [90, 44] on strong "X_TAX_AMOUNT" at bounding box center [66, 40] width 48 height 7
copy strong "X_TAX_AMOUNT"
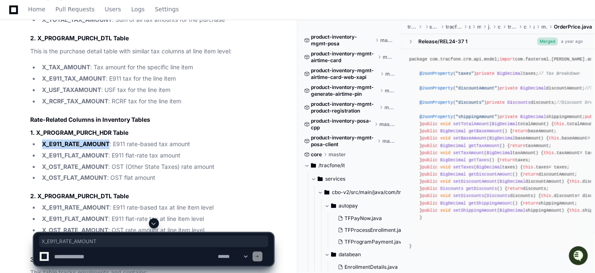
drag, startPoint x: 42, startPoint y: 146, endPoint x: 110, endPoint y: 146, distance: 67.6
click at [110, 146] on strong "X_E911_RATE_AMOUNT" at bounding box center [76, 143] width 68 height 7
copy strong "X_E911_RATE_AMOUNT"
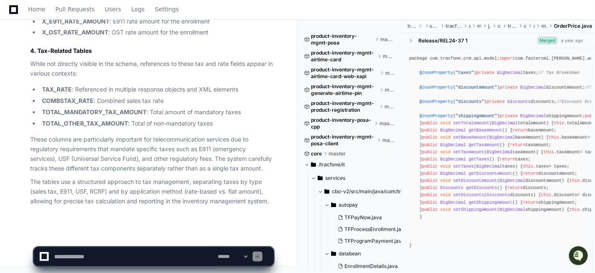
click at [91, 249] on textarea at bounding box center [134, 256] width 164 height 18
paste textarea "*********"
paste textarea "**********"
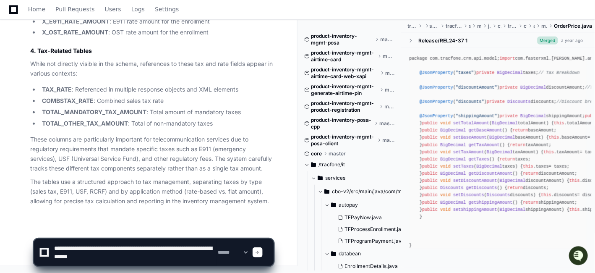
click at [75, 250] on textarea at bounding box center [134, 252] width 164 height 27
click at [149, 248] on textarea at bounding box center [134, 252] width 164 height 27
paste textarea
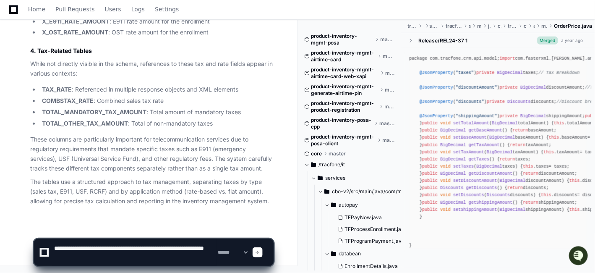
type textarea "**********"
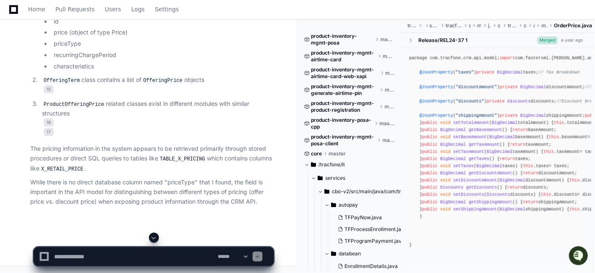
scroll to position [7012, 0]
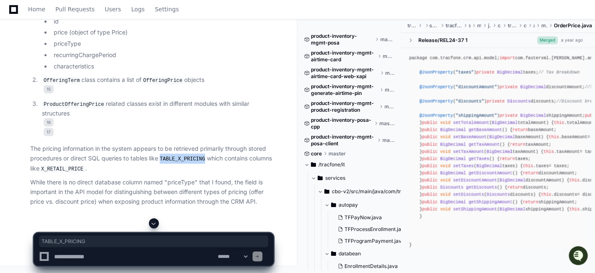
drag, startPoint x: 161, startPoint y: 165, endPoint x: 203, endPoint y: 166, distance: 42.4
click at [203, 163] on code "TABLE_X_PRICING" at bounding box center [182, 159] width 49 height 8
copy code "TABLE_X_PRICING"
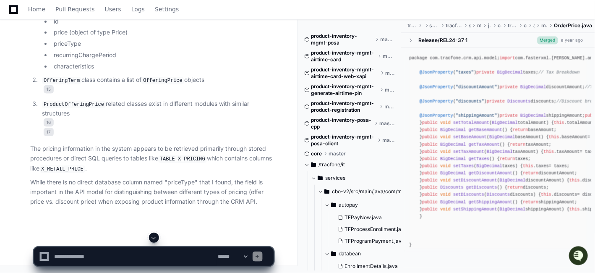
click at [56, 173] on code "X_RETAIL_PRICE" at bounding box center [62, 169] width 46 height 8
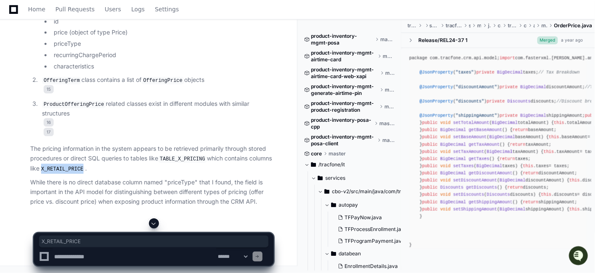
click at [56, 173] on code "X_RETAIL_PRICE" at bounding box center [62, 169] width 46 height 8
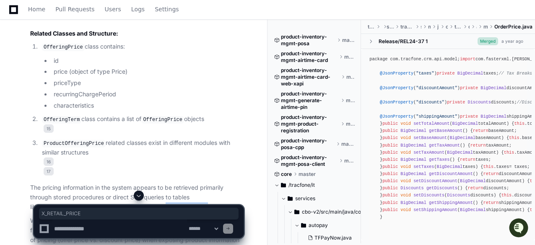
scroll to position [7350, 0]
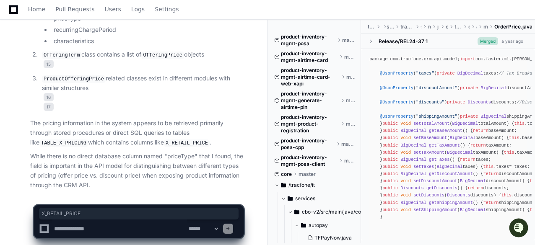
click at [122, 232] on textarea at bounding box center [119, 229] width 135 height 18
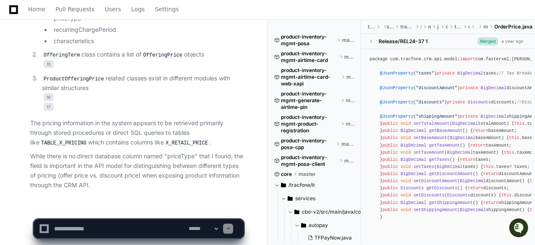
click at [91, 232] on textarea at bounding box center [119, 229] width 135 height 18
paste textarea "**********"
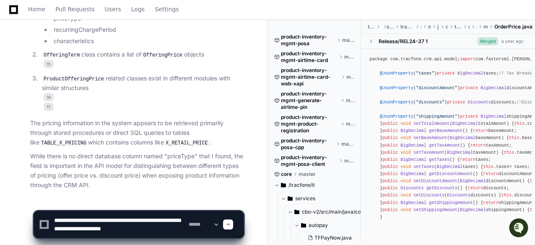
scroll to position [3, 0]
click at [73, 222] on textarea at bounding box center [119, 225] width 135 height 27
click at [145, 222] on textarea at bounding box center [119, 225] width 135 height 27
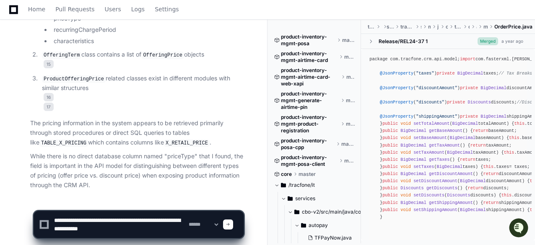
click at [145, 222] on textarea at bounding box center [119, 225] width 135 height 27
paste textarea
type textarea "**********"
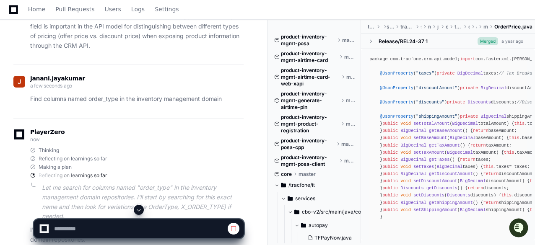
scroll to position [7545, 0]
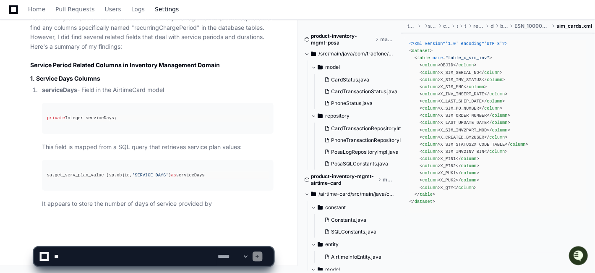
scroll to position [32039, 0]
click at [102, 255] on textarea at bounding box center [134, 256] width 164 height 18
paste textarea "**********"
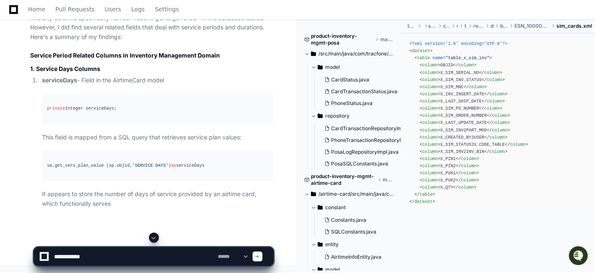
click at [108, 255] on textarea at bounding box center [134, 256] width 164 height 18
paste textarea "**********"
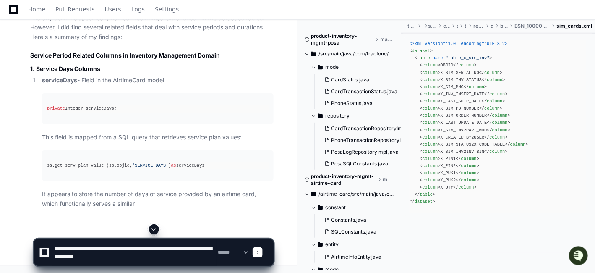
click at [89, 248] on textarea at bounding box center [134, 252] width 164 height 27
click at [133, 245] on textarea at bounding box center [134, 252] width 164 height 27
paste textarea
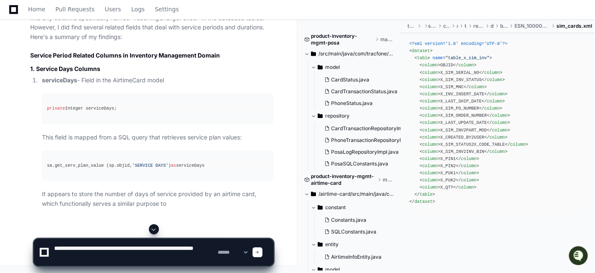
type textarea "**********"
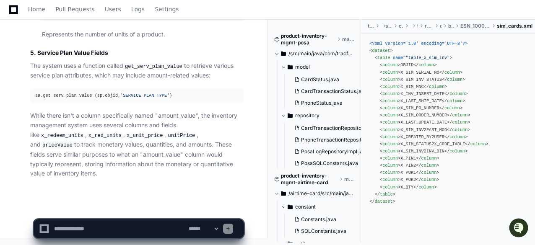
scroll to position [35483, 0]
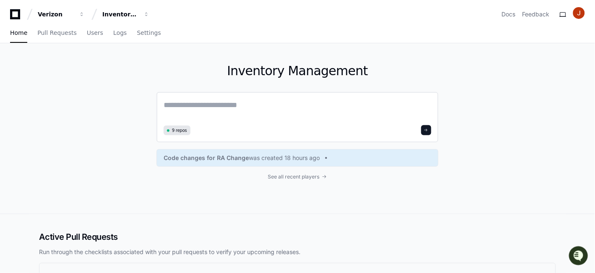
click at [350, 102] on textarea at bounding box center [298, 111] width 268 height 24
paste textarea "**********"
click at [338, 102] on textarea "**********" at bounding box center [298, 110] width 268 height 22
paste textarea "**********"
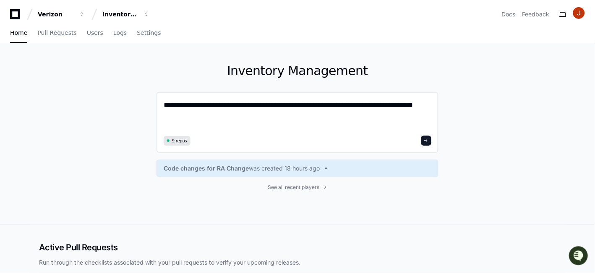
click at [203, 104] on textarea "**********" at bounding box center [298, 116] width 268 height 34
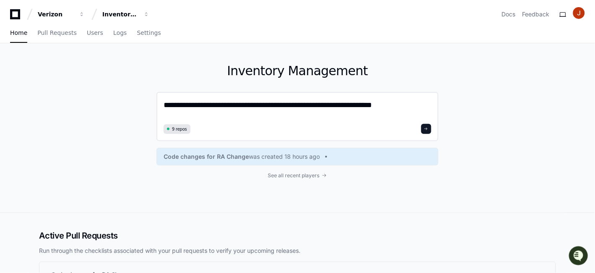
click at [252, 110] on textarea "**********" at bounding box center [298, 110] width 268 height 22
paste textarea
type textarea "**********"
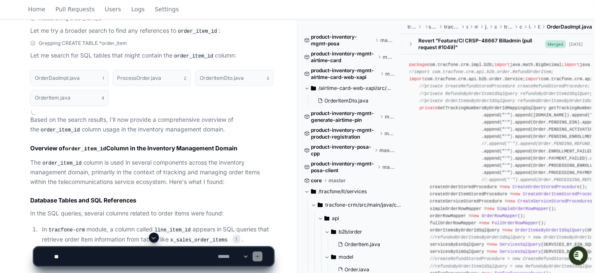
scroll to position [302, 0]
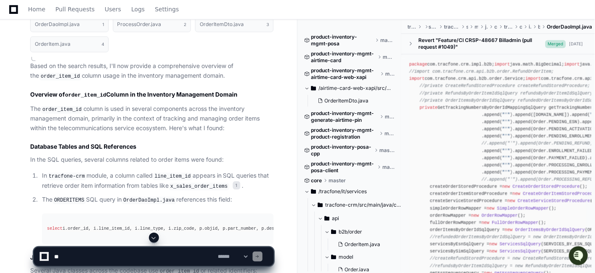
click at [174, 185] on code "x_sales_order_items" at bounding box center [199, 187] width 61 height 8
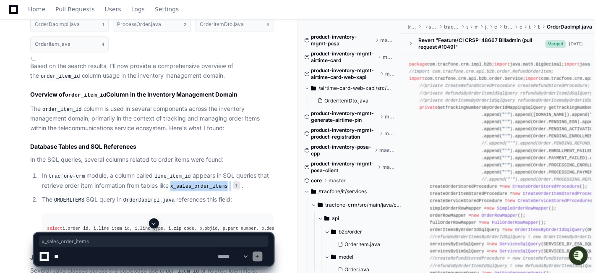
copy p "x_sales_order_items"
click at [172, 173] on code "line_item_id" at bounding box center [172, 177] width 39 height 8
copy p "line_item_id"
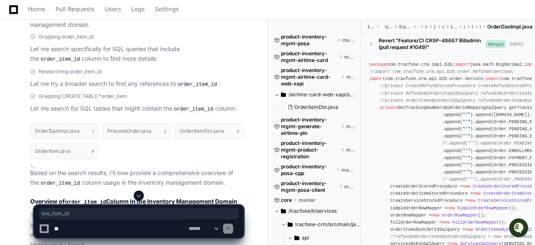
scroll to position [186, 0]
